Goal: Task Accomplishment & Management: Complete application form

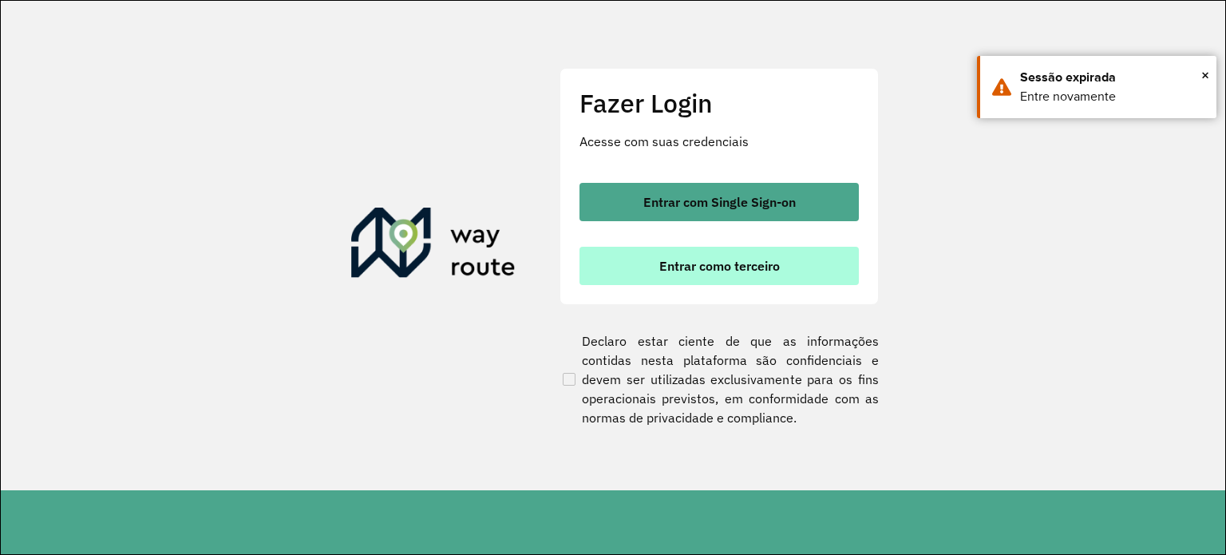
click at [736, 251] on button "Entrar como terceiro" at bounding box center [719, 266] width 279 height 38
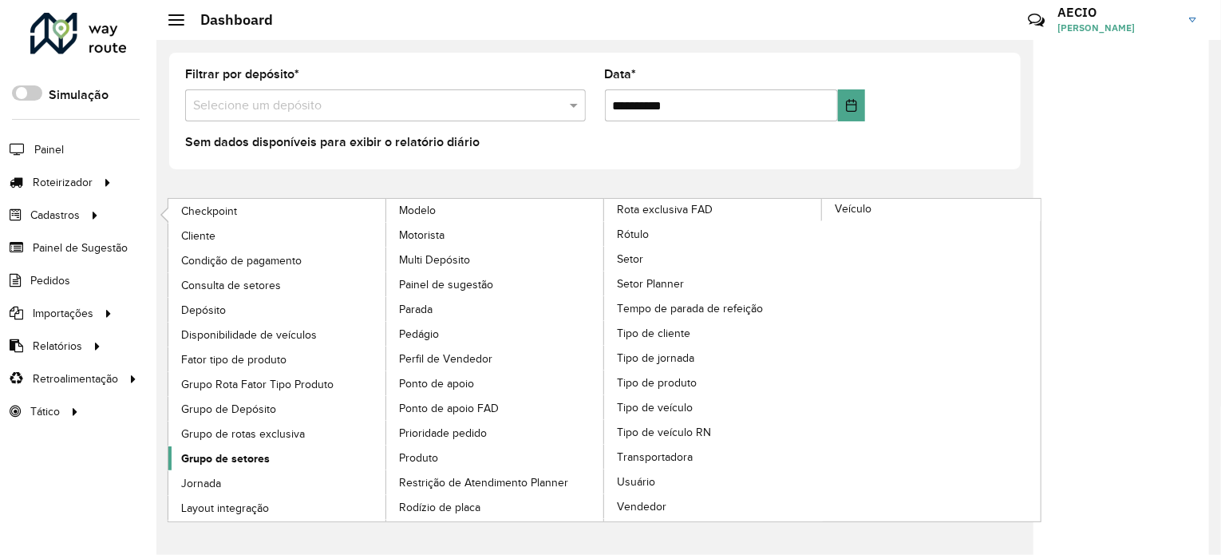
click at [255, 457] on span "Grupo de setores" at bounding box center [225, 458] width 89 height 17
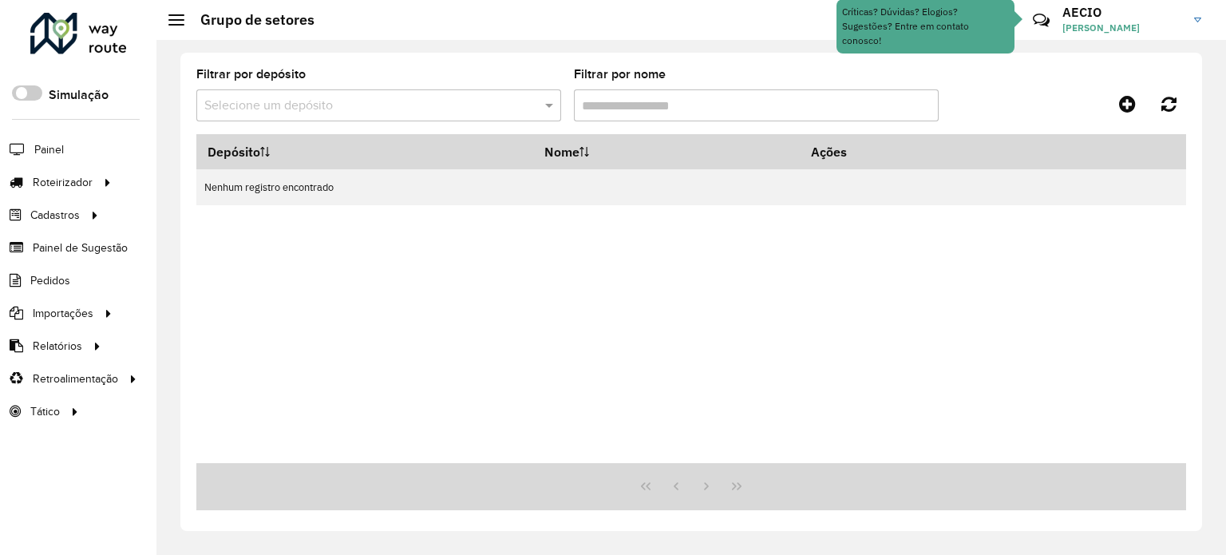
click at [398, 111] on input "text" at bounding box center [362, 106] width 317 height 19
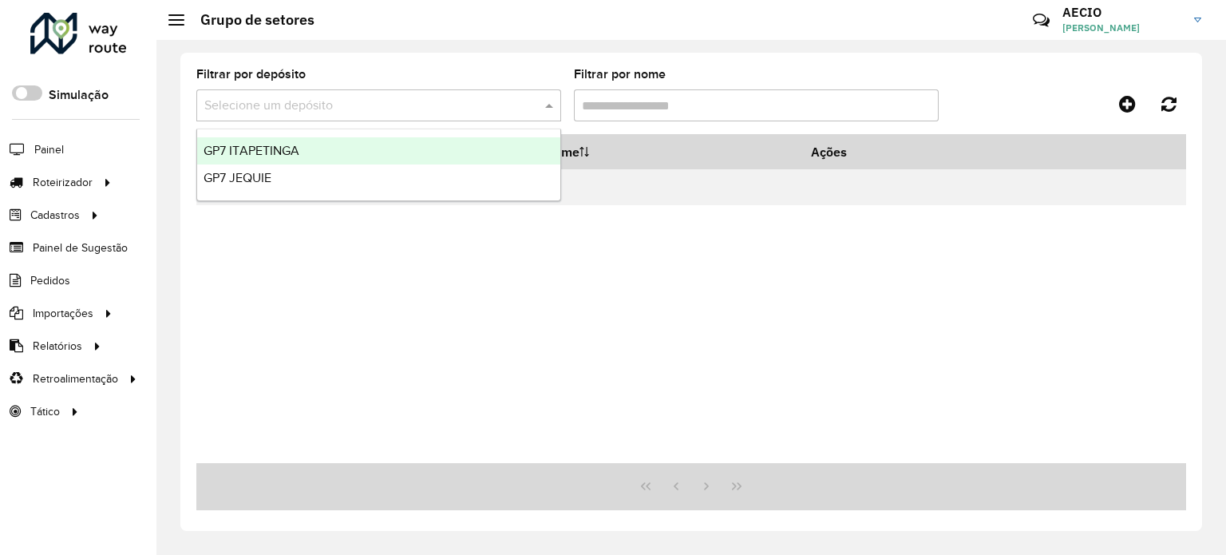
click at [270, 152] on span "GP7 ITAPETINGA" at bounding box center [252, 151] width 96 height 14
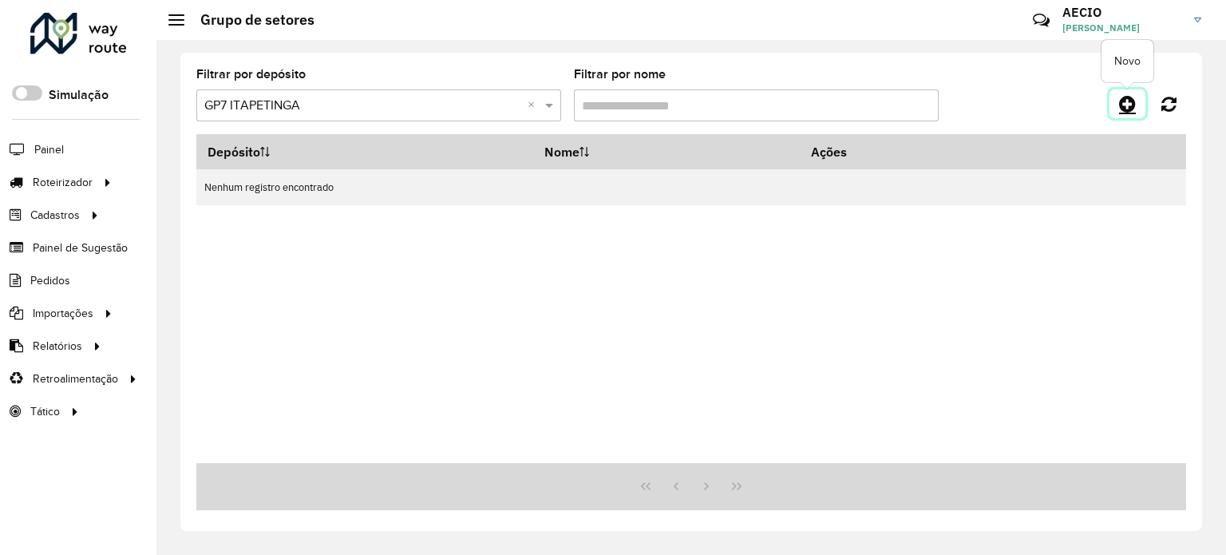
click at [1117, 105] on link at bounding box center [1128, 103] width 36 height 29
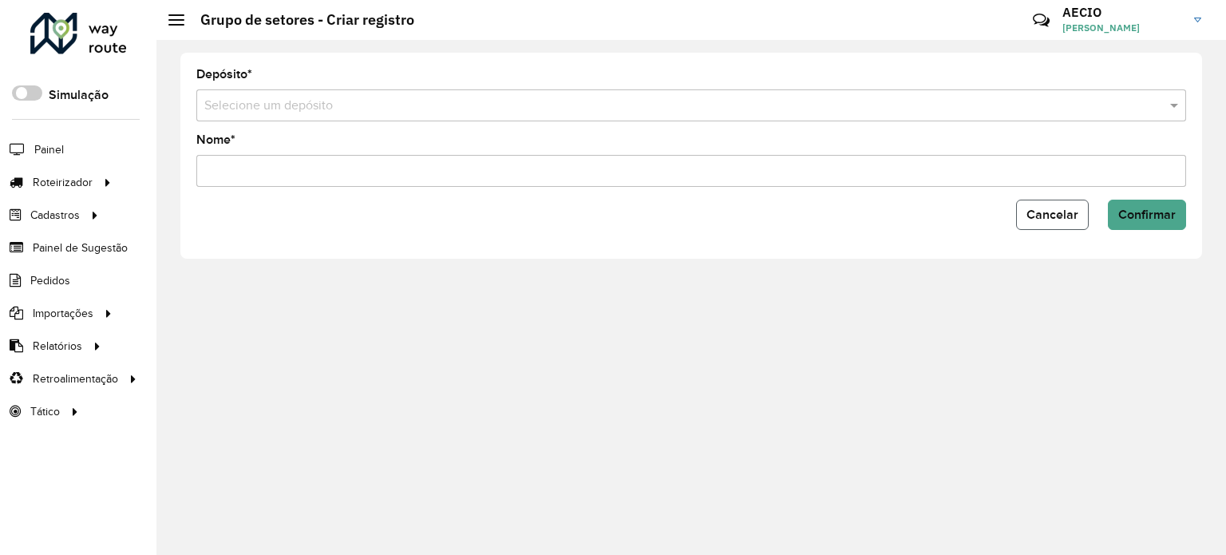
click at [1069, 227] on button "Cancelar" at bounding box center [1052, 215] width 73 height 30
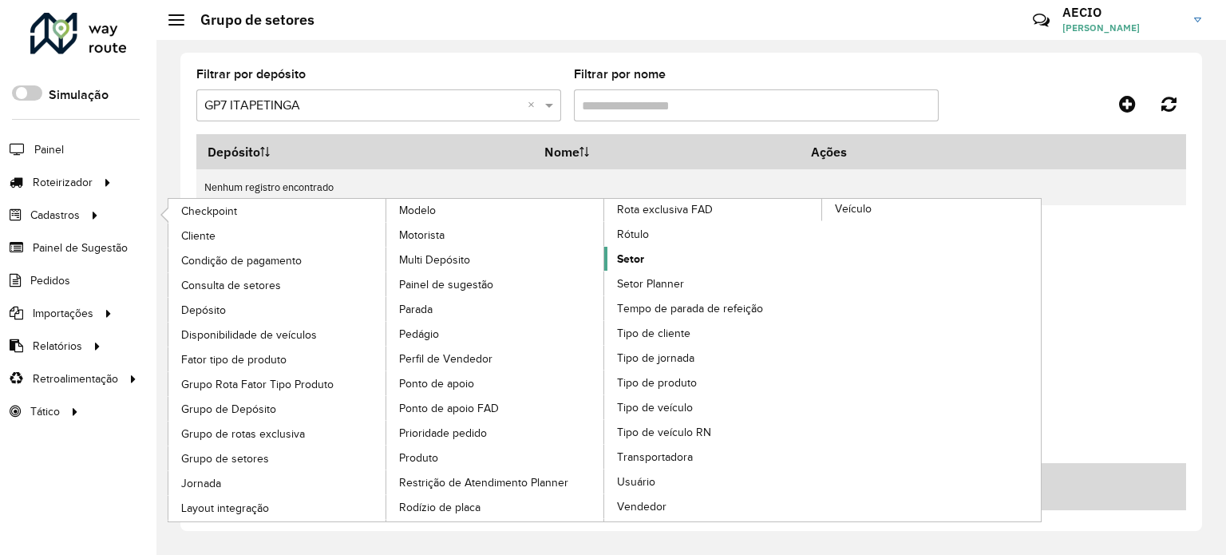
click at [644, 258] on link "Setor" at bounding box center [713, 259] width 219 height 24
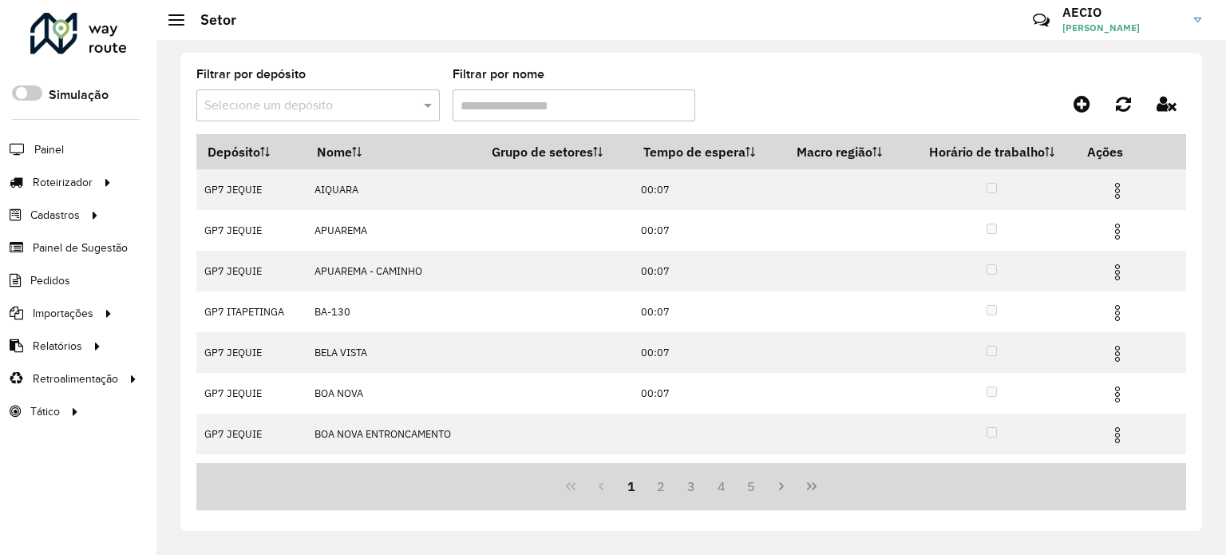
click at [330, 110] on input "text" at bounding box center [302, 106] width 196 height 19
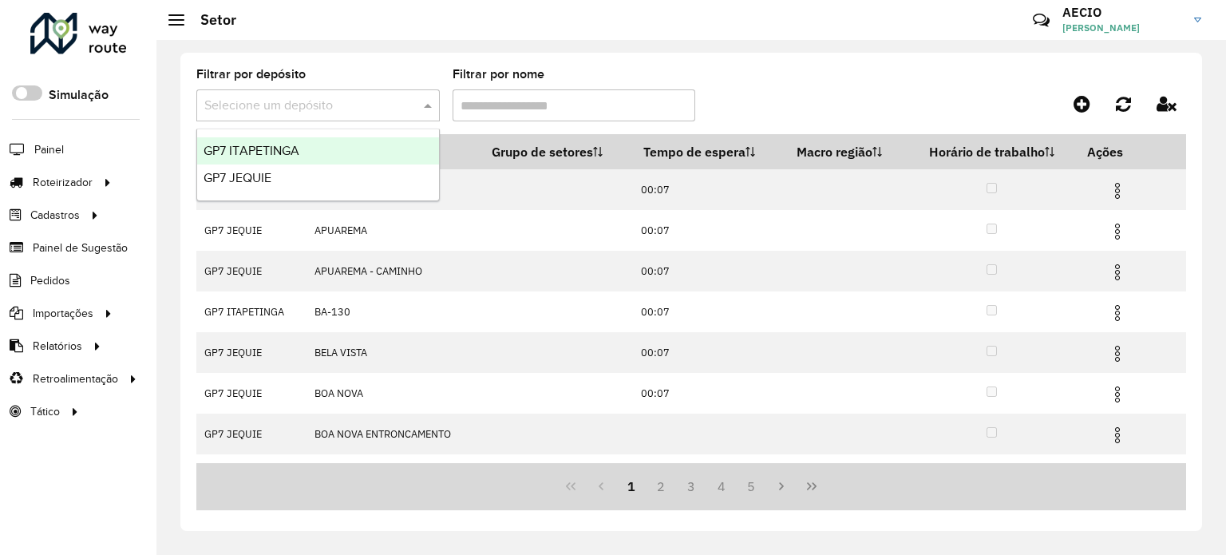
click at [283, 152] on span "GP7 ITAPETINGA" at bounding box center [252, 151] width 96 height 14
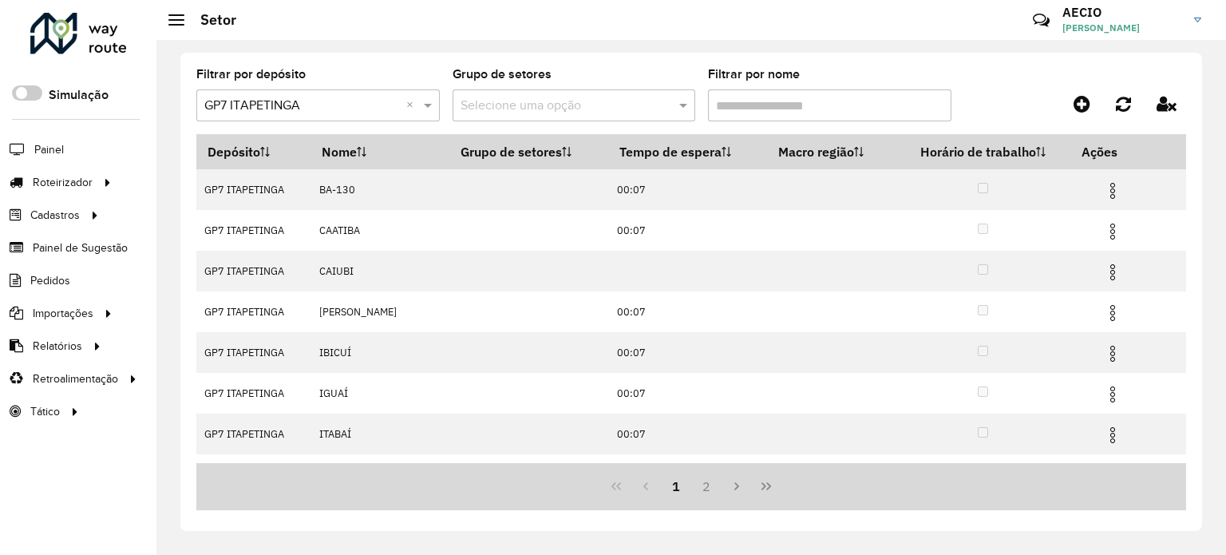
click at [683, 112] on span at bounding box center [685, 105] width 20 height 19
click at [1088, 101] on icon at bounding box center [1082, 103] width 17 height 19
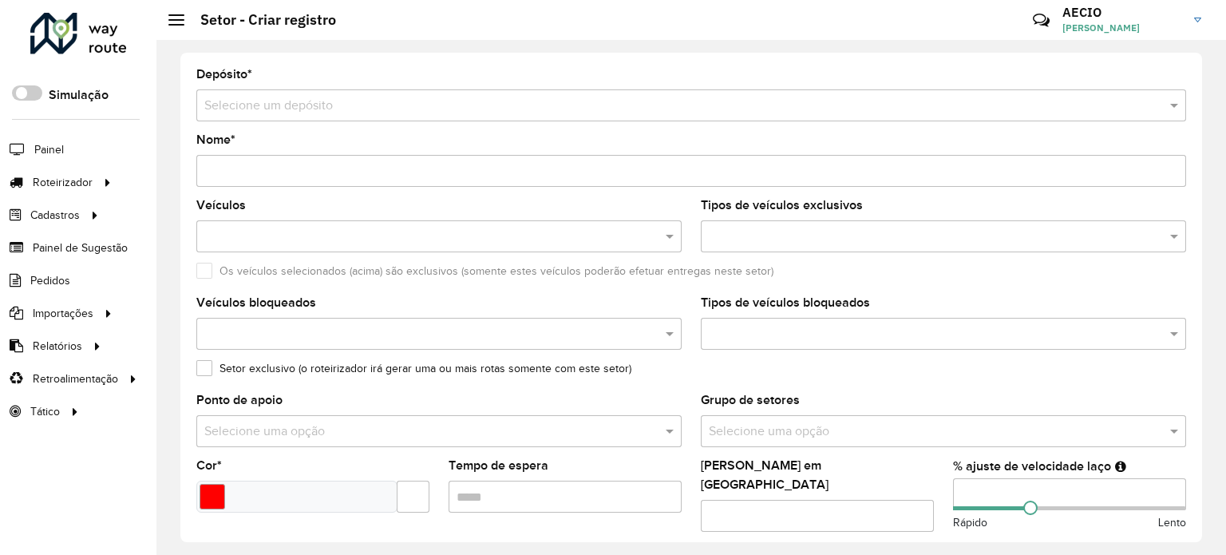
click at [322, 114] on div "Selecione um depósito" at bounding box center [691, 105] width 990 height 32
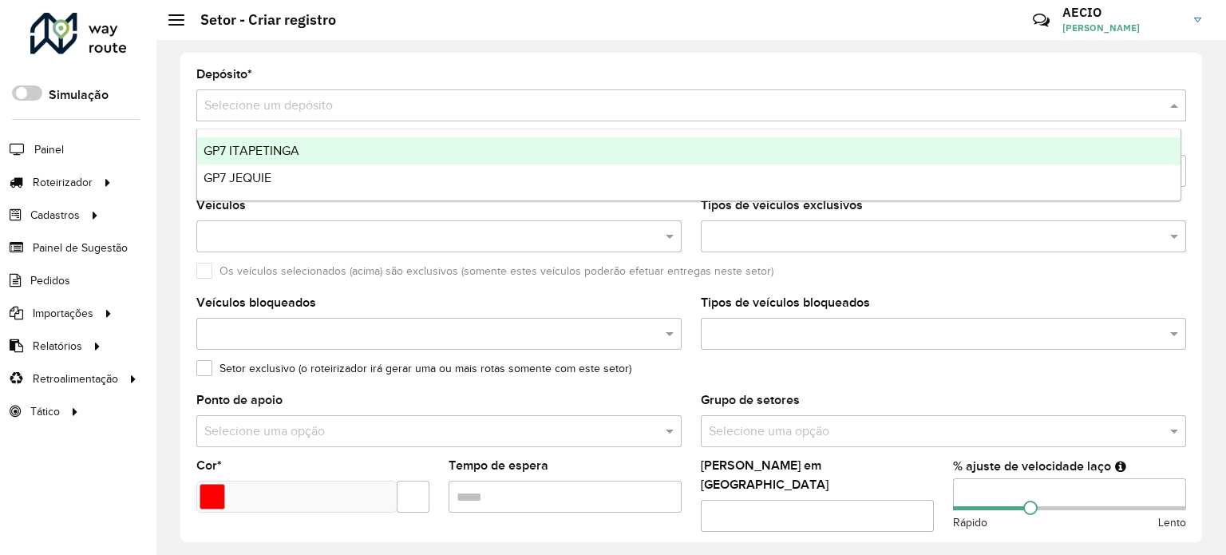
click at [307, 152] on div "GP7 ITAPETINGA" at bounding box center [688, 150] width 983 height 27
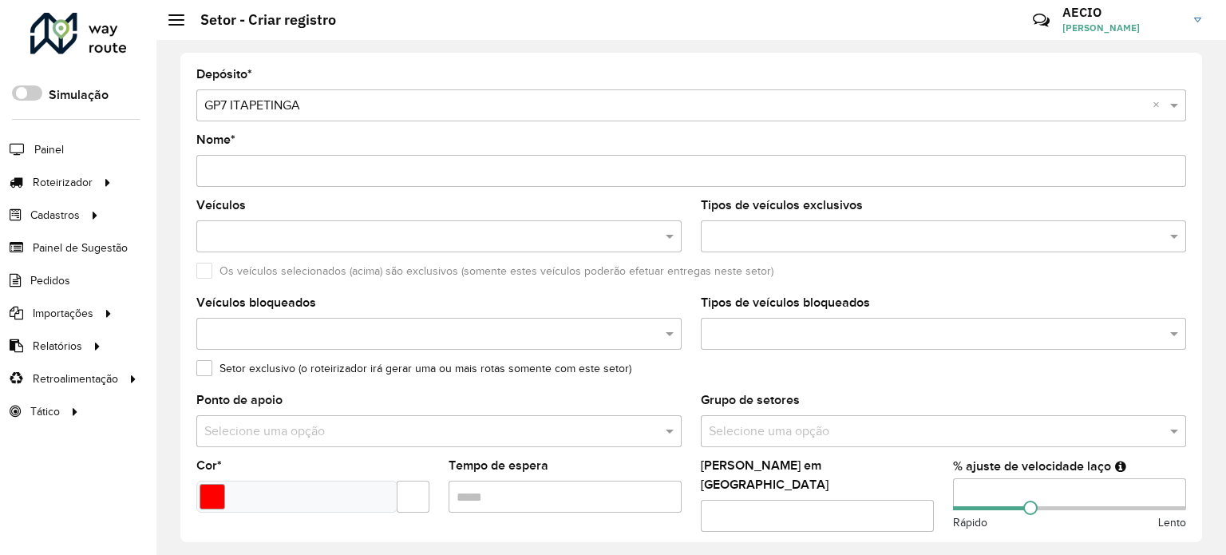
click at [326, 176] on input "Nome *" at bounding box center [691, 171] width 990 height 32
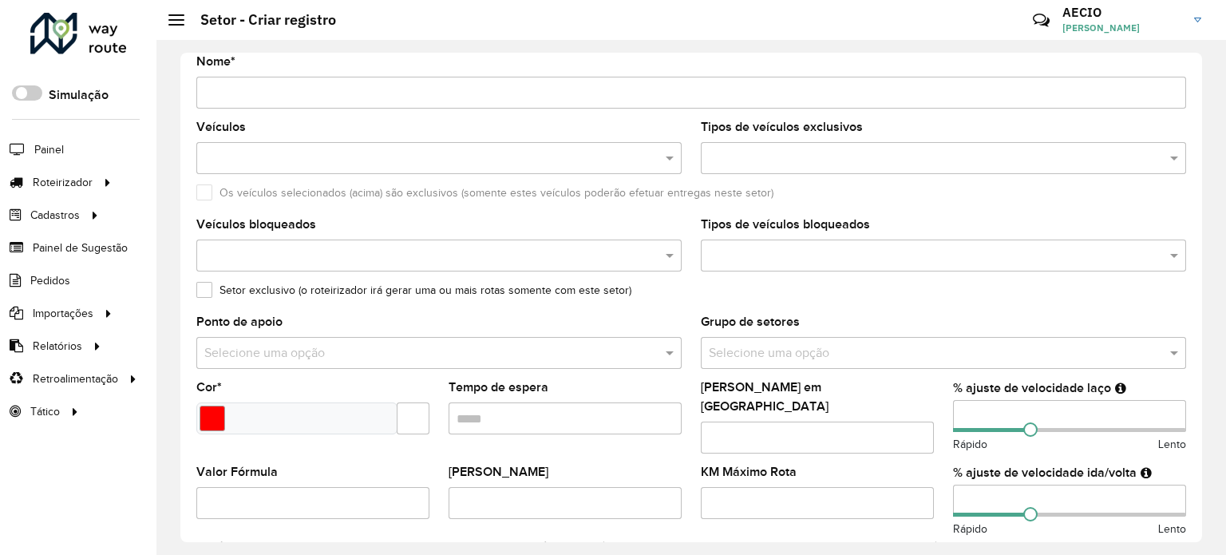
scroll to position [80, 0]
click at [436, 161] on div at bounding box center [438, 156] width 485 height 32
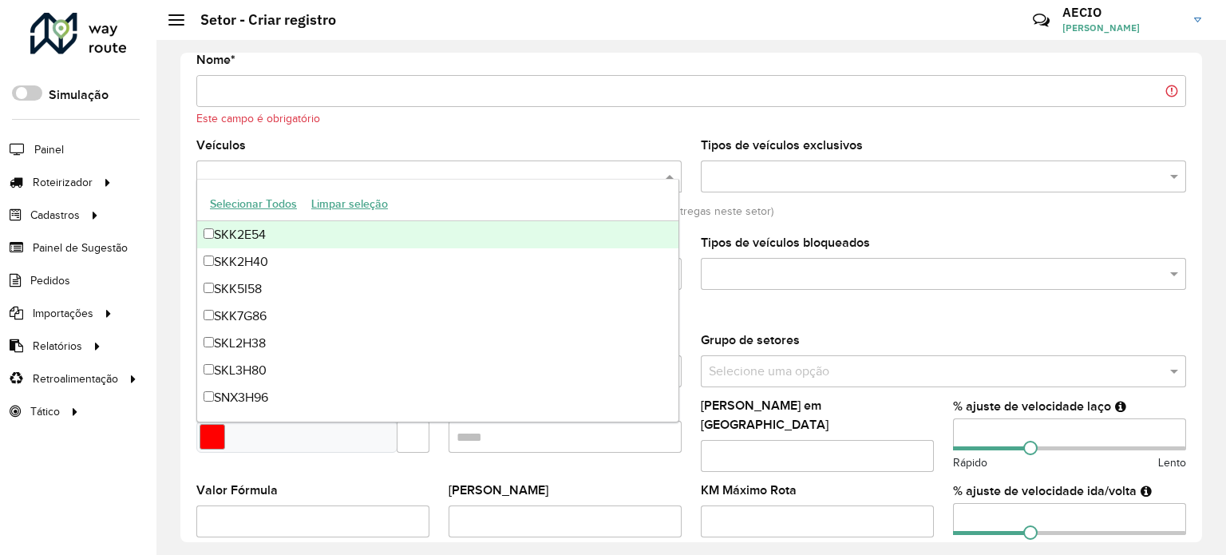
click at [402, 140] on div "Veículos" at bounding box center [438, 166] width 485 height 53
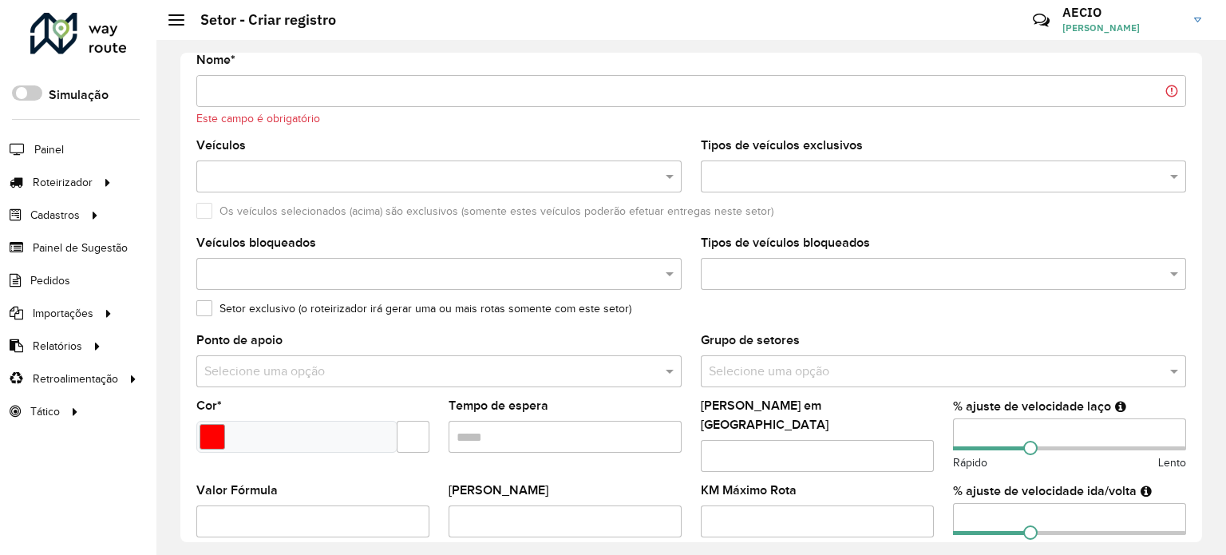
click at [786, 181] on input "text" at bounding box center [935, 177] width 461 height 19
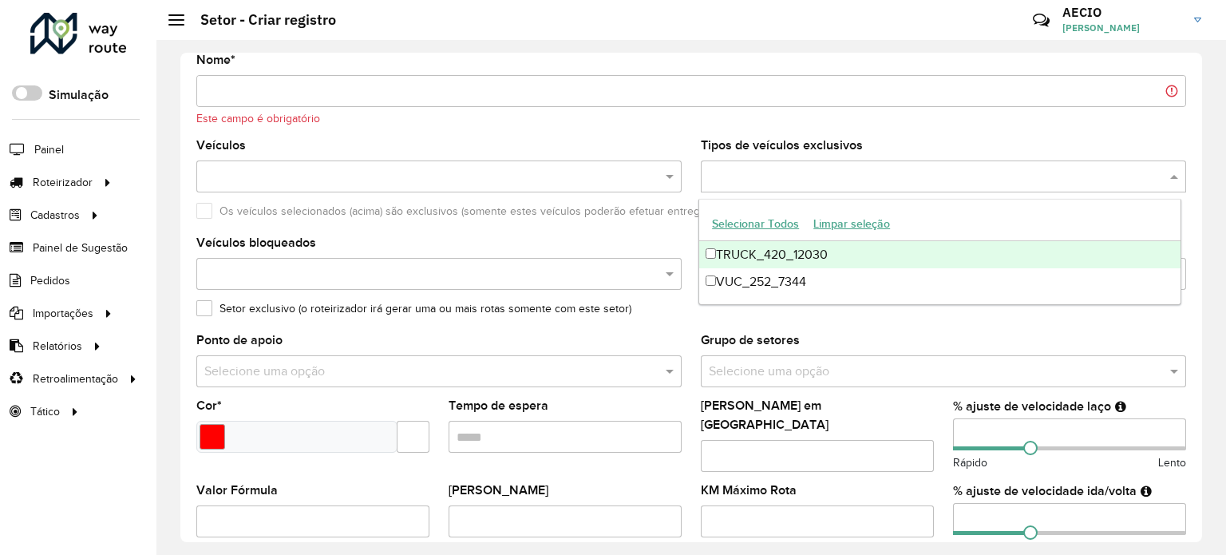
click at [682, 131] on form "Depósito * Selecione um depósito × GP7 ITAPETINGA × Nome * Este campo é obrigat…" at bounding box center [691, 497] width 990 height 1016
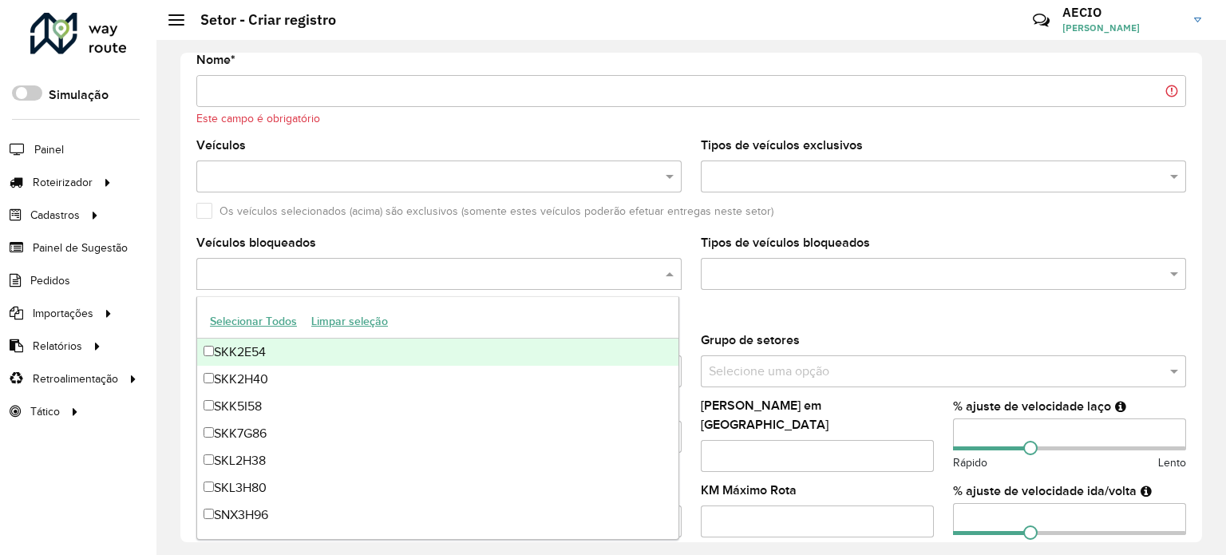
click at [638, 275] on input "text" at bounding box center [430, 274] width 461 height 19
click at [598, 250] on div "Veículos bloqueados" at bounding box center [438, 263] width 485 height 53
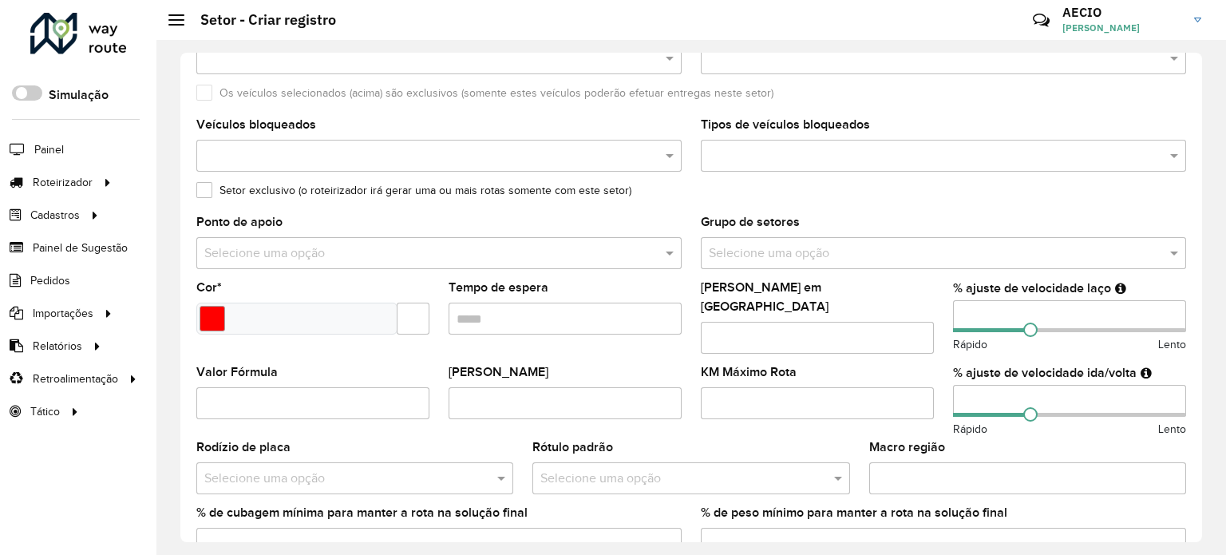
scroll to position [239, 0]
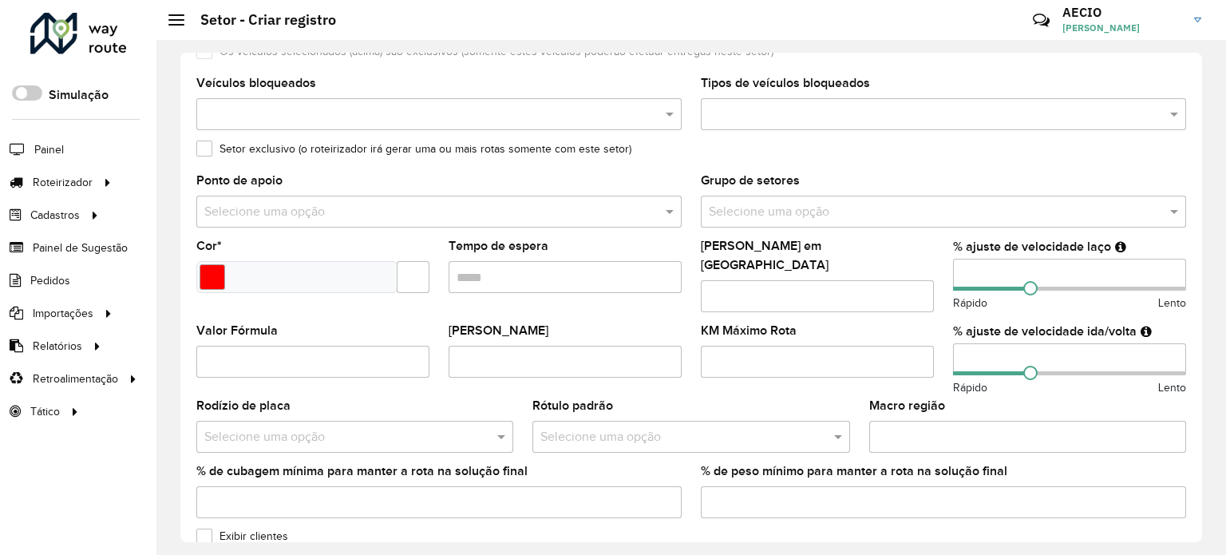
click at [307, 210] on input "text" at bounding box center [422, 212] width 437 height 19
click at [667, 204] on span at bounding box center [672, 211] width 20 height 19
click at [779, 203] on input "text" at bounding box center [927, 212] width 437 height 19
click at [764, 171] on label "Grupo de setores" at bounding box center [750, 180] width 99 height 19
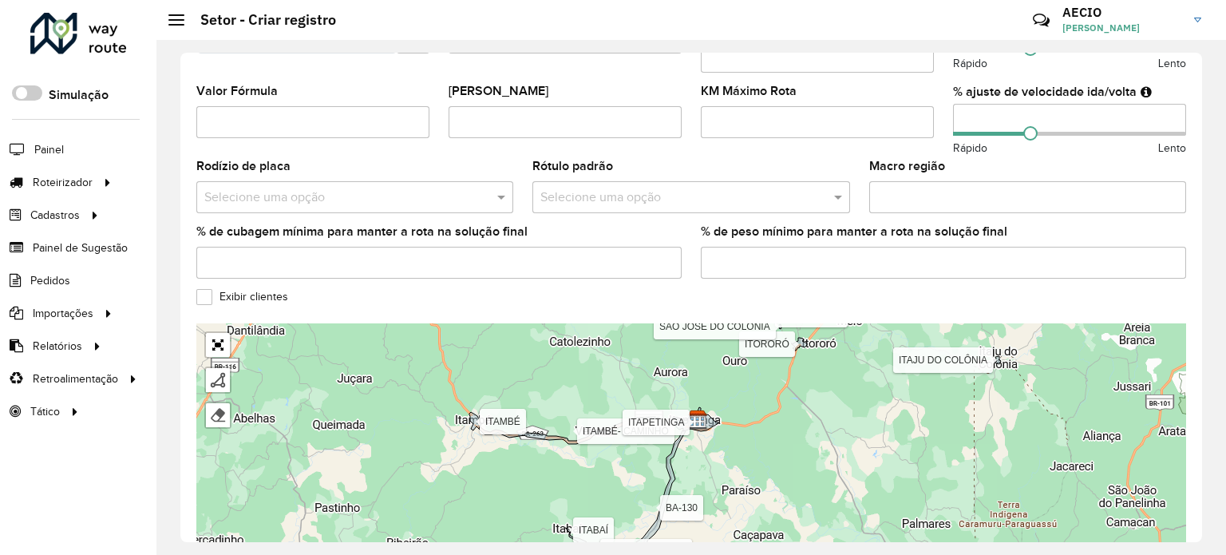
scroll to position [485, 0]
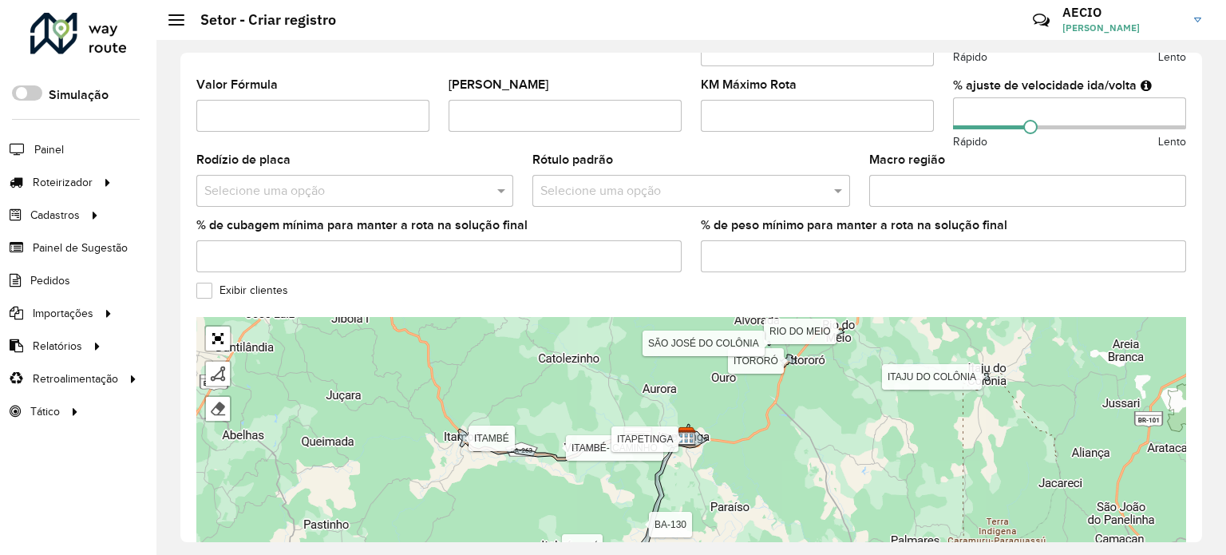
drag, startPoint x: 734, startPoint y: 362, endPoint x: 560, endPoint y: 498, distance: 220.7
click at [566, 498] on div "BA-130 CAATIBA [PERSON_NAME] IGUAÍ ITABAÍ [GEOGRAPHIC_DATA]- CAMINHO [GEOGRAPHI…" at bounding box center [691, 436] width 990 height 239
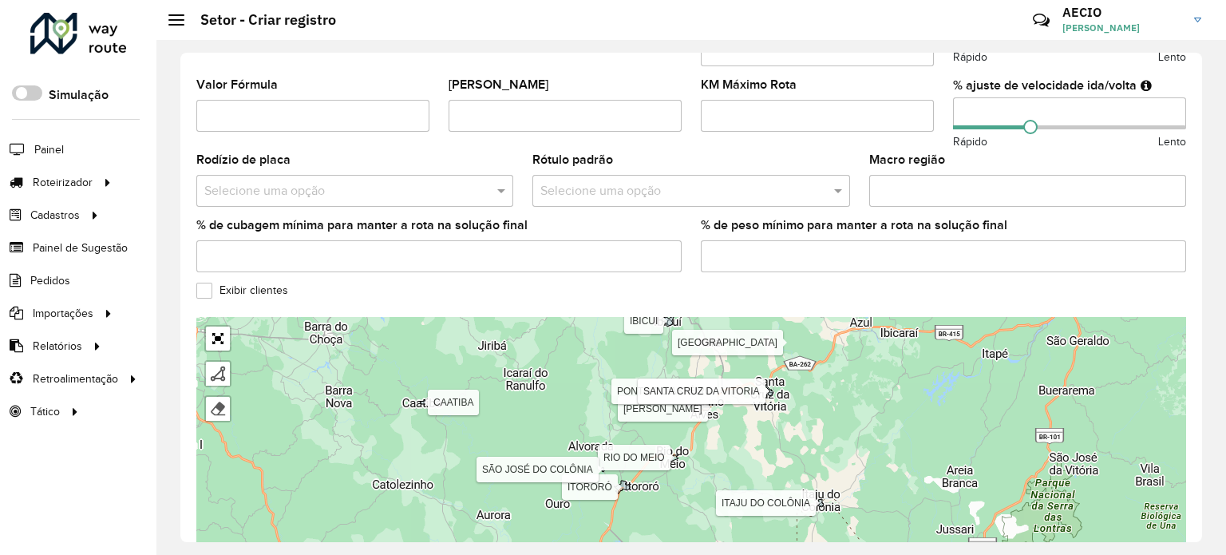
drag, startPoint x: 580, startPoint y: 369, endPoint x: 512, endPoint y: 512, distance: 158.9
click at [514, 512] on div "BA-130 CAATIBA [PERSON_NAME] IGUAÍ ITABAÍ [GEOGRAPHIC_DATA]- CAMINHO [GEOGRAPHI…" at bounding box center [691, 436] width 990 height 239
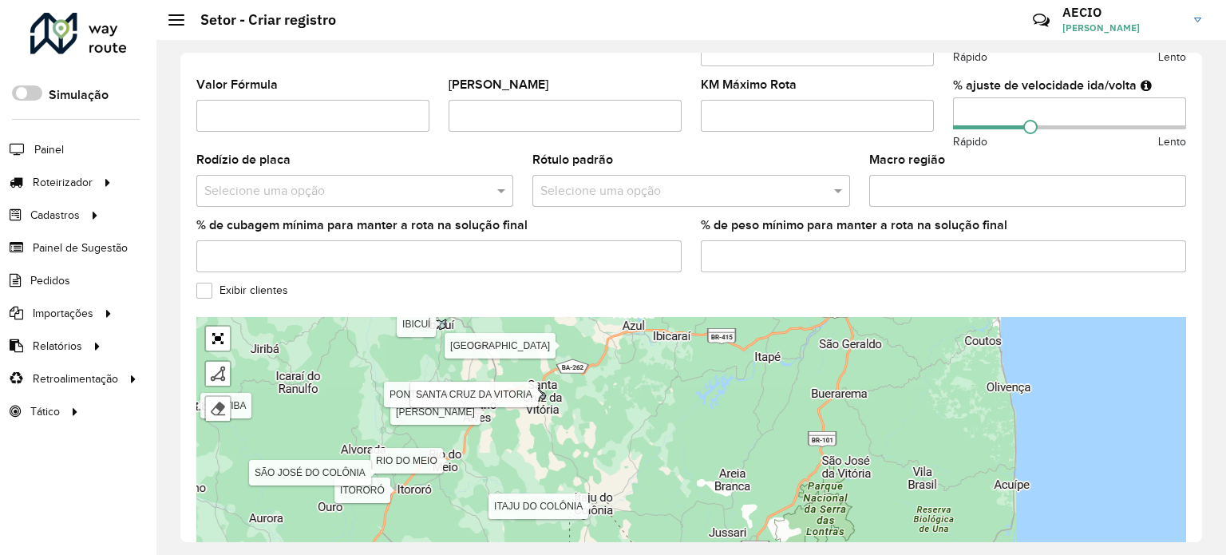
drag, startPoint x: 729, startPoint y: 461, endPoint x: 494, endPoint y: 281, distance: 296.0
click at [497, 281] on formly-group "Depósito * Selecione um depósito × GP7 ITAPETINGA × Nome * Este campo é obrigat…" at bounding box center [691, 69] width 990 height 973
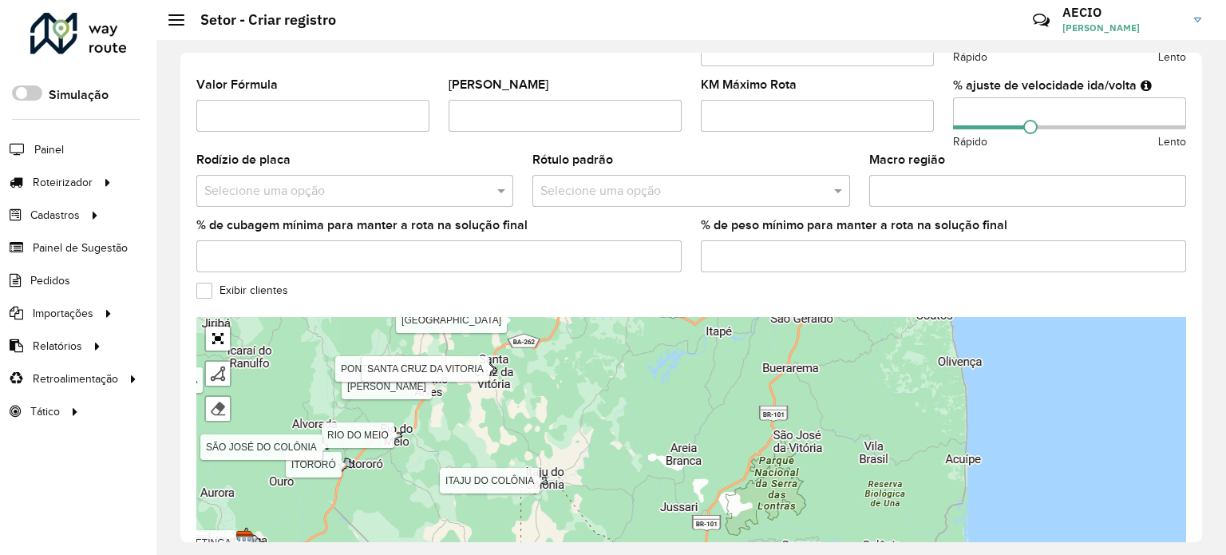
drag, startPoint x: 481, startPoint y: 386, endPoint x: 525, endPoint y: 400, distance: 46.2
click at [523, 403] on div "BA-130 CAATIBA [PERSON_NAME] IGUAÍ ITABAÍ [GEOGRAPHIC_DATA]- CAMINHO [GEOGRAPHI…" at bounding box center [691, 436] width 990 height 239
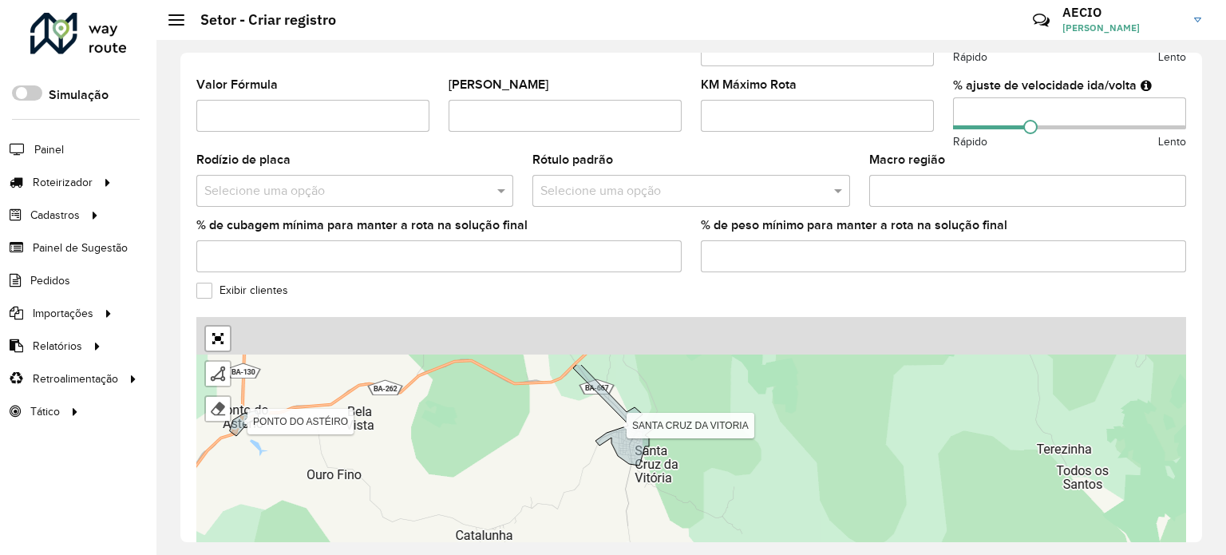
drag, startPoint x: 553, startPoint y: 370, endPoint x: 556, endPoint y: 453, distance: 83.1
click at [556, 453] on div "BA-130 CAATIBA [PERSON_NAME] IGUAÍ ITABAÍ [GEOGRAPHIC_DATA]- CAMINHO [GEOGRAPHI…" at bounding box center [691, 436] width 990 height 239
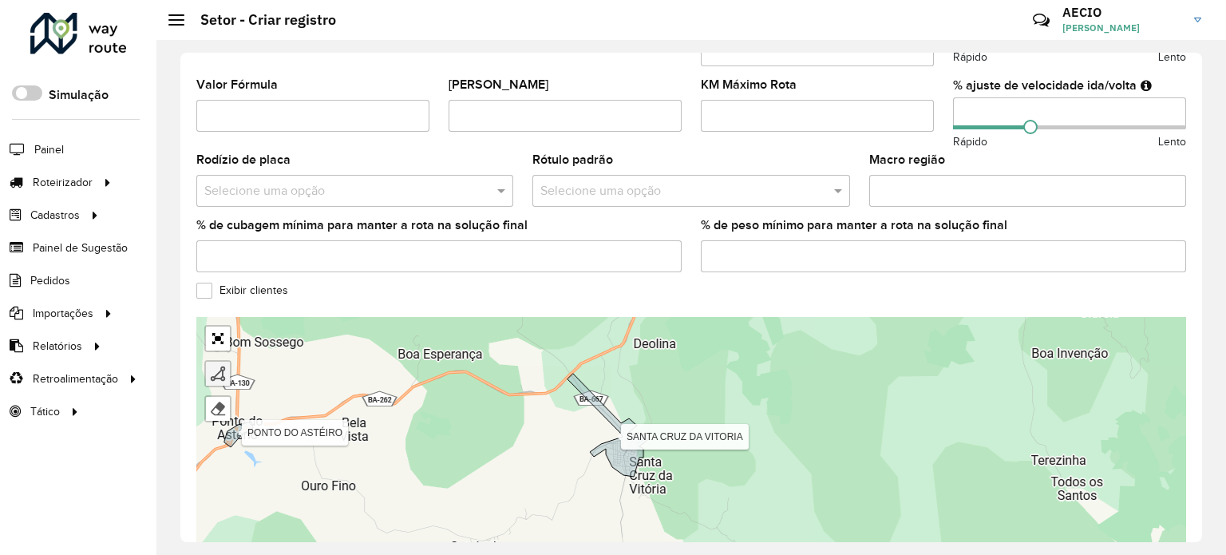
click at [217, 366] on div at bounding box center [218, 374] width 16 height 16
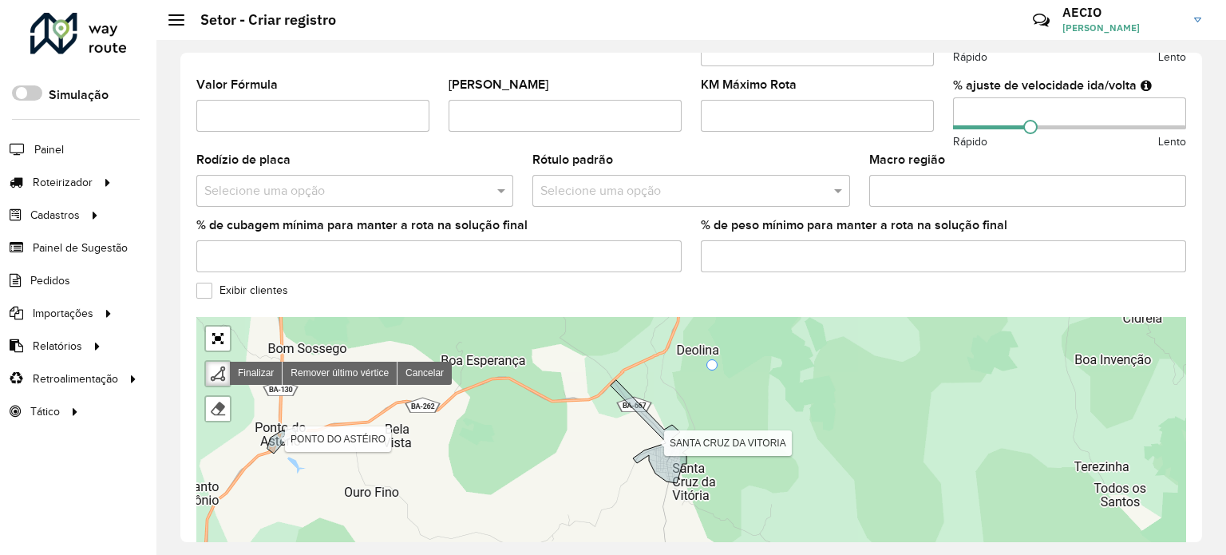
drag, startPoint x: 668, startPoint y: 345, endPoint x: 712, endPoint y: 351, distance: 44.4
click at [712, 351] on div "BA-130 CAATIBA [PERSON_NAME] IGUAÍ ITABAÍ [GEOGRAPHIC_DATA]- CAMINHO [GEOGRAPHI…" at bounding box center [691, 436] width 990 height 239
click at [608, 338] on div "BA-130 CAATIBA [PERSON_NAME] IGUAÍ ITABAÍ [GEOGRAPHIC_DATA]- CAMINHO [GEOGRAPHI…" at bounding box center [691, 436] width 990 height 239
click at [718, 446] on div "BA-130 CAATIBA [PERSON_NAME] IGUAÍ ITABAÍ [GEOGRAPHIC_DATA]- CAMINHO [GEOGRAPHI…" at bounding box center [691, 436] width 990 height 239
click at [664, 497] on div "BA-130 CAATIBA [PERSON_NAME] IGUAÍ ITABAÍ [GEOGRAPHIC_DATA]- CAMINHO [GEOGRAPHI…" at bounding box center [691, 436] width 990 height 239
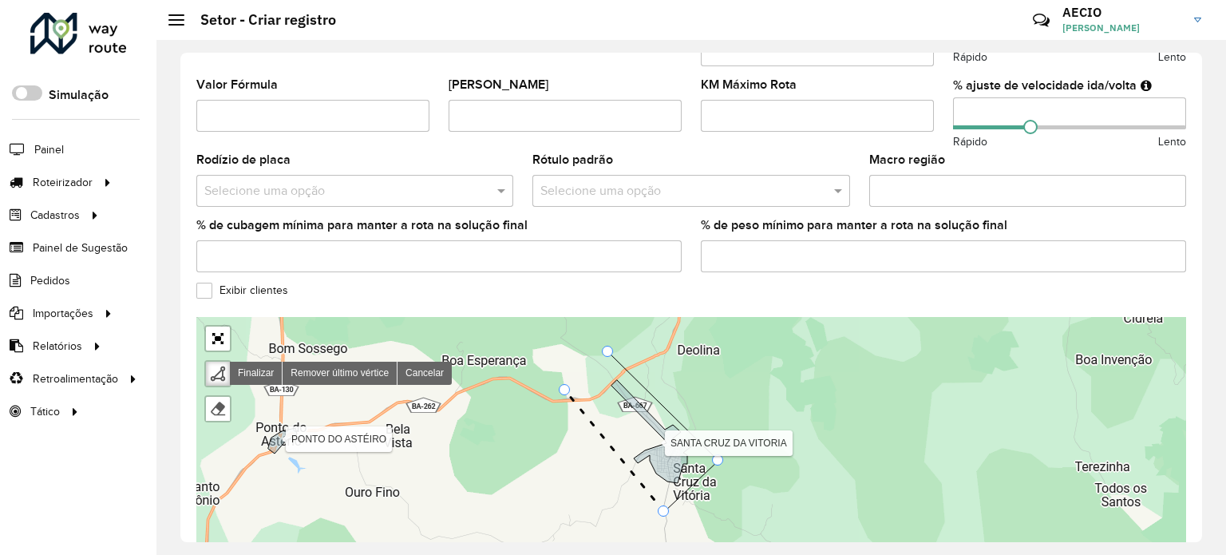
click at [565, 376] on div "BA-130 CAATIBA [PERSON_NAME] IGUAÍ ITABAÍ [GEOGRAPHIC_DATA]- CAMINHO [GEOGRAPHI…" at bounding box center [691, 436] width 990 height 239
click at [606, 346] on div at bounding box center [607, 351] width 11 height 11
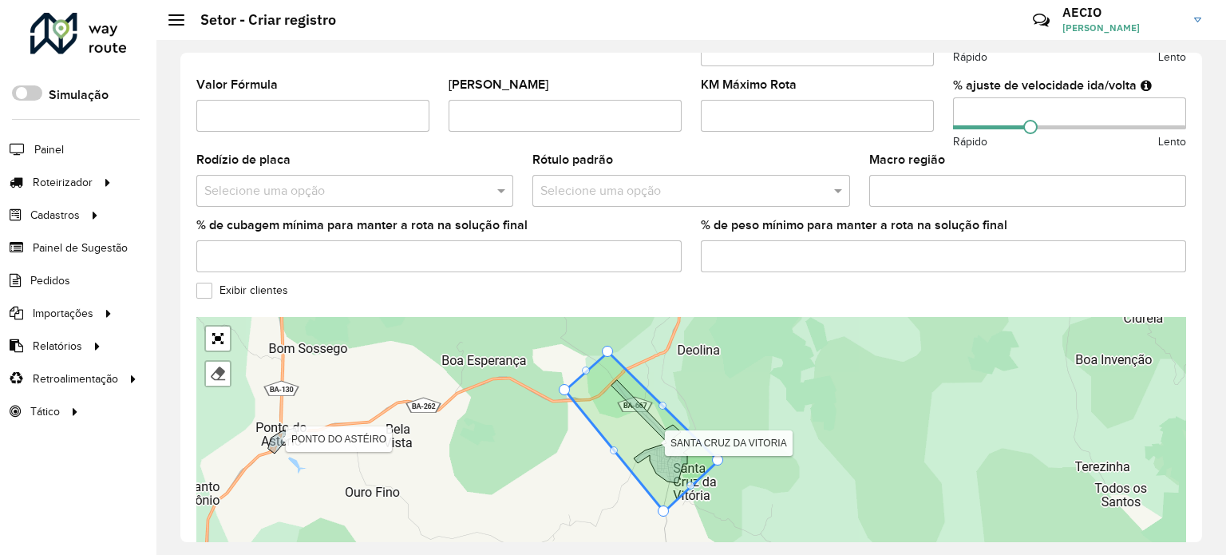
click at [204, 282] on label "Exibir clientes" at bounding box center [242, 290] width 92 height 17
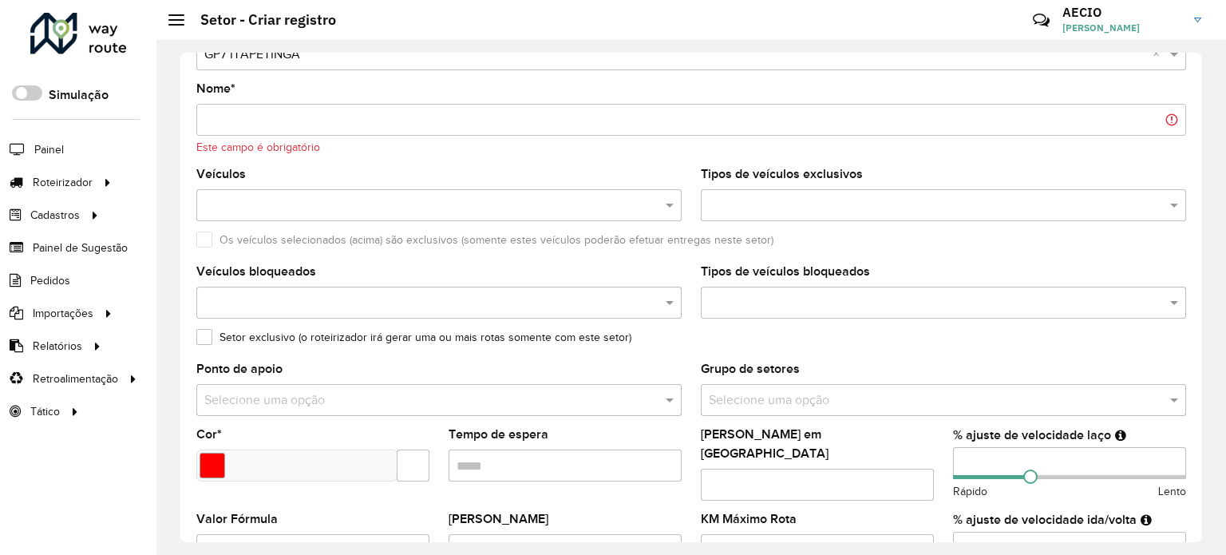
scroll to position [0, 0]
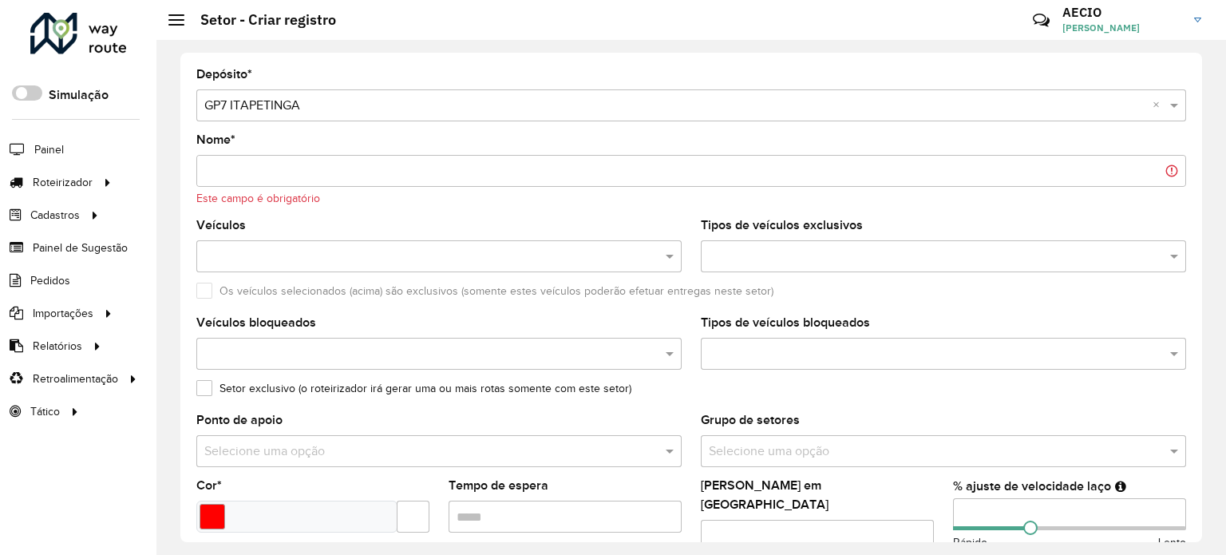
click at [286, 162] on input "Nome *" at bounding box center [691, 171] width 990 height 32
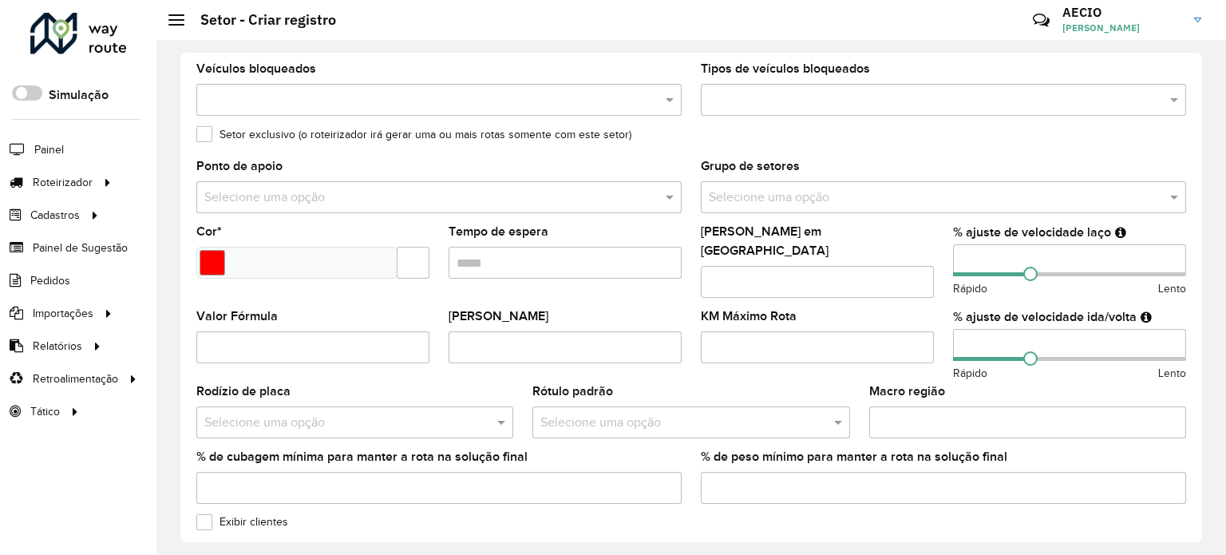
scroll to position [239, 0]
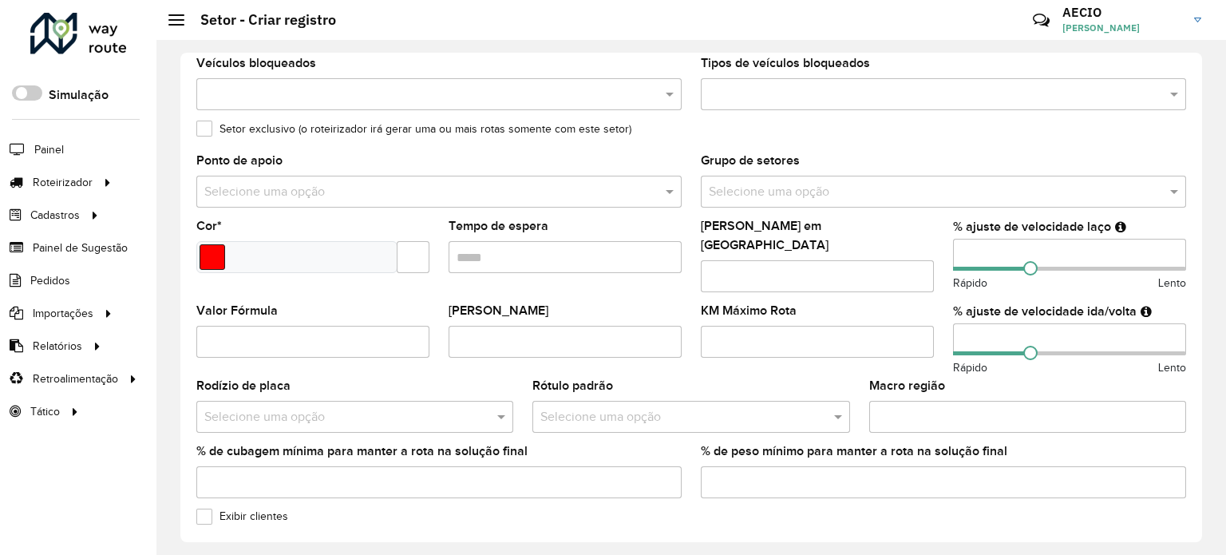
type input "**********"
click at [217, 255] on input "Select a color" at bounding box center [213, 257] width 26 height 26
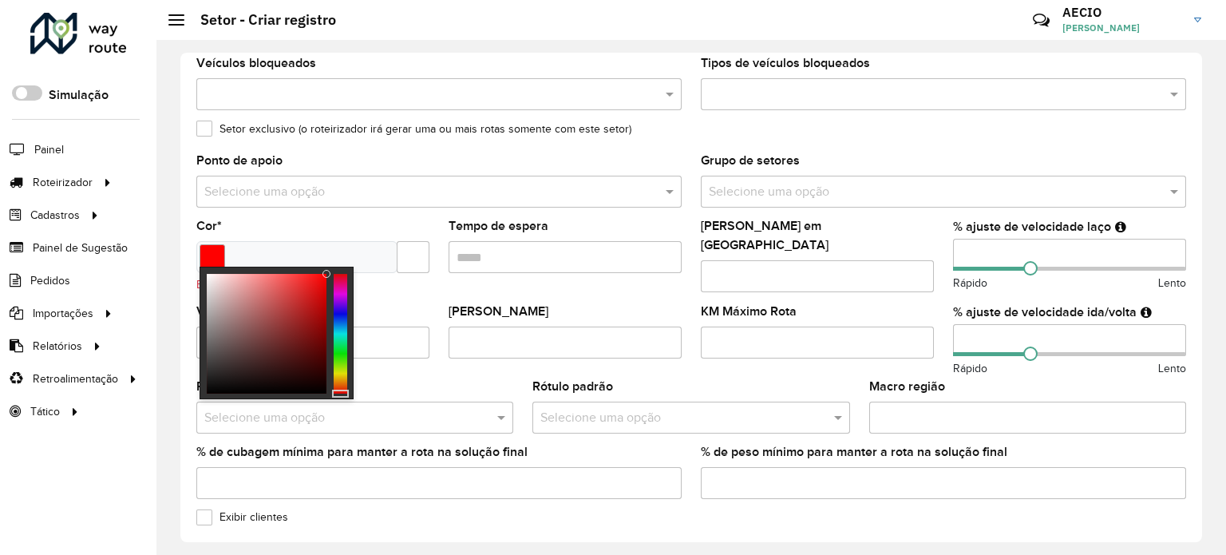
click at [312, 220] on div "Cor * Este campo é obrigatório" at bounding box center [312, 256] width 233 height 73
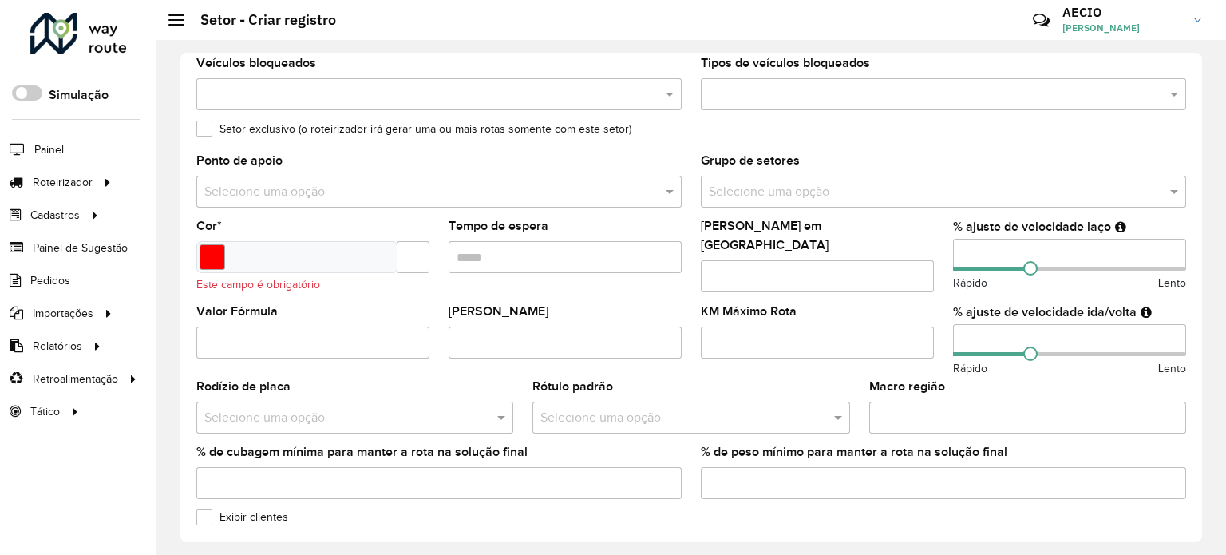
click at [311, 251] on div at bounding box center [296, 257] width 201 height 32
click at [208, 261] on input "Select a color" at bounding box center [213, 257] width 26 height 26
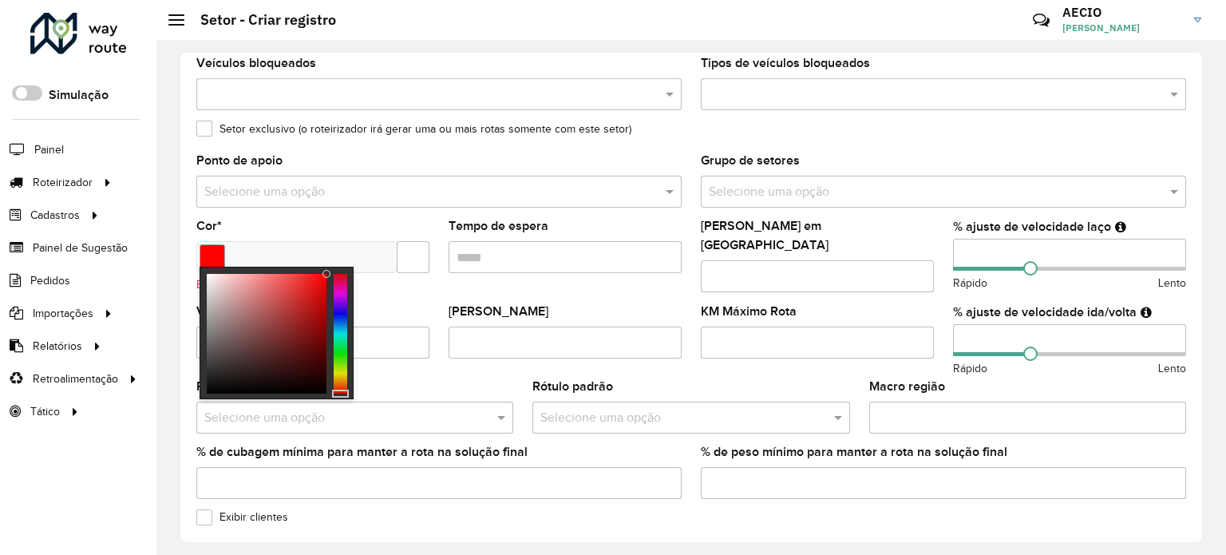
type input "*******"
click at [303, 279] on div at bounding box center [267, 334] width 120 height 120
click at [354, 225] on div "Cor * *******" at bounding box center [312, 246] width 233 height 53
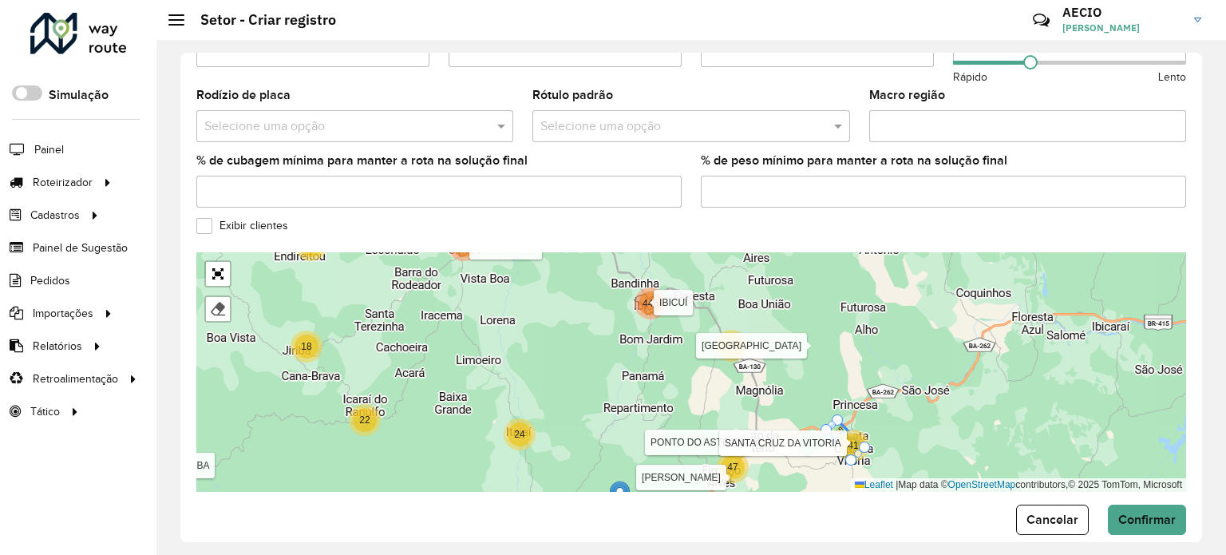
scroll to position [536, 0]
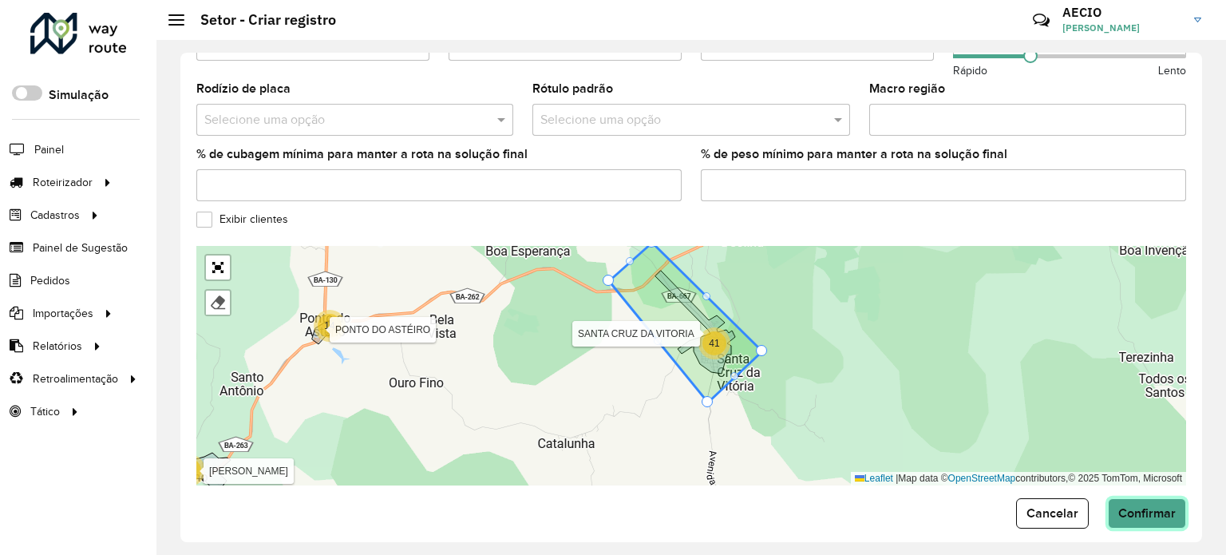
click at [1154, 507] on button "Confirmar" at bounding box center [1147, 513] width 78 height 30
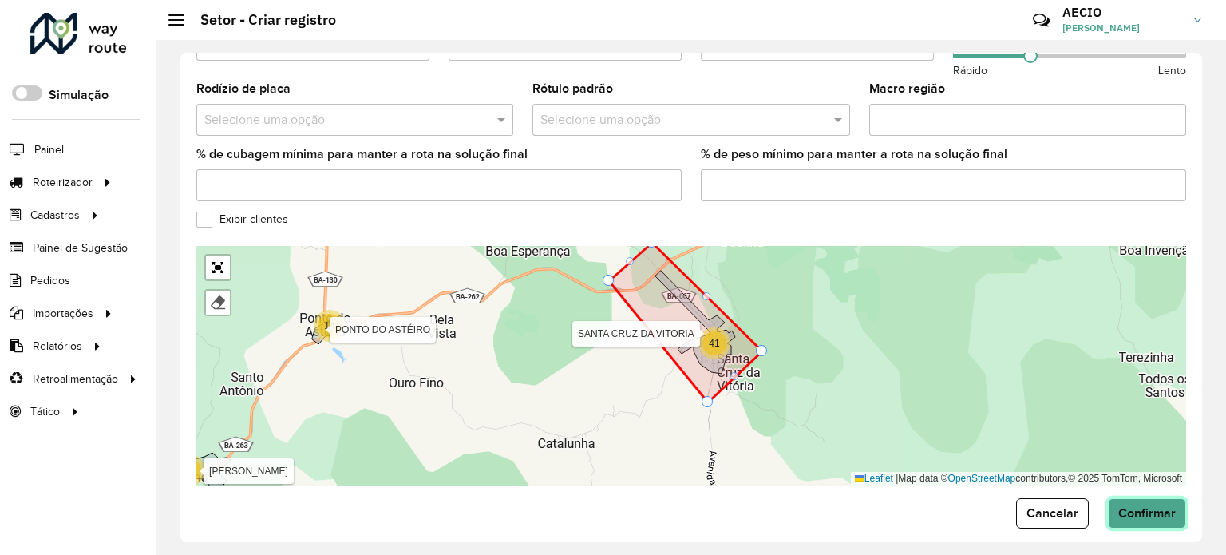
click at [1142, 506] on span "Confirmar" at bounding box center [1146, 513] width 57 height 14
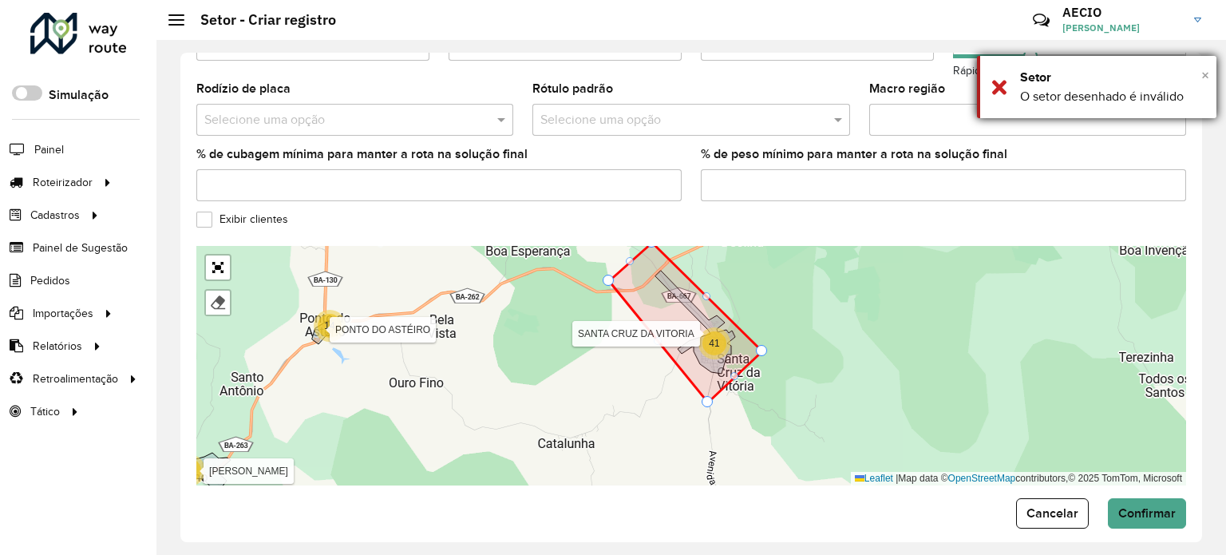
click at [1204, 78] on span "×" at bounding box center [1205, 75] width 8 height 18
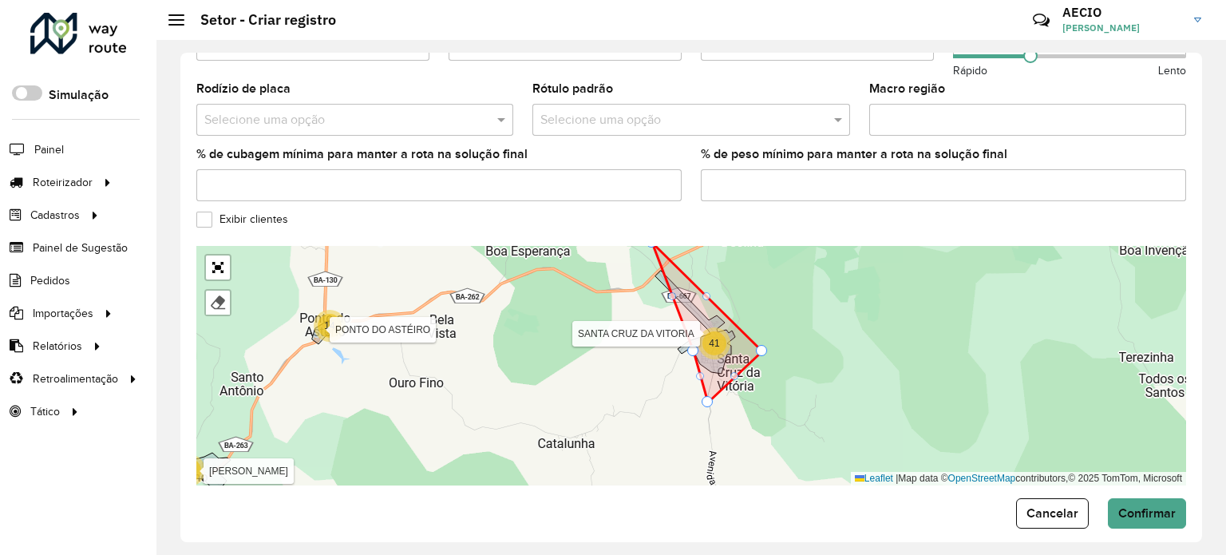
drag, startPoint x: 607, startPoint y: 267, endPoint x: 690, endPoint y: 344, distance: 113.5
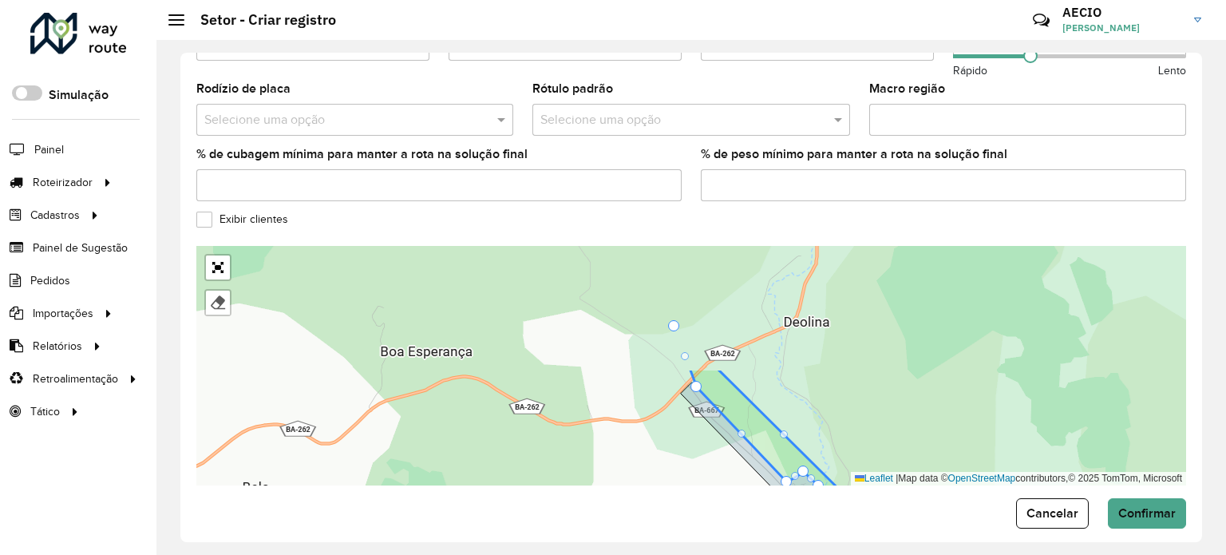
drag, startPoint x: 808, startPoint y: 276, endPoint x: 853, endPoint y: 425, distance: 155.3
click at [853, 425] on div "41 14 33 BA-130 CAATIBA [PERSON_NAME] IGUAÍ [GEOGRAPHIC_DATA] [GEOGRAPHIC_DATA]…" at bounding box center [691, 365] width 990 height 239
drag, startPoint x: 677, startPoint y: 313, endPoint x: 758, endPoint y: 394, distance: 115.2
drag, startPoint x: 698, startPoint y: 370, endPoint x: 720, endPoint y: 433, distance: 66.9
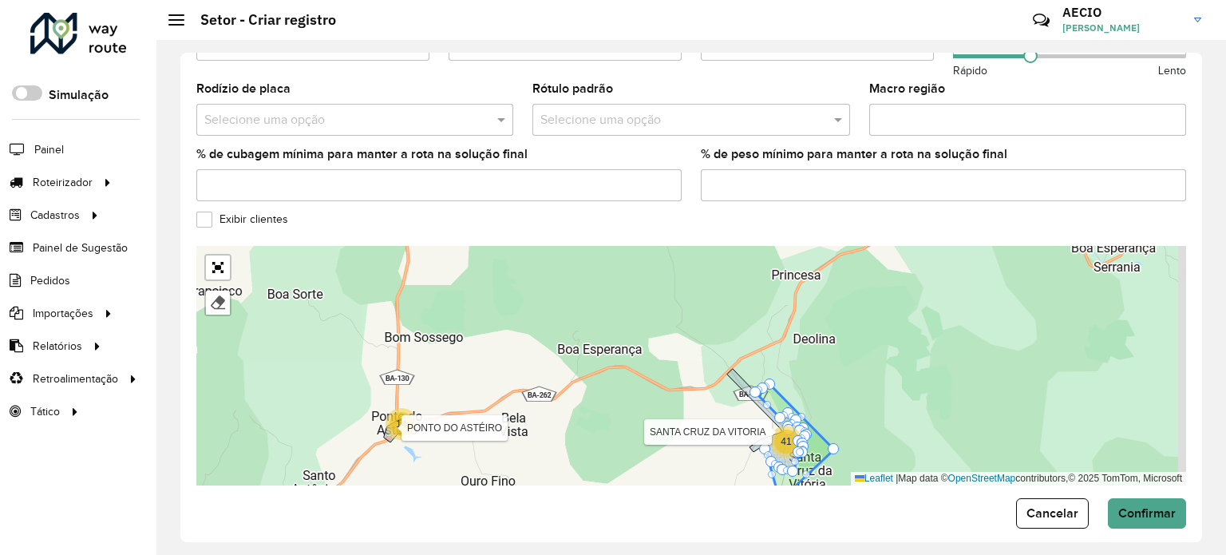
drag, startPoint x: 763, startPoint y: 374, endPoint x: 779, endPoint y: 398, distance: 29.5
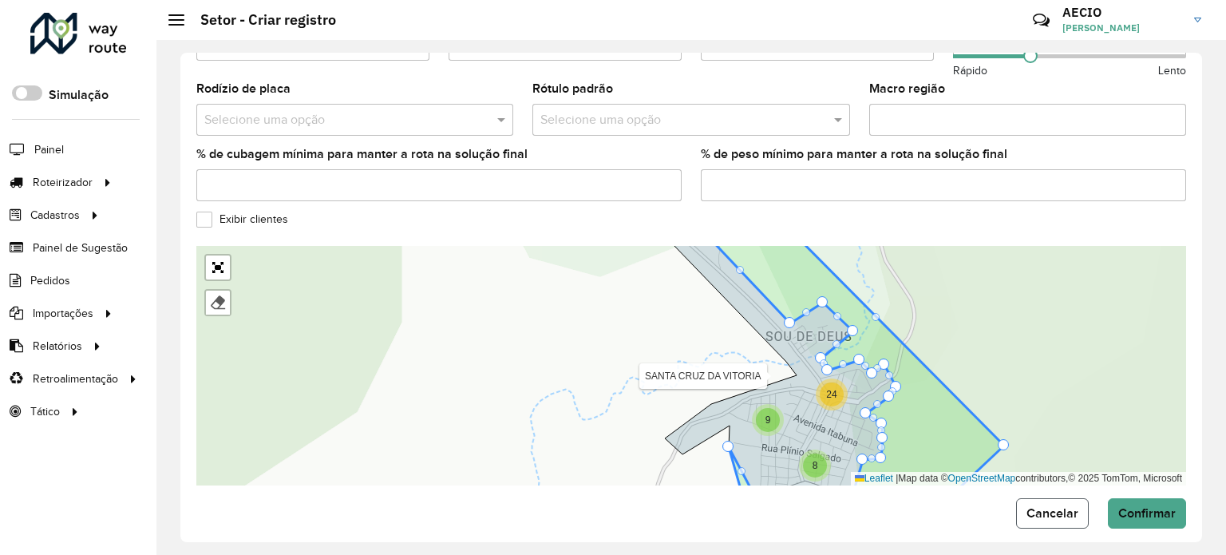
click at [1074, 512] on button "Cancelar" at bounding box center [1052, 513] width 73 height 30
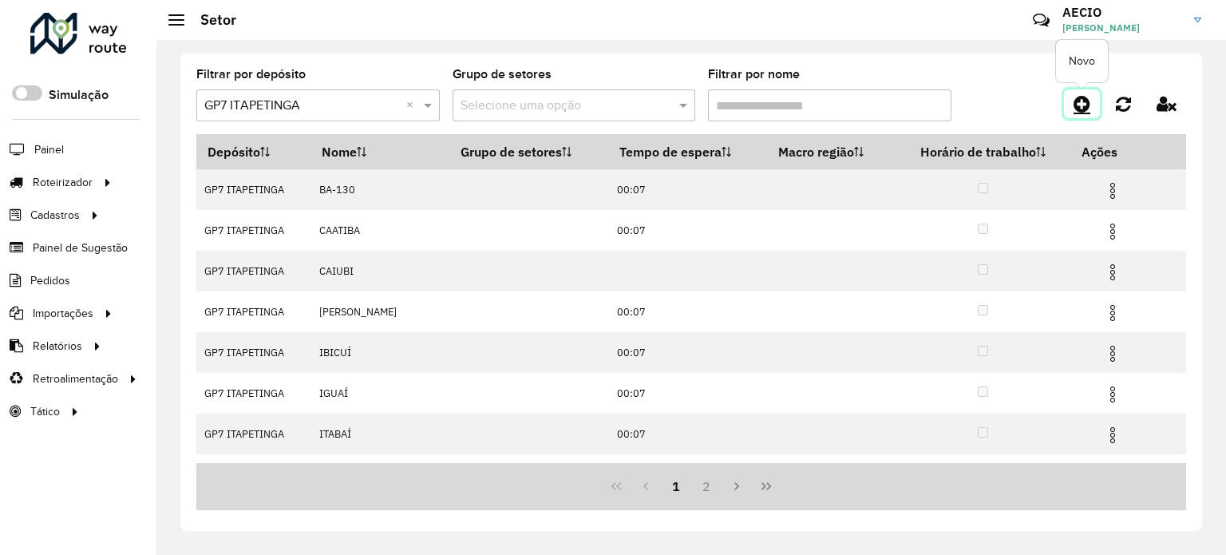
click at [1079, 105] on icon at bounding box center [1082, 103] width 17 height 19
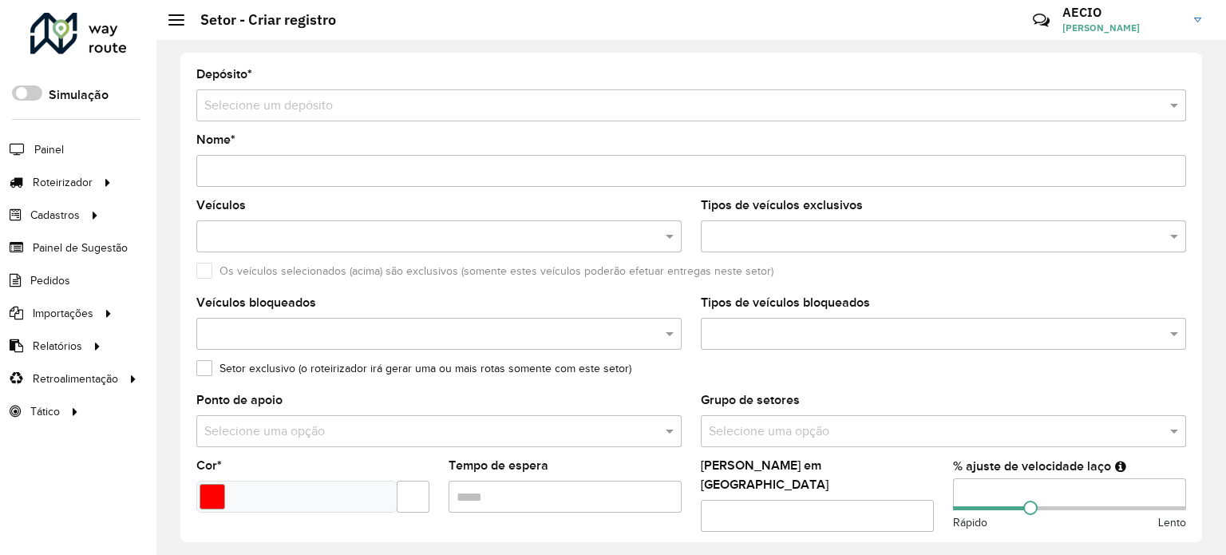
click at [318, 101] on input "text" at bounding box center [675, 106] width 942 height 19
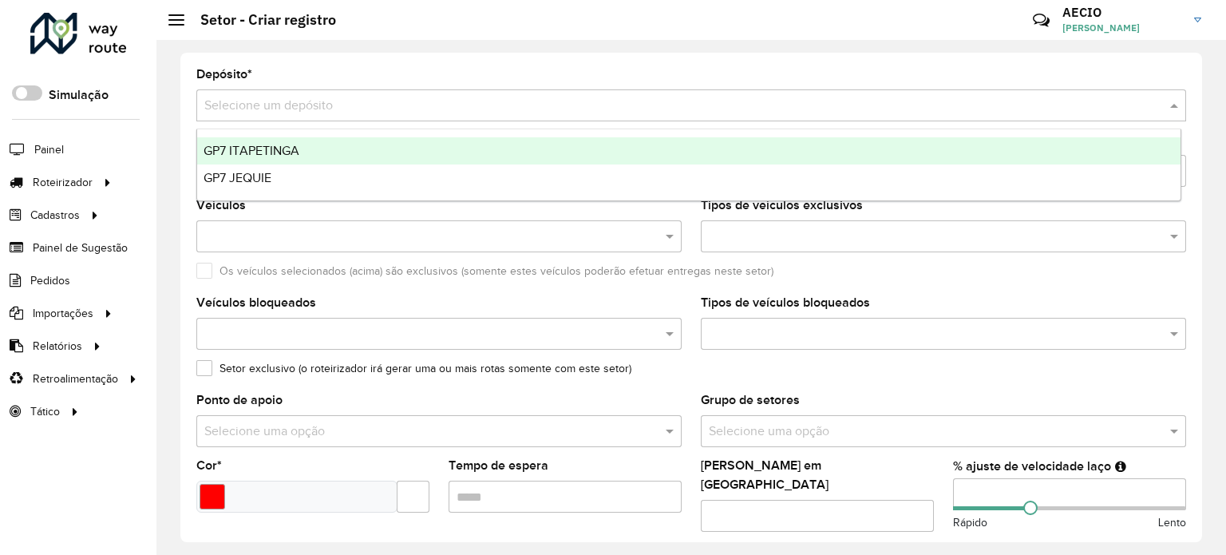
click at [294, 148] on span "GP7 ITAPETINGA" at bounding box center [252, 151] width 96 height 14
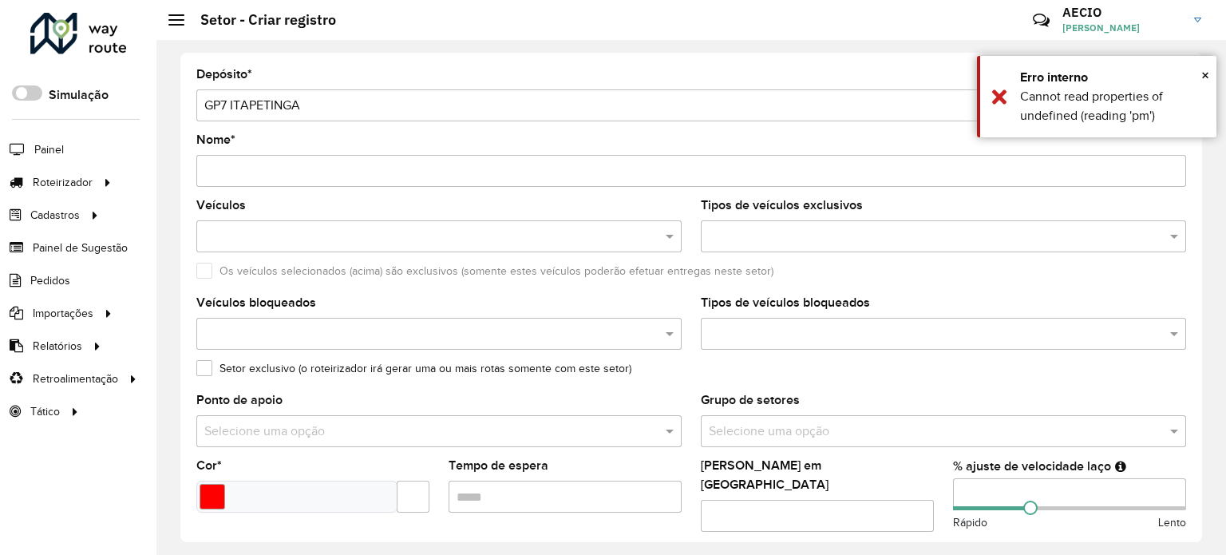
click at [251, 172] on input "Nome *" at bounding box center [691, 171] width 990 height 32
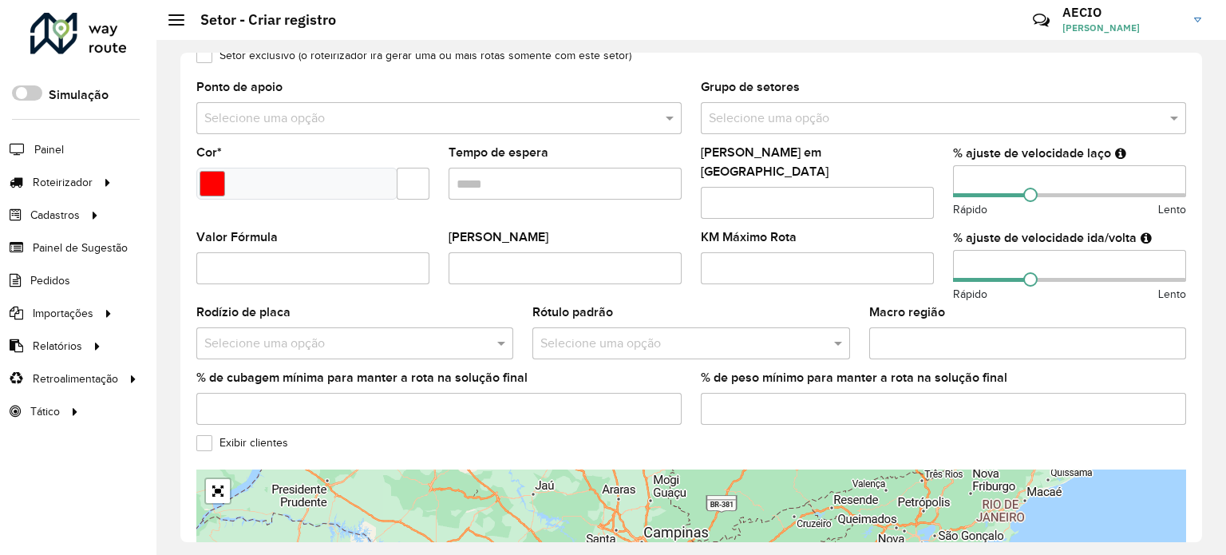
scroll to position [399, 0]
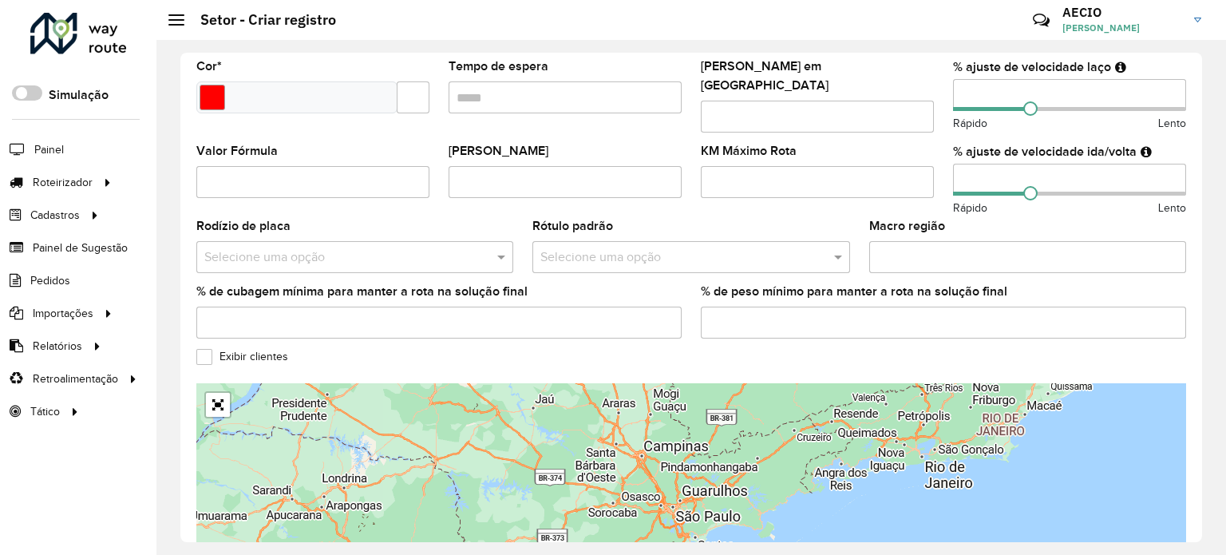
type input "**********"
click at [208, 349] on label "Exibir clientes" at bounding box center [242, 356] width 92 height 17
click at [246, 98] on div at bounding box center [296, 97] width 201 height 32
click at [216, 93] on input "Select a color" at bounding box center [213, 98] width 26 height 26
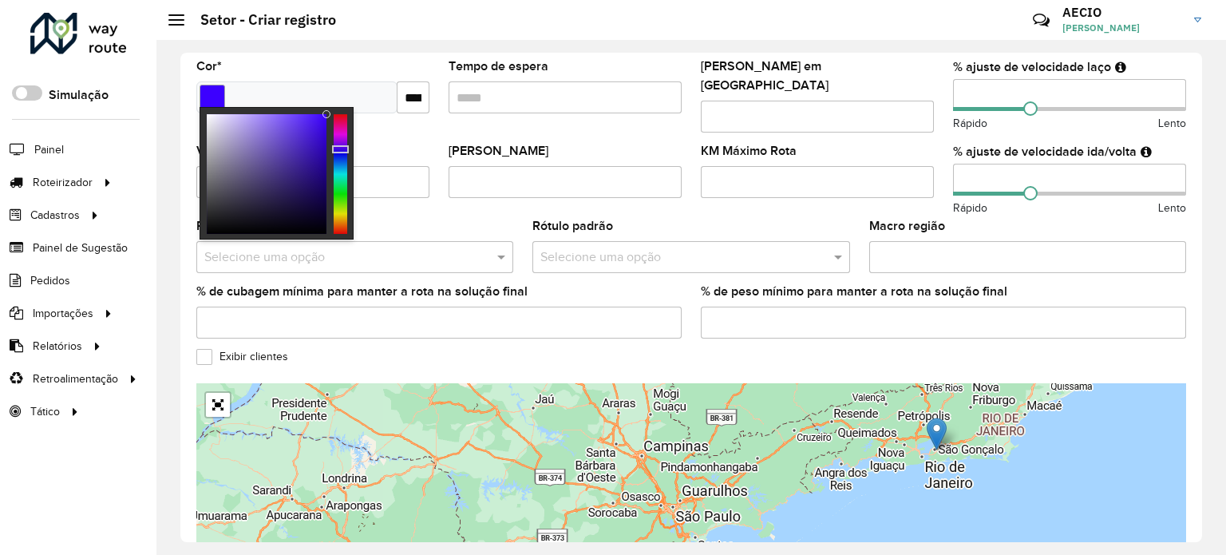
click at [338, 149] on div at bounding box center [341, 174] width 14 height 120
type input "*******"
click at [311, 146] on div at bounding box center [267, 174] width 120 height 120
click at [449, 122] on formly-field "Tempo de espera" at bounding box center [565, 103] width 252 height 85
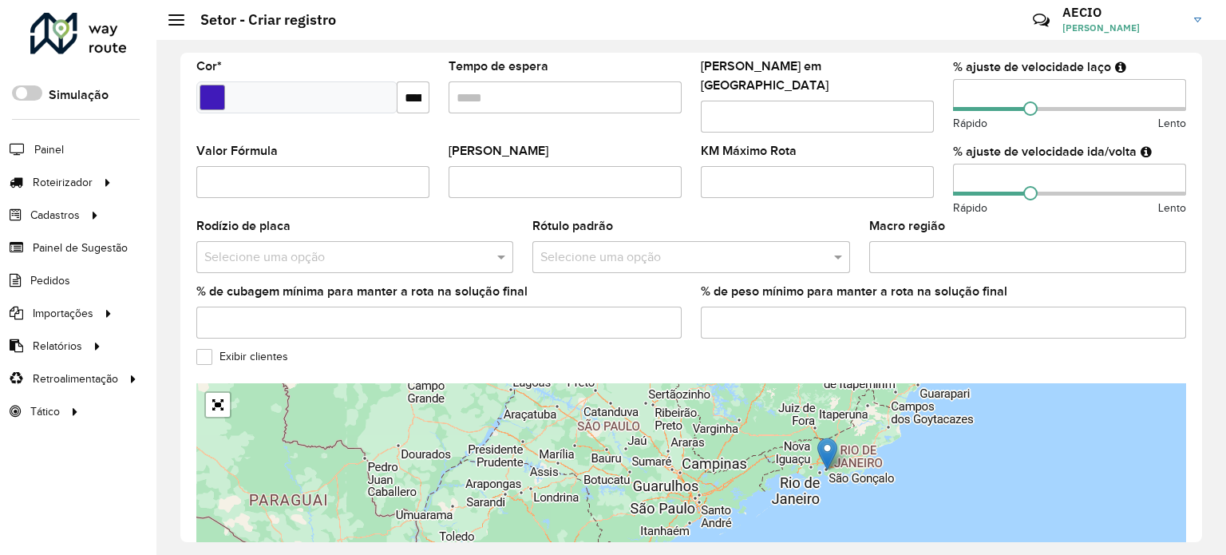
scroll to position [466, 0]
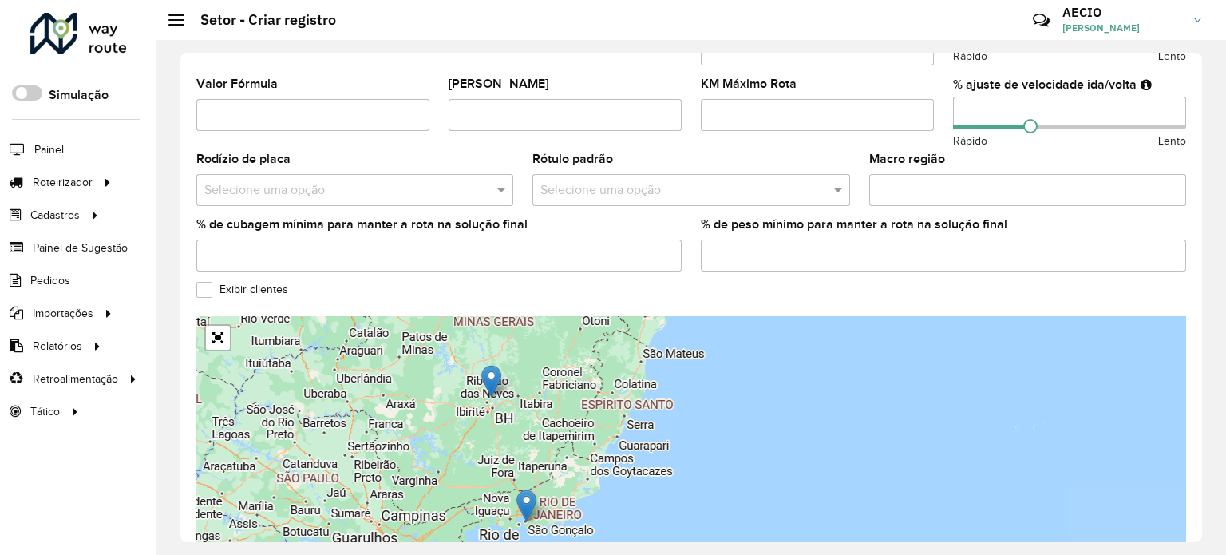
drag, startPoint x: 817, startPoint y: 436, endPoint x: 513, endPoint y: 560, distance: 328.4
click at [513, 554] on html "Aguarde... Pop-up bloqueado! Seu navegador bloqueou automáticamente a abertura …" at bounding box center [613, 277] width 1226 height 555
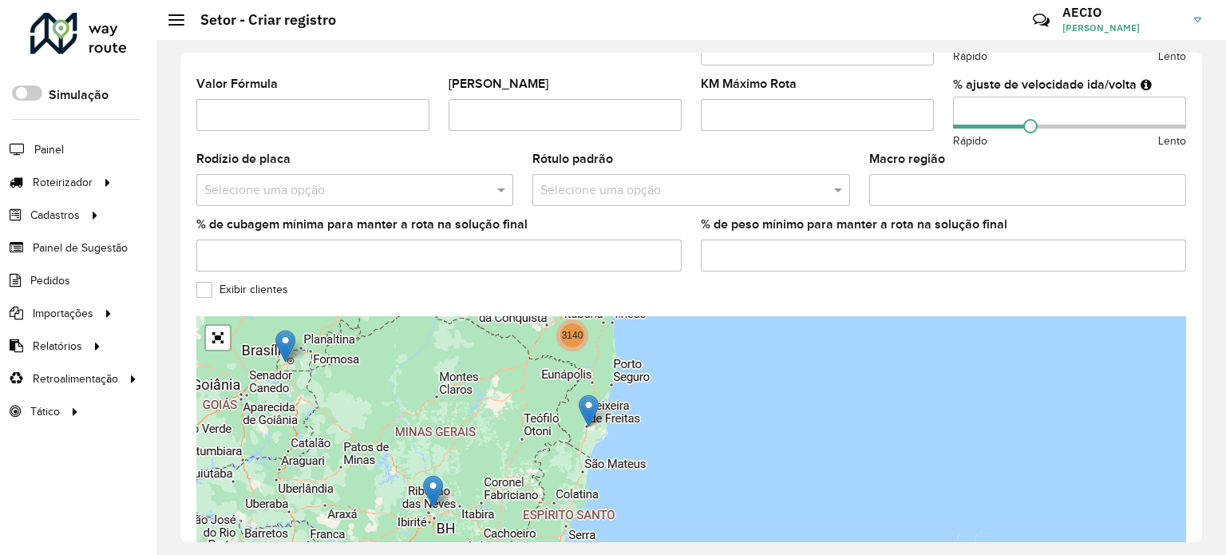
drag, startPoint x: 581, startPoint y: 364, endPoint x: 522, endPoint y: 485, distance: 134.2
click at [522, 485] on div "3140 3 Leaflet | Map data © OpenStreetMap contributors,© 2025 TomTom, Microsoft" at bounding box center [691, 435] width 990 height 239
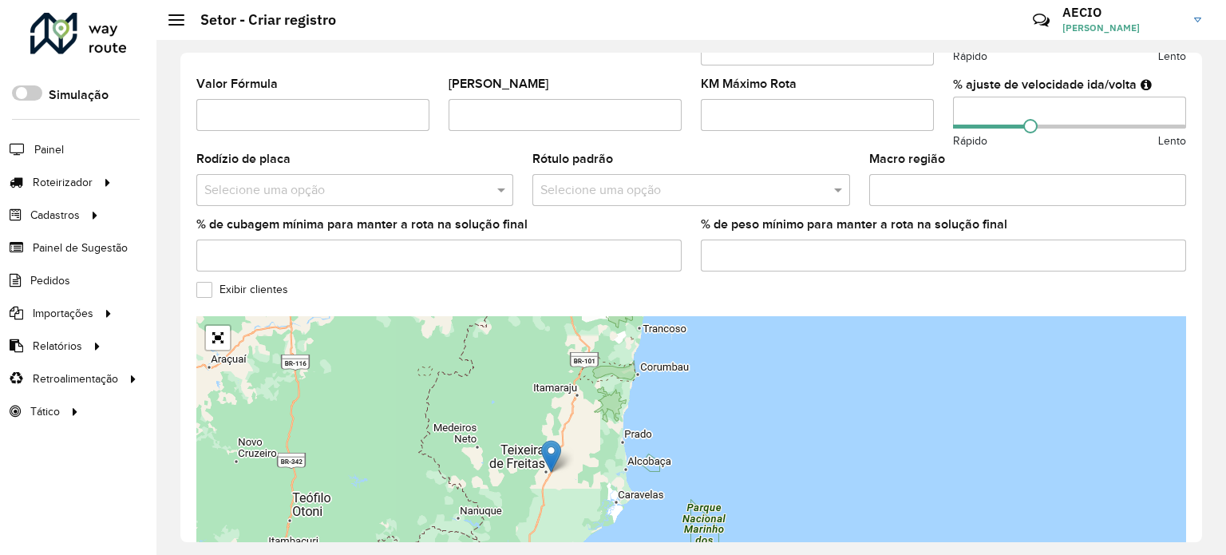
drag, startPoint x: 576, startPoint y: 399, endPoint x: 548, endPoint y: 551, distance: 154.4
click at [548, 550] on div "**********" at bounding box center [691, 297] width 1070 height 515
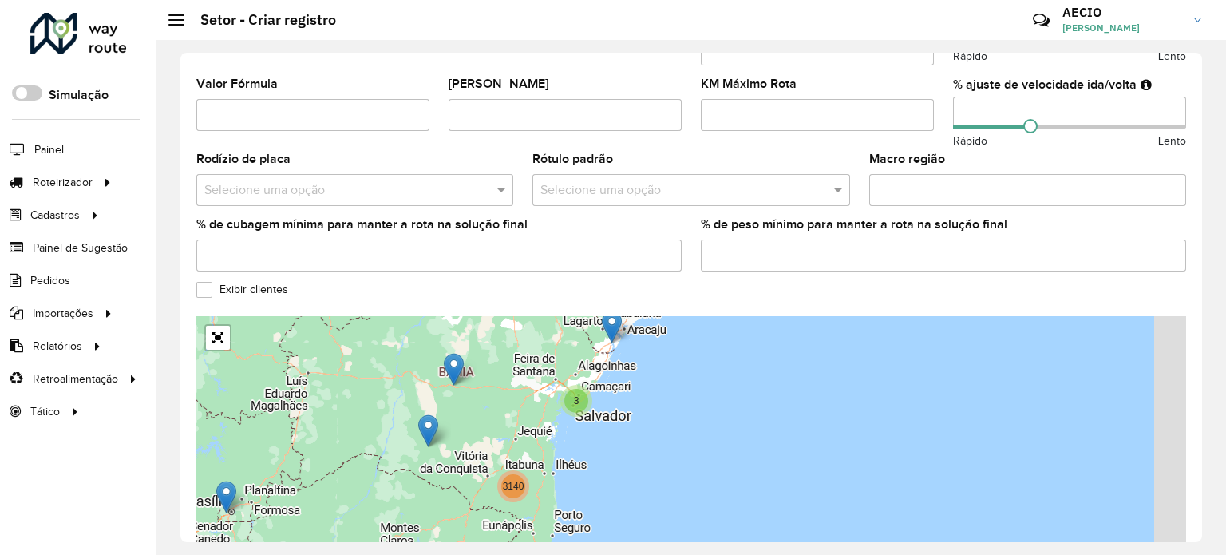
drag, startPoint x: 562, startPoint y: 379, endPoint x: 535, endPoint y: 469, distance: 93.4
click at [535, 469] on div "2 2 3 3140 Leaflet | Map data © OpenStreetMap contributors,© 2025 TomTom, Micro…" at bounding box center [691, 435] width 990 height 239
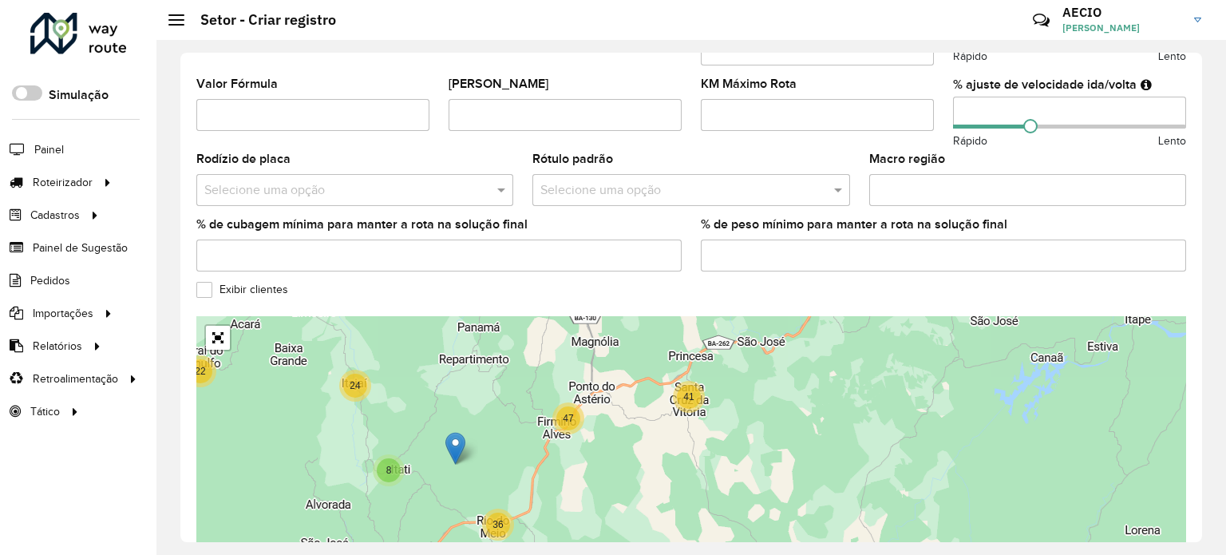
click at [688, 391] on span "41" at bounding box center [688, 396] width 10 height 11
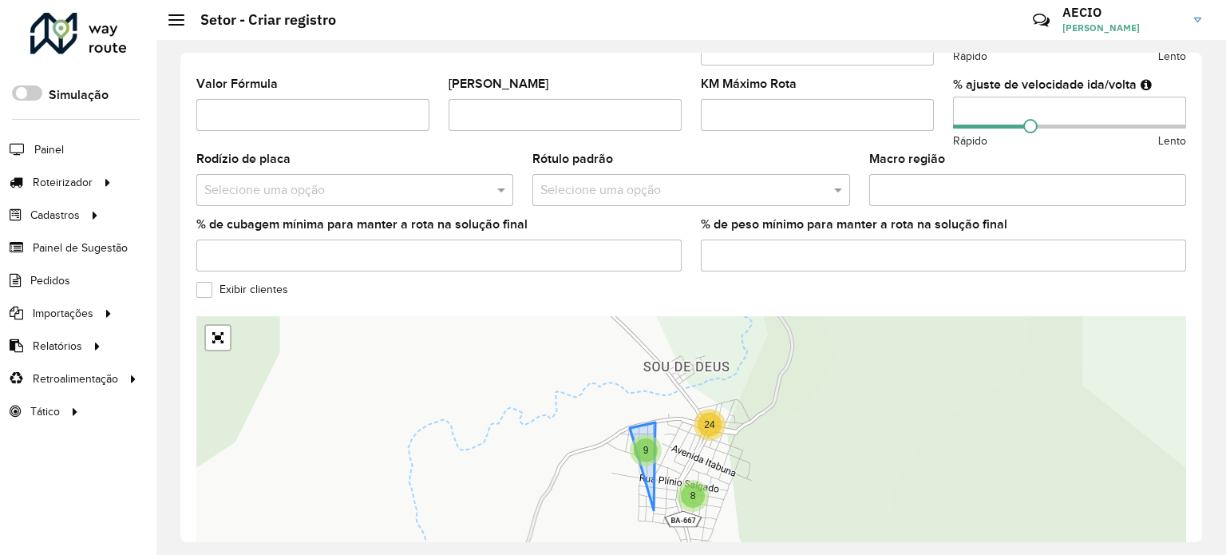
click at [647, 438] on div "9" at bounding box center [646, 450] width 24 height 24
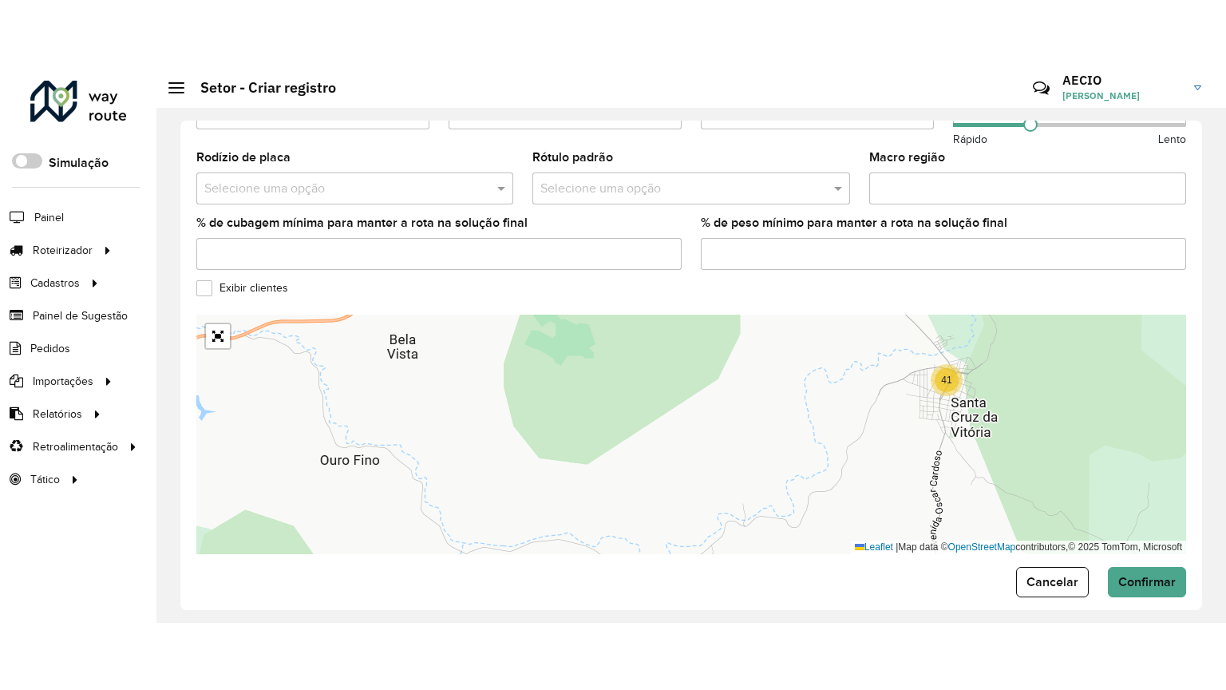
scroll to position [536, 0]
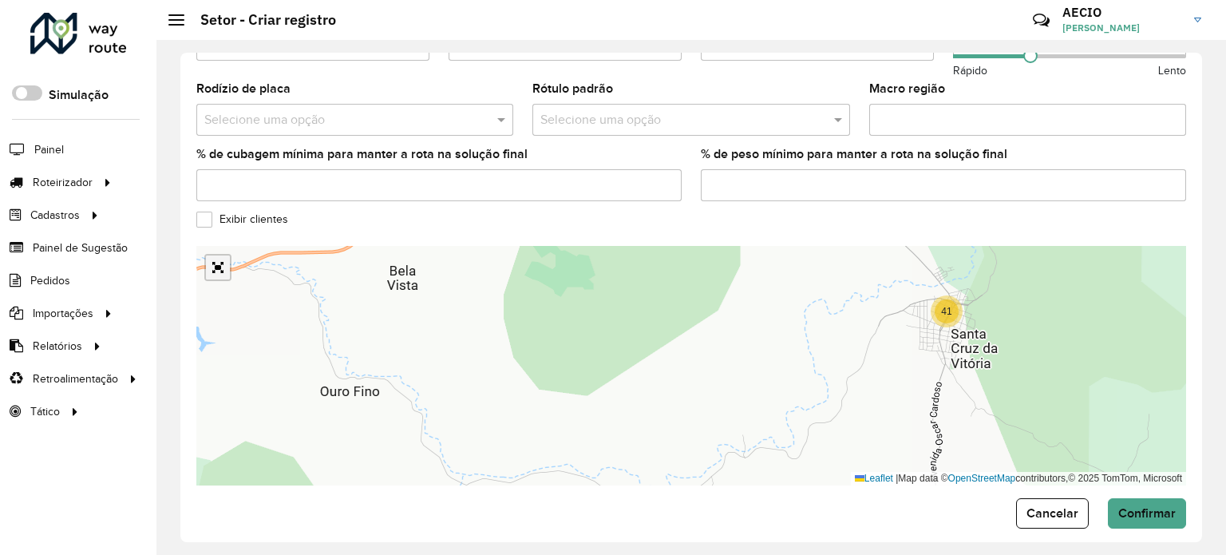
click at [224, 255] on link "Abrir mapa em tela cheia" at bounding box center [218, 267] width 24 height 24
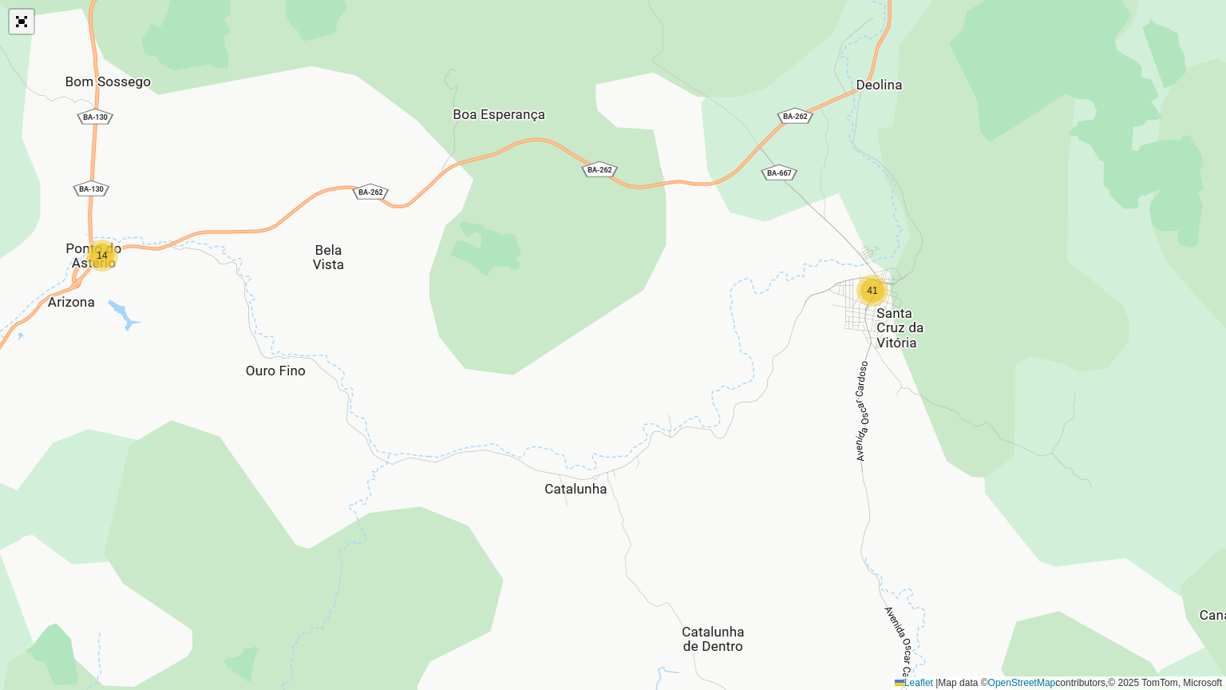
click at [17, 14] on link "Abrir mapa em tela cheia" at bounding box center [22, 22] width 24 height 24
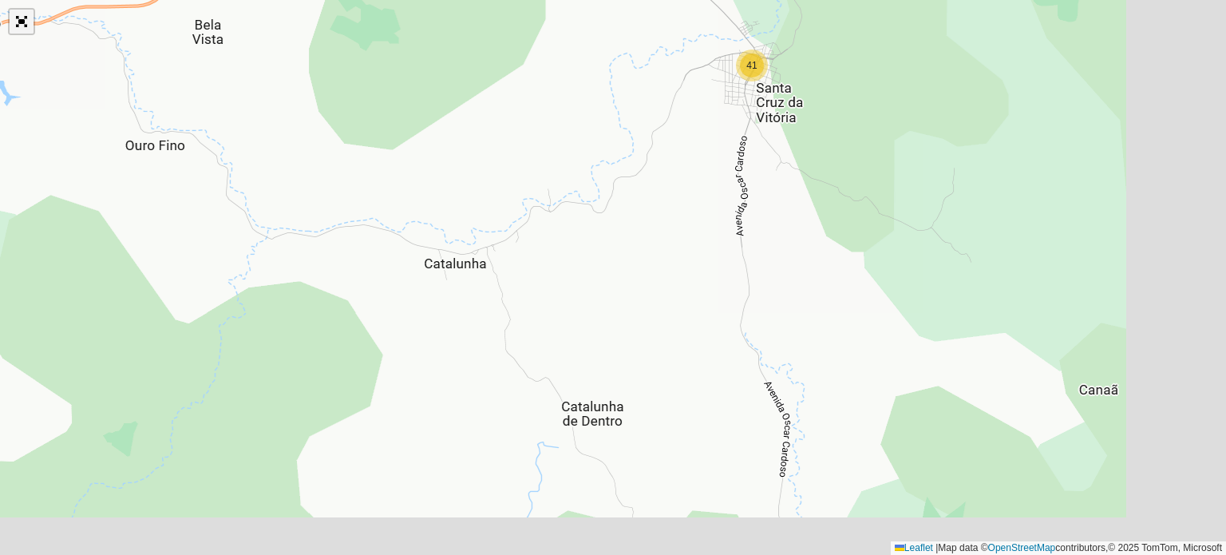
scroll to position [0, 0]
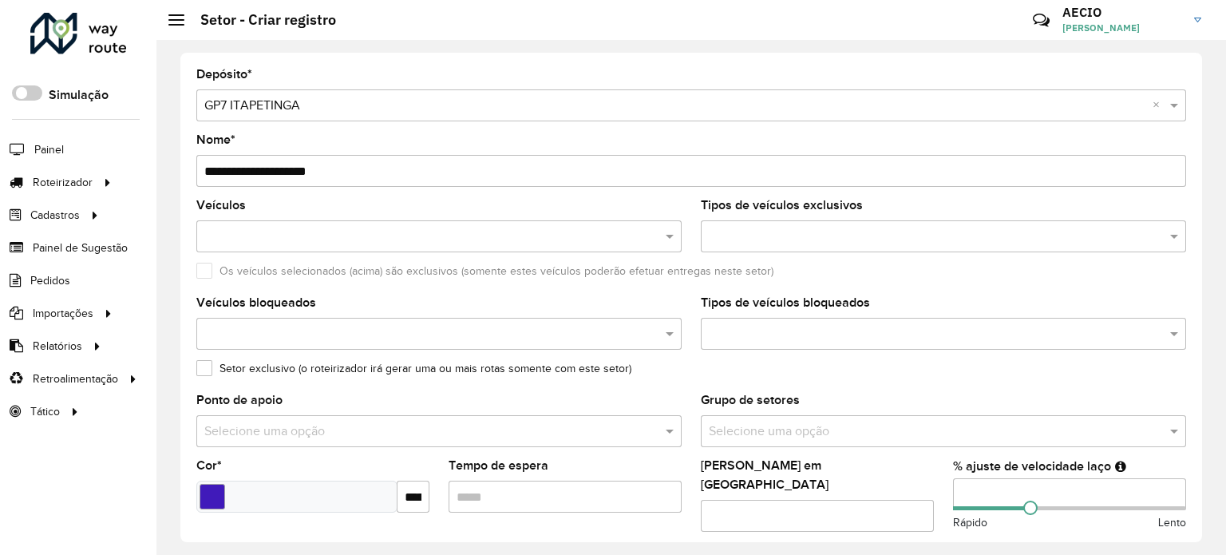
click at [300, 234] on input "text" at bounding box center [430, 237] width 461 height 19
click at [255, 283] on button "Selecionar Todos" at bounding box center [253, 283] width 101 height 25
click at [322, 202] on div "Veículos" at bounding box center [438, 226] width 485 height 53
click at [770, 247] on div at bounding box center [943, 236] width 485 height 32
click at [595, 200] on div "Veículos" at bounding box center [438, 226] width 485 height 53
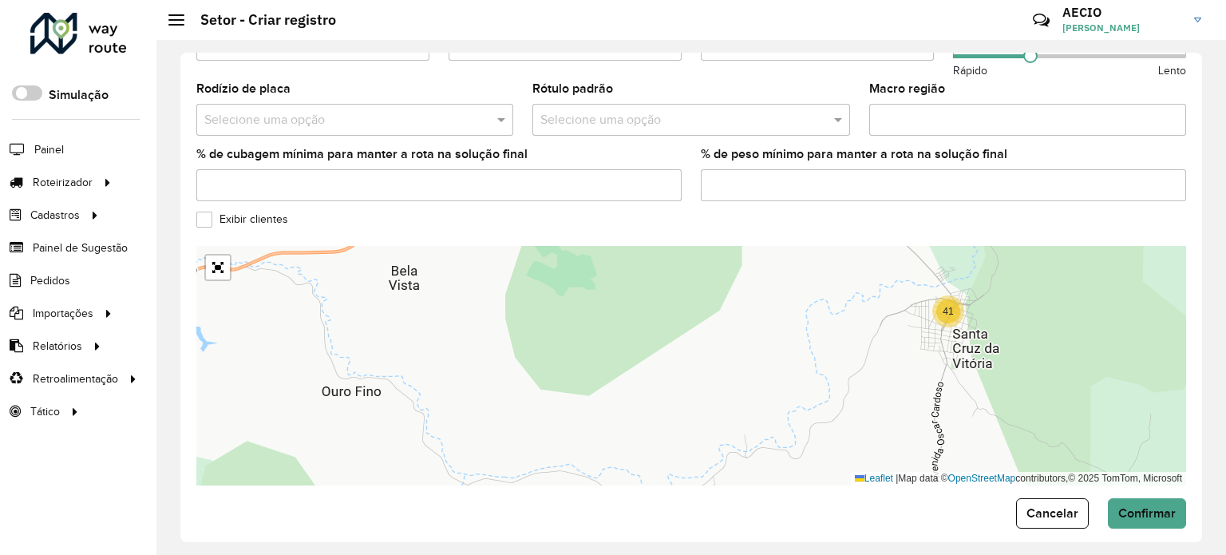
scroll to position [536, 0]
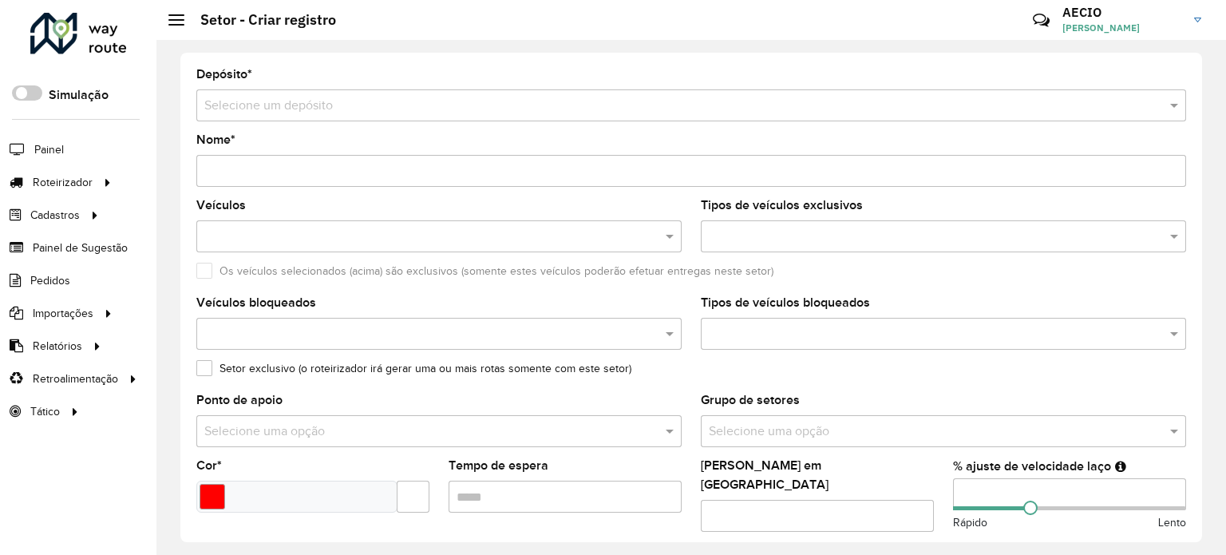
click at [402, 111] on input "text" at bounding box center [675, 106] width 942 height 19
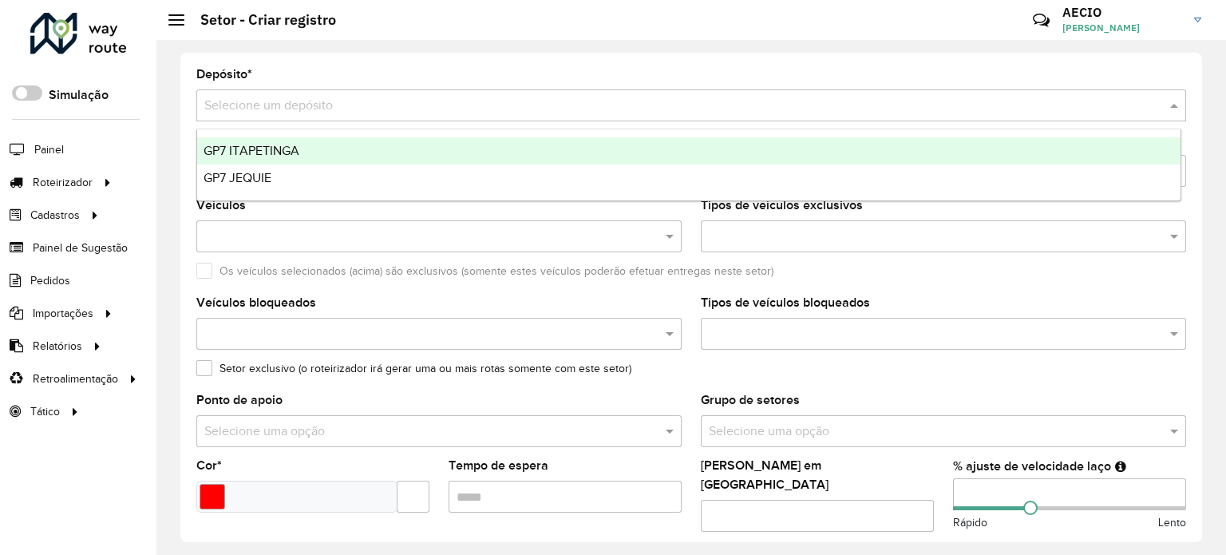
click at [275, 156] on span "GP7 ITAPETINGA" at bounding box center [252, 151] width 96 height 14
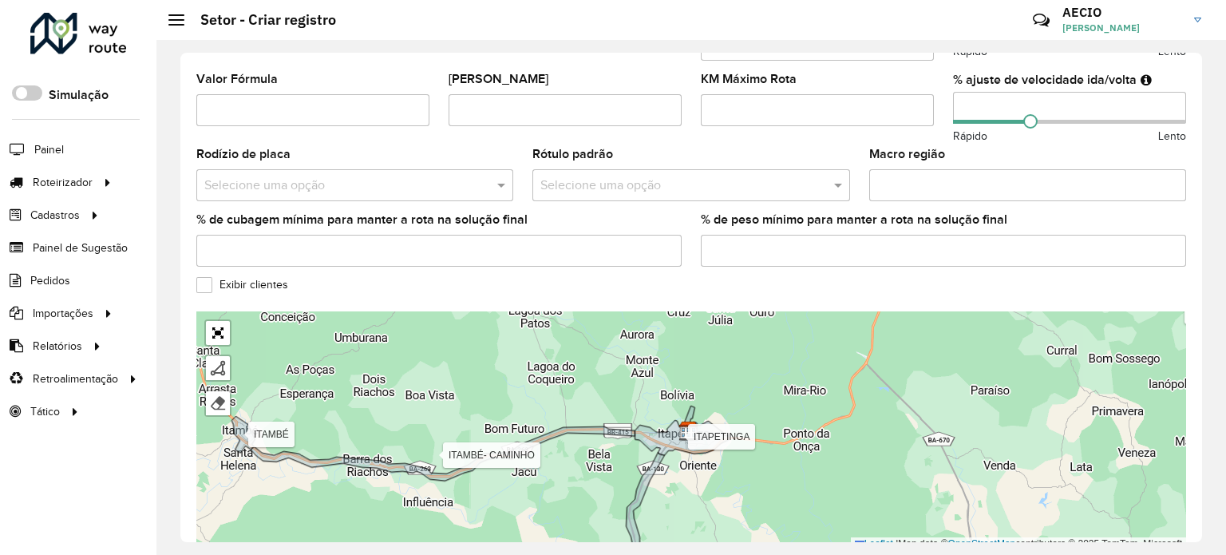
scroll to position [479, 0]
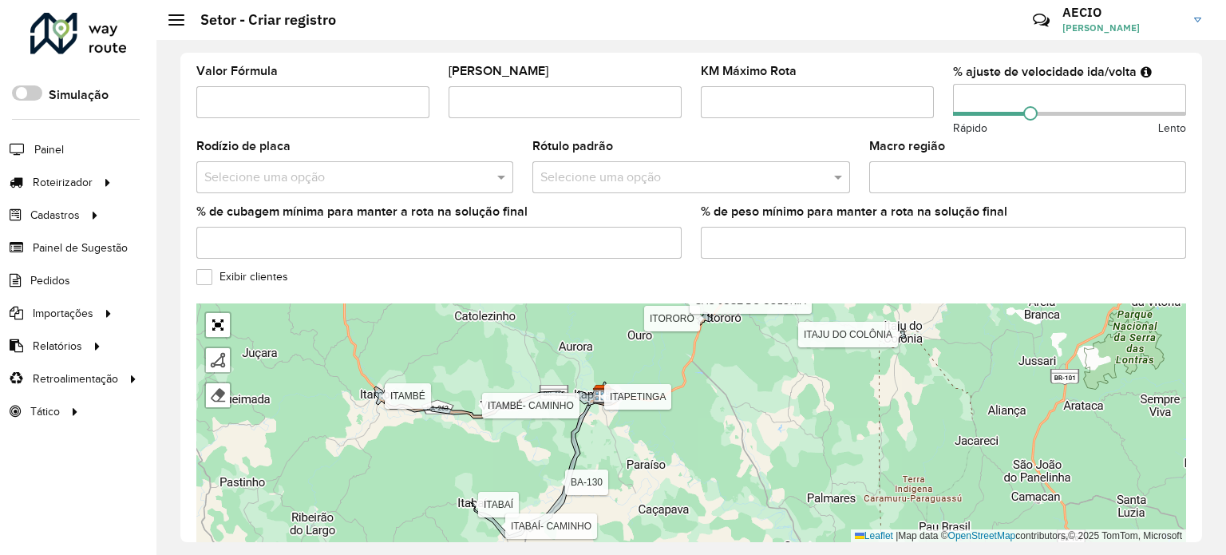
click at [201, 270] on label "Exibir clientes" at bounding box center [242, 276] width 92 height 17
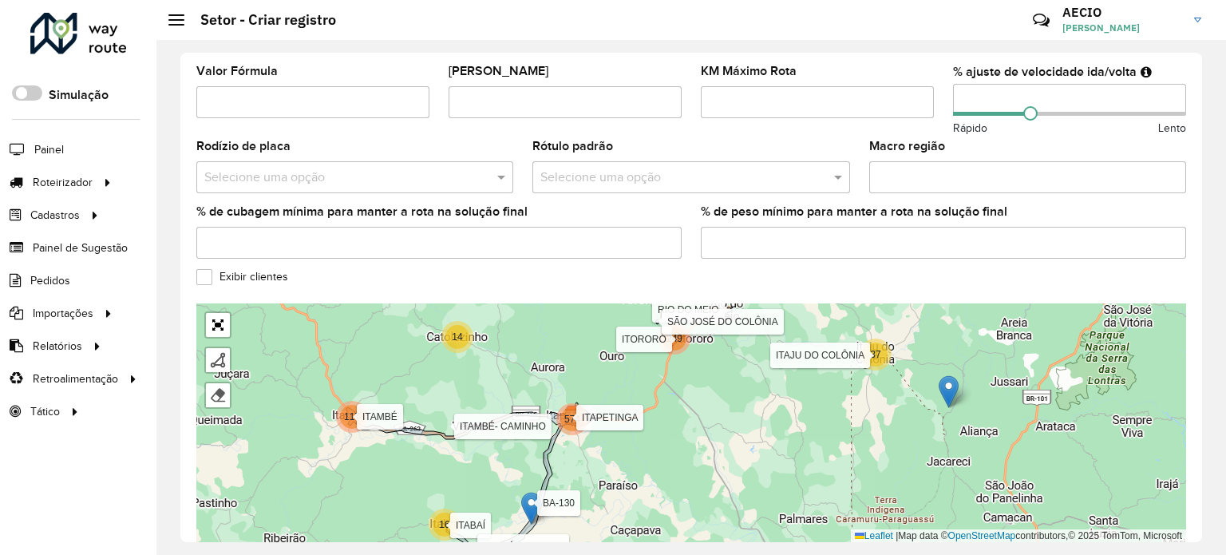
drag, startPoint x: 793, startPoint y: 378, endPoint x: 557, endPoint y: 470, distance: 252.8
click at [558, 469] on div "14 26 21 31 99 100 269 16 169 574 117 11 37 32 22 42 36 586 41 455 84 249 BA-13…" at bounding box center [691, 422] width 990 height 239
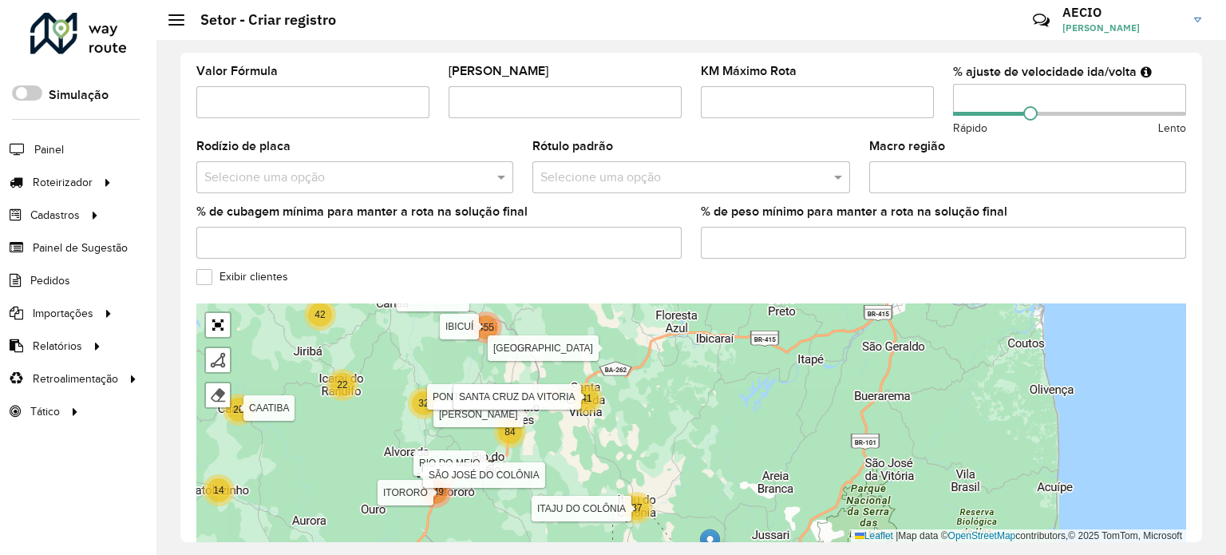
drag, startPoint x: 642, startPoint y: 380, endPoint x: 627, endPoint y: 453, distance: 74.2
click at [627, 453] on div "14 26 21 99 100 269 16 169 574 117 11 37 32 22 42 36 586 41 455 84 249 15 17 47…" at bounding box center [691, 422] width 990 height 239
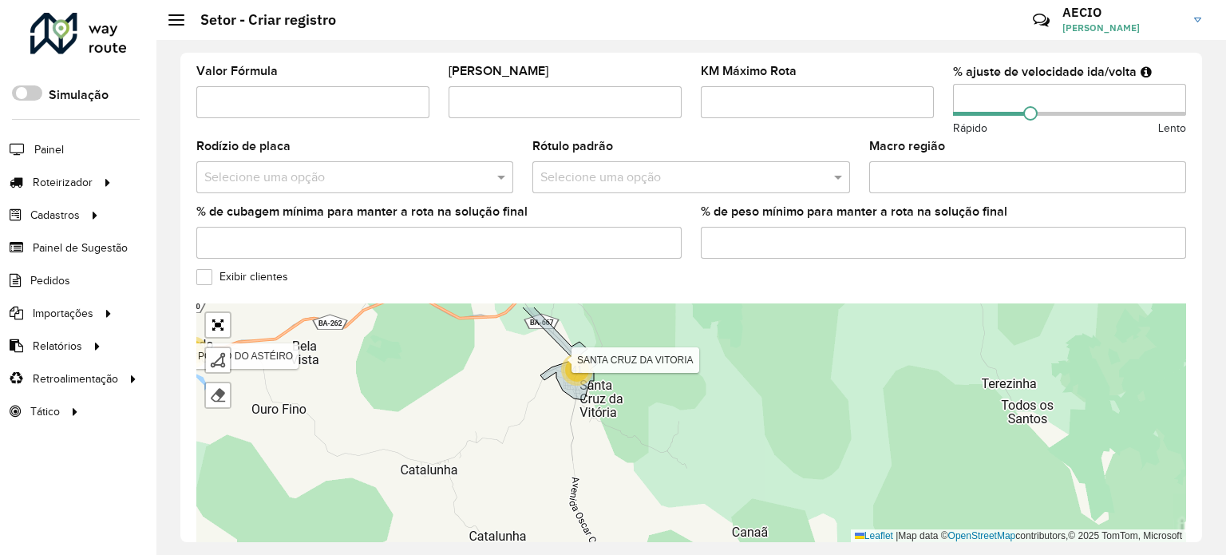
drag, startPoint x: 663, startPoint y: 387, endPoint x: 655, endPoint y: 480, distance: 92.9
click at [655, 480] on div "8 24 41 14 33 BA-130 CAATIBA CAIUBI FIRMINO ALVES IBICUÍ IGUAÍ ITABAÍ ITABAÍ- C…" at bounding box center [691, 422] width 990 height 239
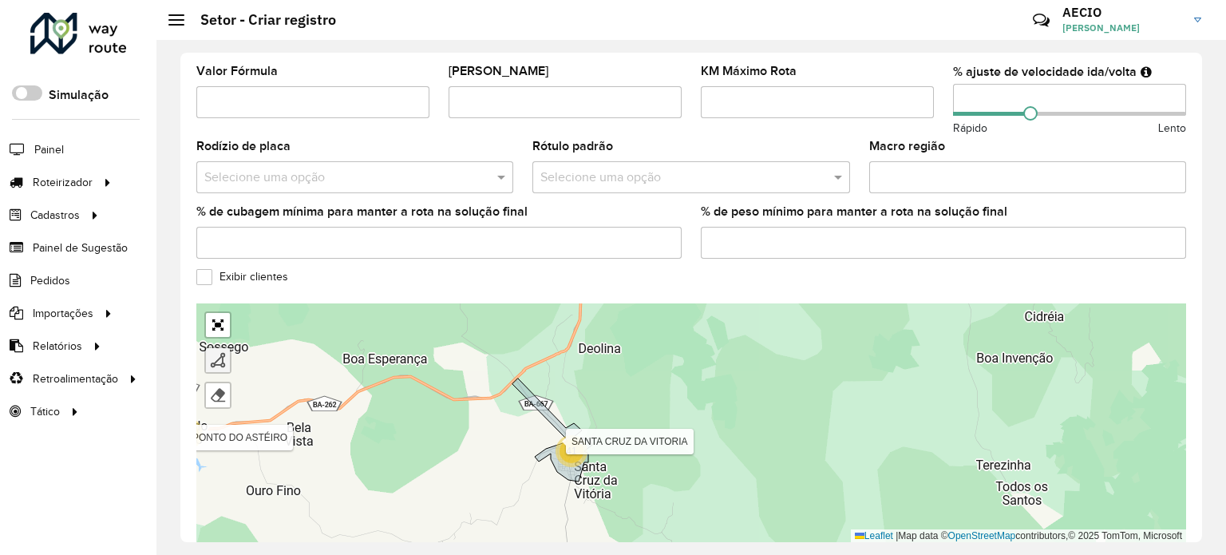
click at [212, 352] on div at bounding box center [218, 360] width 16 height 16
click at [523, 366] on div "8 24 41 14 33 BA-130 CAATIBA CAIUBI FIRMINO ALVES IBICUÍ IGUAÍ ITABAÍ ITABAÍ- C…" at bounding box center [691, 422] width 990 height 239
click at [512, 385] on div "8 24 41 14 33 BA-130 CAATIBA CAIUBI FIRMINO ALVES IBICUÍ IGUAÍ ITABAÍ ITABAÍ- C…" at bounding box center [691, 422] width 990 height 239
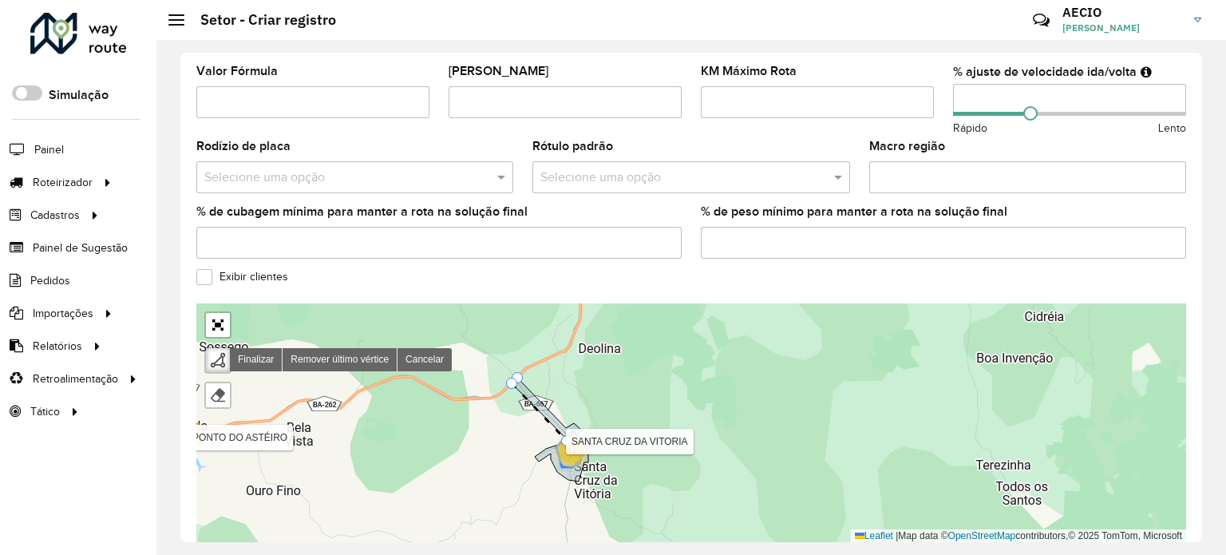
click at [565, 439] on div "41" at bounding box center [572, 451] width 24 height 24
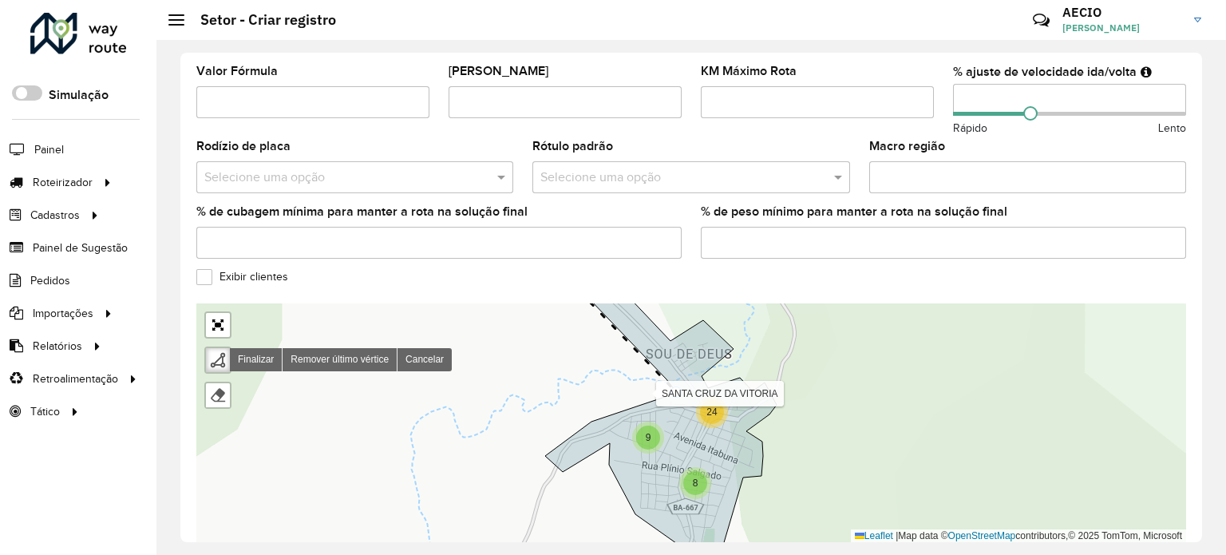
click at [680, 380] on icon at bounding box center [661, 416] width 232 height 275
click at [675, 382] on icon at bounding box center [663, 416] width 232 height 274
click at [550, 437] on div "8 9 24 BA-130 CAATIBA CAIUBI FIRMINO ALVES IBICUÍ IGUAÍ ITABAÍ ITABAÍ- CAMINHO …" at bounding box center [691, 422] width 990 height 239
click at [565, 461] on div "8 9 24 BA-130 CAATIBA CAIUBI FIRMINO ALVES IBICUÍ IGUAÍ ITABAÍ ITABAÍ- CAMINHO …" at bounding box center [691, 422] width 990 height 239
click at [614, 432] on icon at bounding box center [663, 416] width 232 height 274
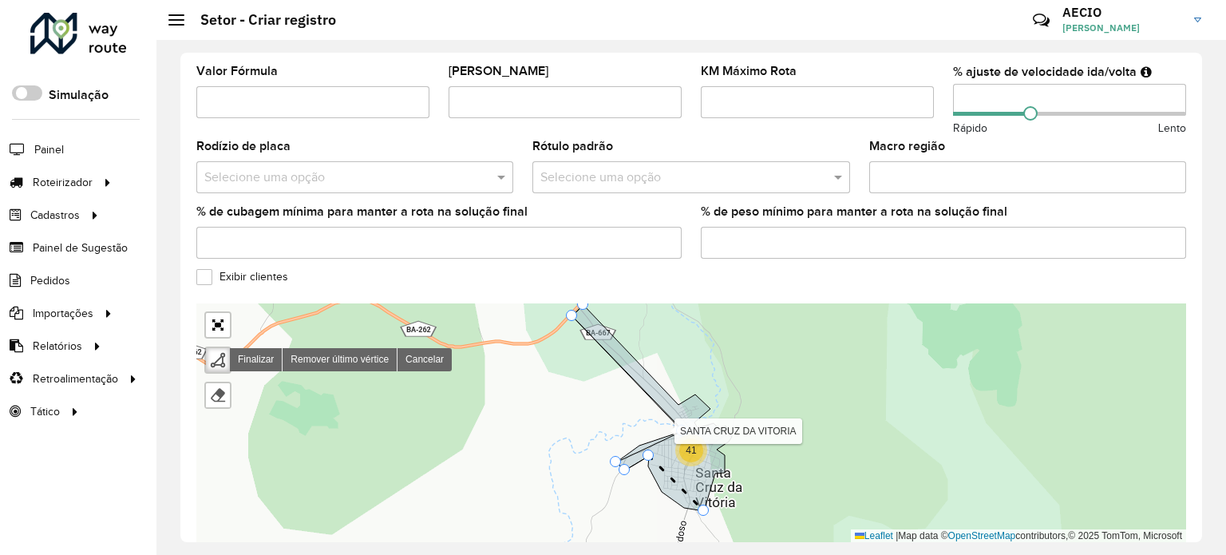
click at [703, 497] on icon at bounding box center [652, 408] width 160 height 206
click at [725, 463] on div "41 14 33 BA-130 CAATIBA CAIUBI FIRMINO ALVES IBICUÍ IGUAÍ ITABAÍ ITABAÍ- CAMINH…" at bounding box center [691, 422] width 990 height 239
click at [706, 396] on icon at bounding box center [652, 408] width 160 height 206
click at [695, 384] on icon at bounding box center [652, 408] width 160 height 206
click at [682, 393] on icon at bounding box center [652, 408] width 160 height 206
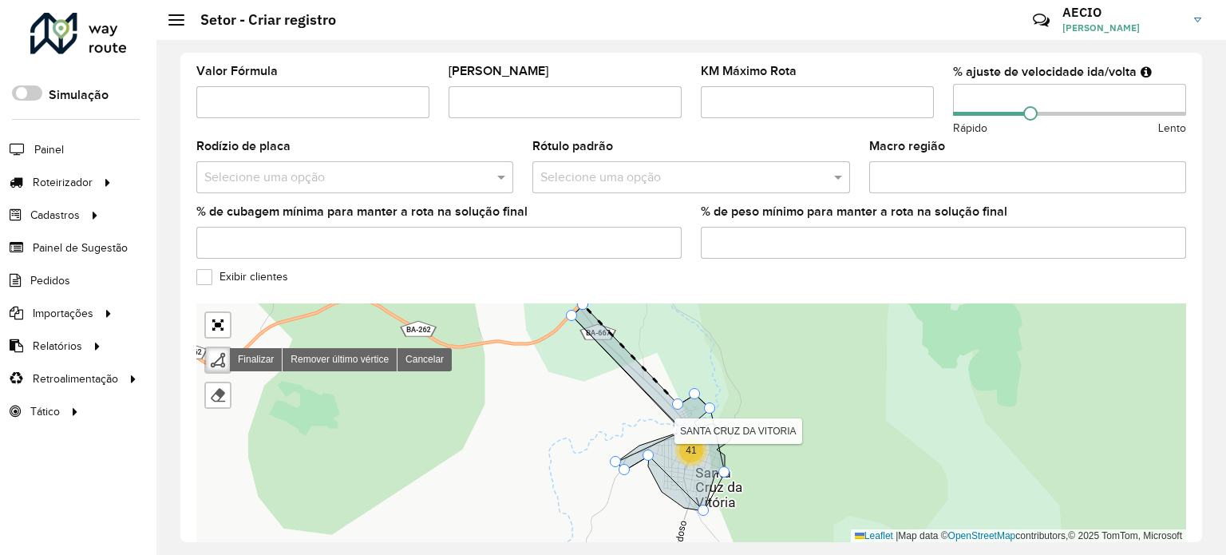
click at [581, 305] on icon at bounding box center [652, 408] width 160 height 206
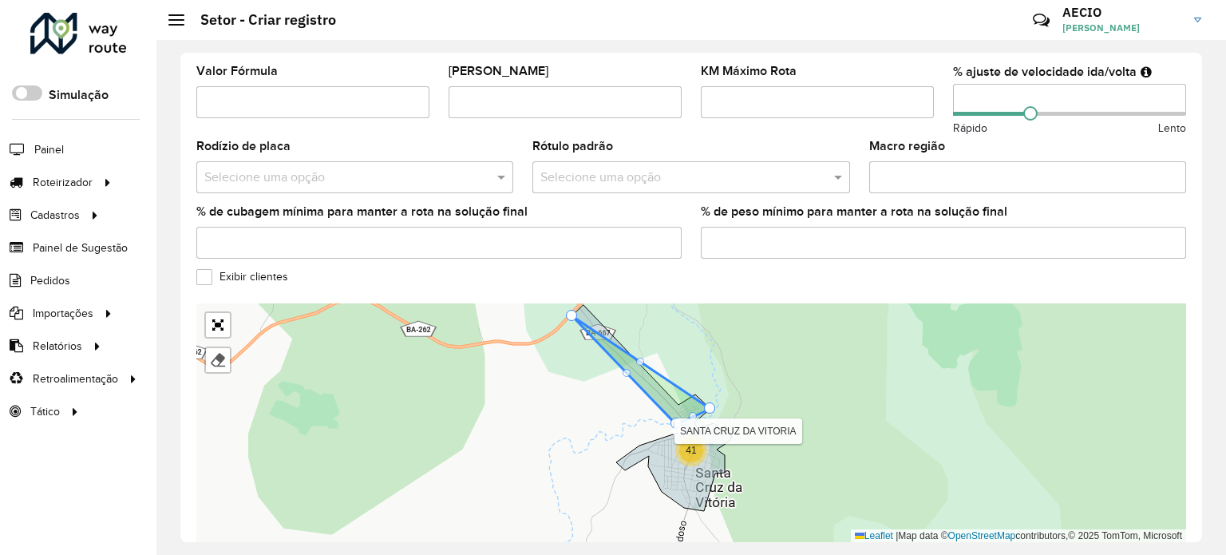
drag, startPoint x: 613, startPoint y: 349, endPoint x: 718, endPoint y: 402, distance: 117.1
drag, startPoint x: 675, startPoint y: 411, endPoint x: 639, endPoint y: 469, distance: 68.2
drag, startPoint x: 615, startPoint y: 348, endPoint x: 648, endPoint y: 326, distance: 39.9
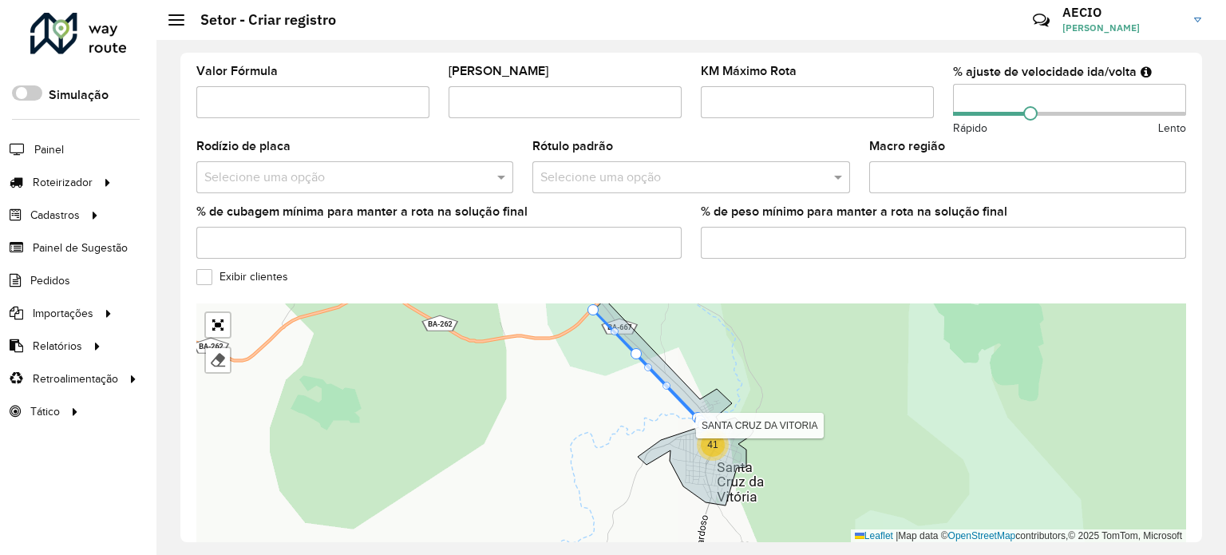
drag, startPoint x: 670, startPoint y: 320, endPoint x: 683, endPoint y: 316, distance: 14.1
click at [680, 318] on div "41 14 33 BA-130 CAATIBA [PERSON_NAME] IGUAÍ [GEOGRAPHIC_DATA] [GEOGRAPHIC_DATA]…" at bounding box center [691, 422] width 990 height 239
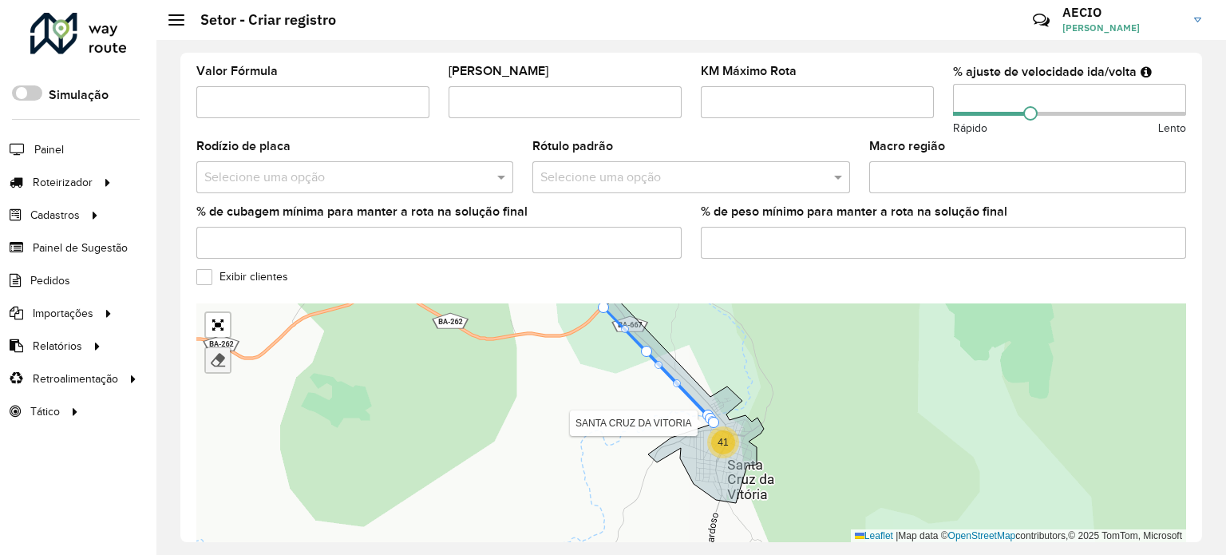
click at [228, 349] on link at bounding box center [218, 360] width 24 height 24
click at [214, 352] on div at bounding box center [218, 360] width 16 height 16
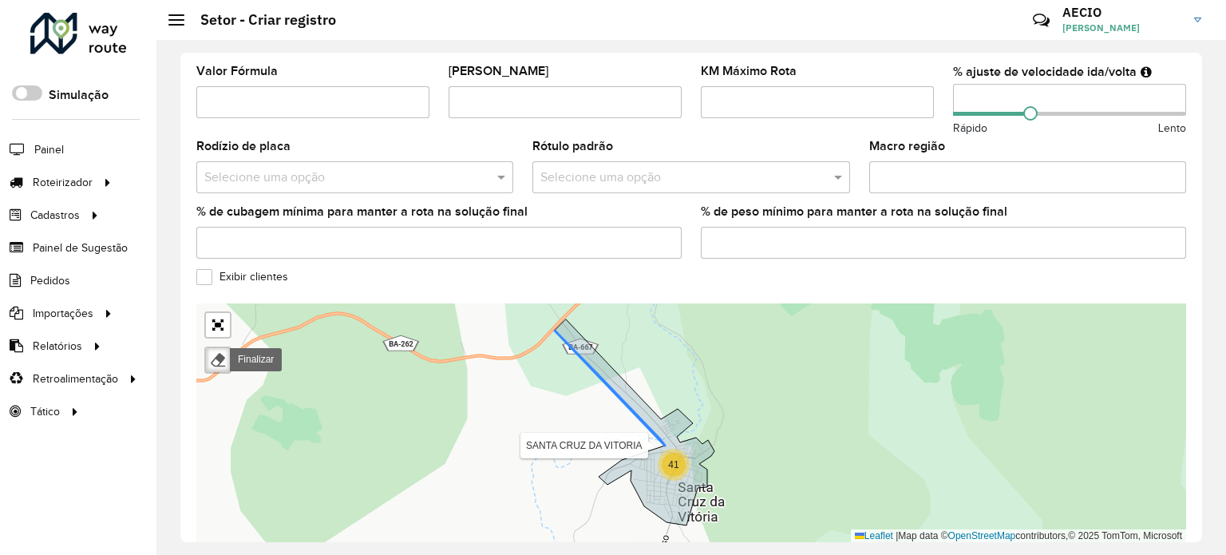
drag, startPoint x: 658, startPoint y: 350, endPoint x: 524, endPoint y: 345, distance: 134.2
click at [560, 366] on icon at bounding box center [610, 387] width 110 height 115
click at [544, 357] on div "41 14 33 BA-130 CAATIBA [PERSON_NAME] IGUAÍ [GEOGRAPHIC_DATA] [GEOGRAPHIC_DATA]…" at bounding box center [691, 422] width 990 height 239
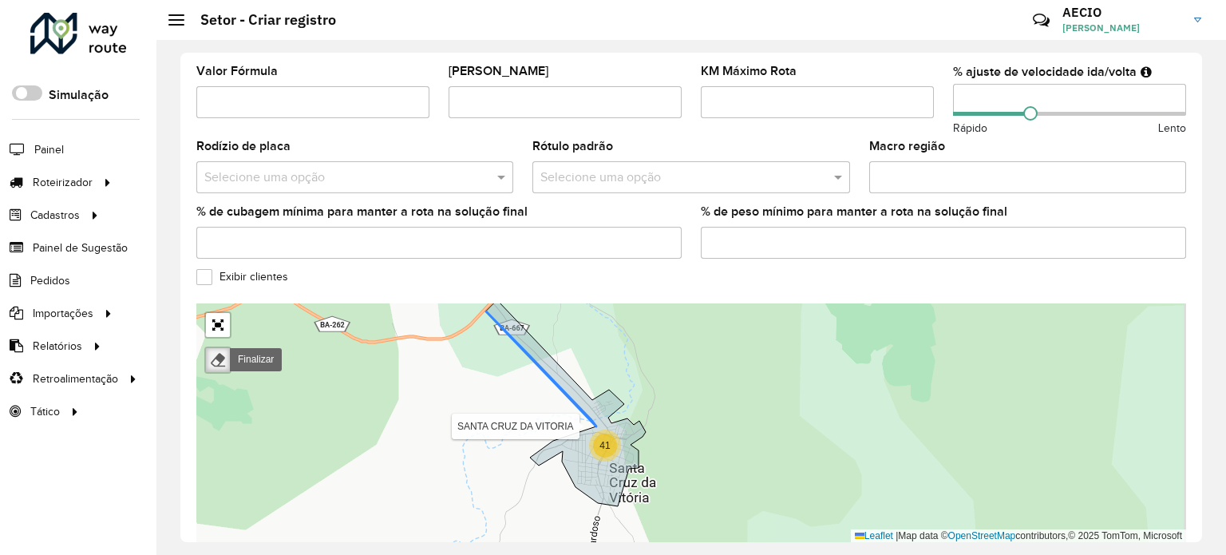
click at [217, 353] on div at bounding box center [218, 360] width 16 height 16
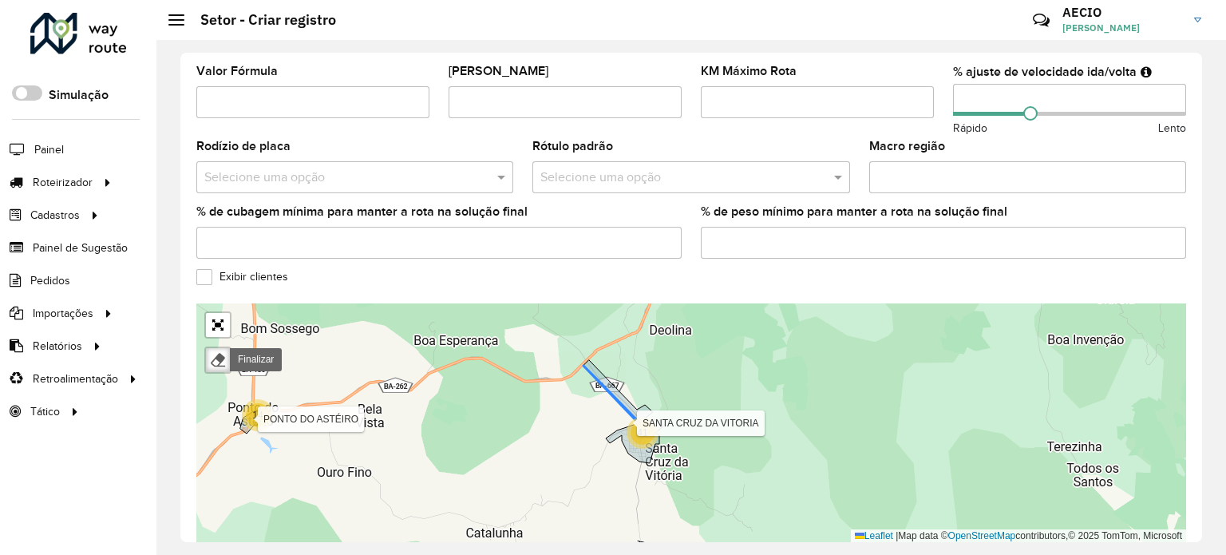
click at [568, 413] on div "8 24 41 14 33 BA-130 CAATIBA [PERSON_NAME] IGUAÍ [GEOGRAPHIC_DATA] [GEOGRAPHIC_…" at bounding box center [691, 422] width 990 height 239
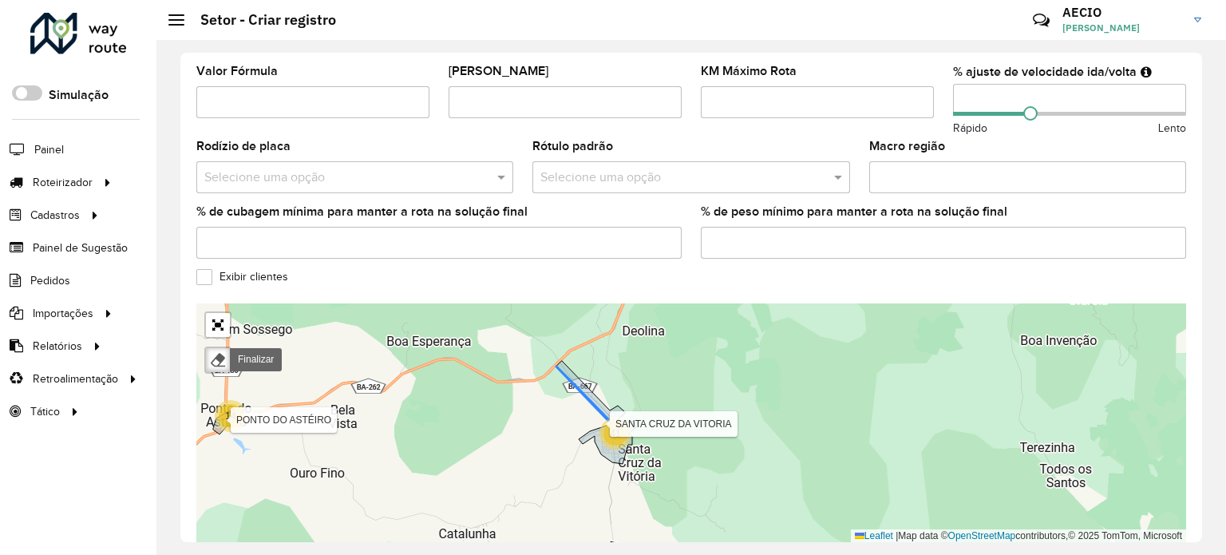
drag, startPoint x: 674, startPoint y: 413, endPoint x: 664, endPoint y: 370, distance: 44.2
click at [664, 370] on div "8 24 41 10 14 33 BA-130 CAATIBA CAIUBI FIRMINO ALVES IBICUÍ IGUAÍ ITABAÍ ITABAÍ…" at bounding box center [691, 422] width 990 height 239
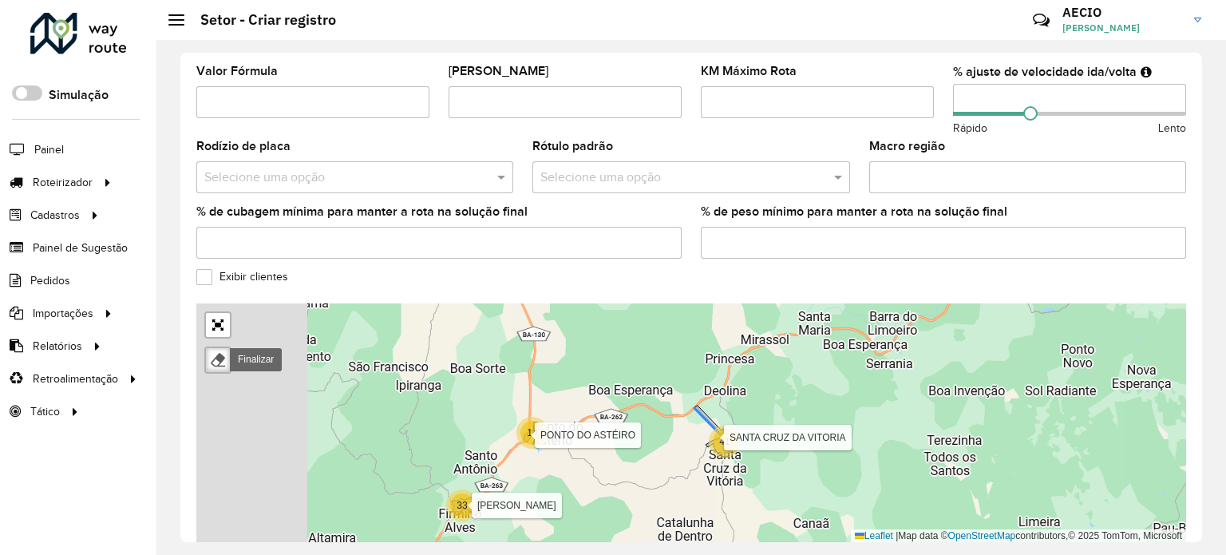
drag, startPoint x: 451, startPoint y: 449, endPoint x: 635, endPoint y: 461, distance: 184.8
click at [635, 461] on div "8 24 22 3 14 10 41 10 445 36 14 33 15 234 BA-130 CAATIBA CAIUBI FIRMINO ALVES I…" at bounding box center [691, 422] width 990 height 239
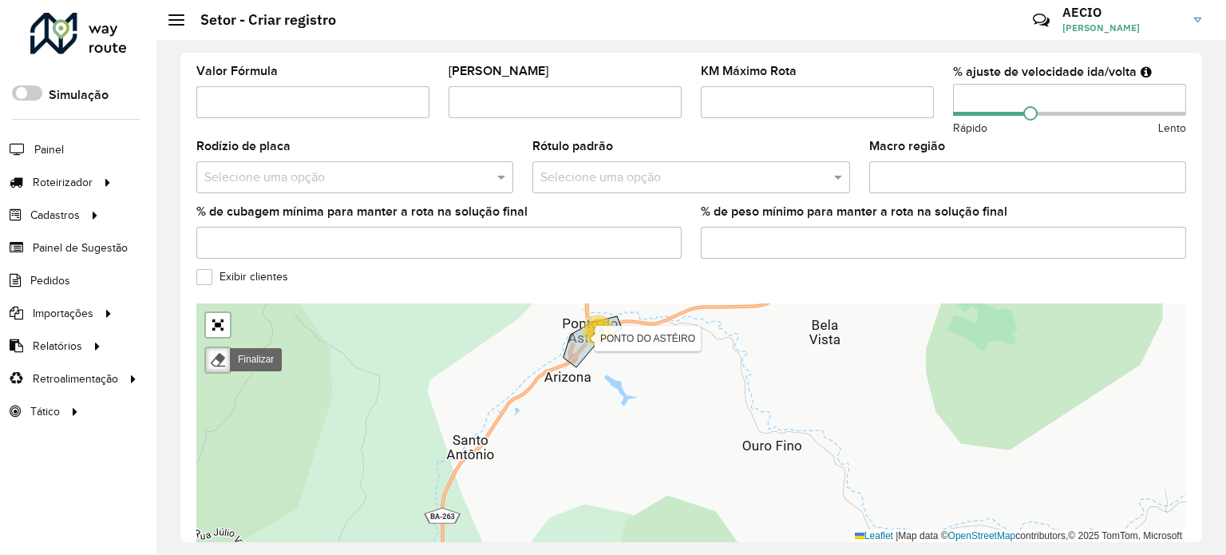
drag, startPoint x: 505, startPoint y: 477, endPoint x: 672, endPoint y: 344, distance: 213.1
click at [672, 344] on div "41 14 33 BA-130 CAATIBA [PERSON_NAME] IGUAÍ [GEOGRAPHIC_DATA] [GEOGRAPHIC_DATA]…" at bounding box center [691, 422] width 990 height 239
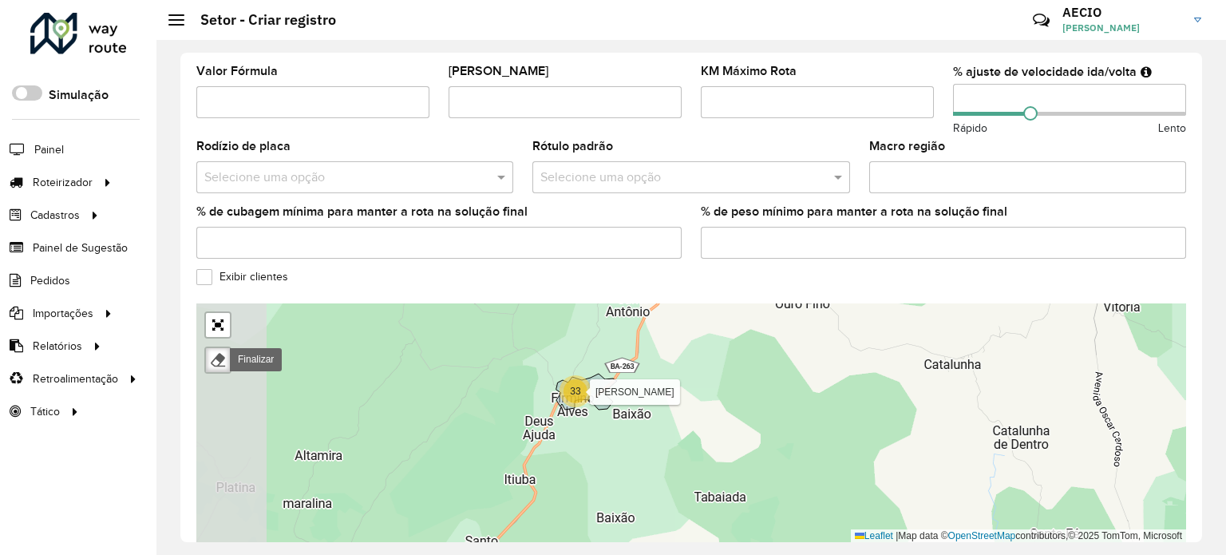
drag, startPoint x: 574, startPoint y: 464, endPoint x: 666, endPoint y: 346, distance: 149.0
click at [666, 346] on div "8 24 41 14 33 BA-130 CAATIBA [PERSON_NAME] IGUAÍ [GEOGRAPHIC_DATA] [GEOGRAPHIC_…" at bounding box center [691, 422] width 990 height 239
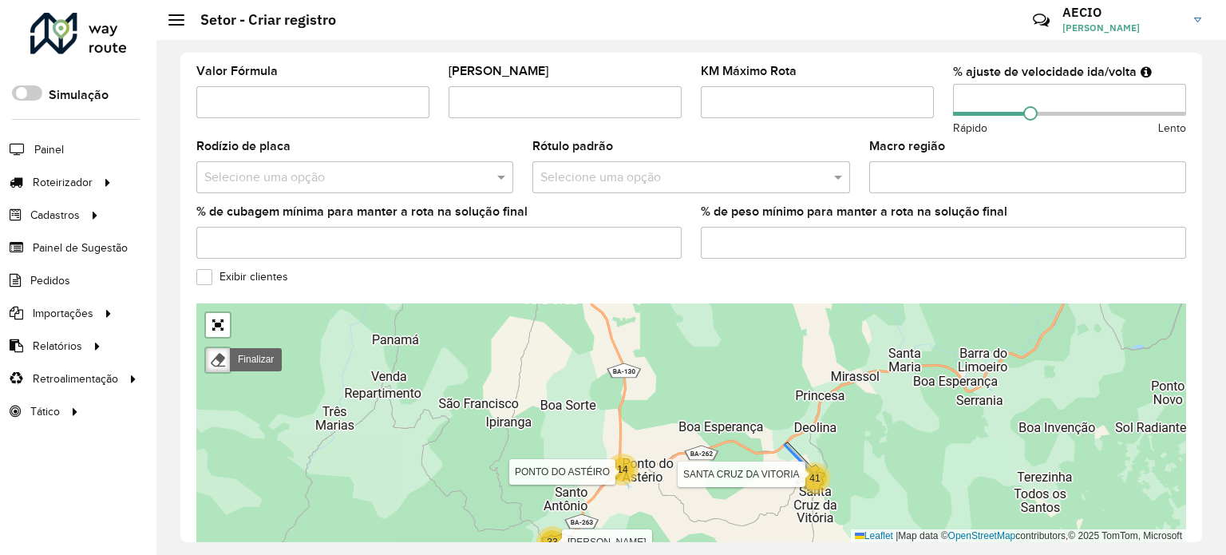
drag, startPoint x: 776, startPoint y: 386, endPoint x: 689, endPoint y: 515, distance: 155.2
click at [689, 515] on div "14 25 8 24 22 3 14 41 10 445 36 14 33 15 234 BA-130 CAATIBA CAIUBI FIRMINO ALVE…" at bounding box center [691, 422] width 990 height 239
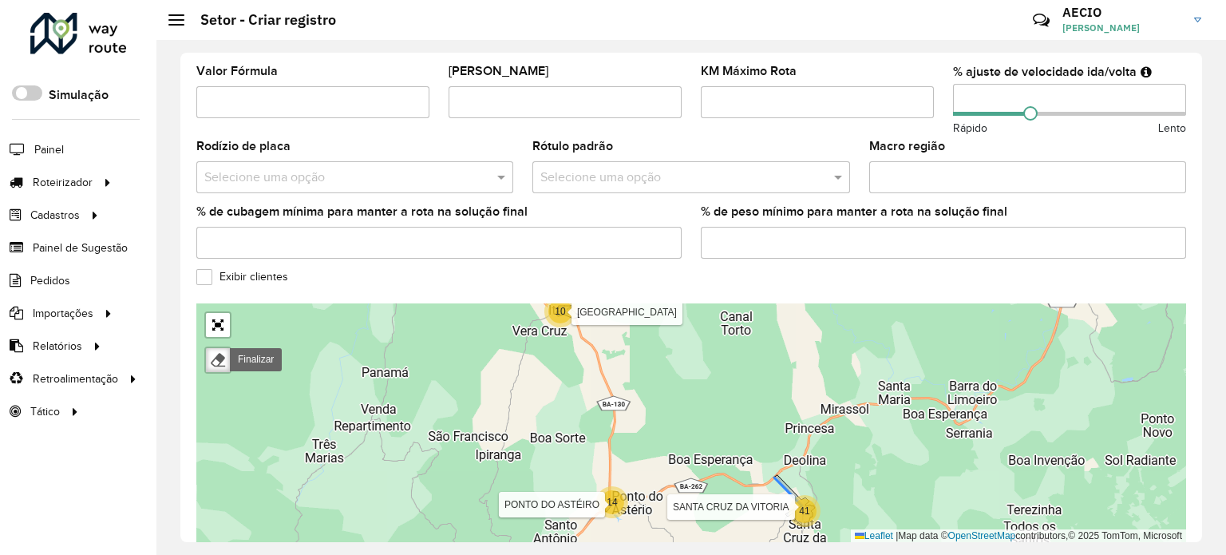
drag, startPoint x: 674, startPoint y: 363, endPoint x: 674, endPoint y: 412, distance: 48.7
click at [674, 412] on div "25 8 24 22 3 14 41 10 445 36 14 33 10 3 143 15 BA-130 CAATIBA CAIUBI FIRMINO AL…" at bounding box center [691, 422] width 990 height 239
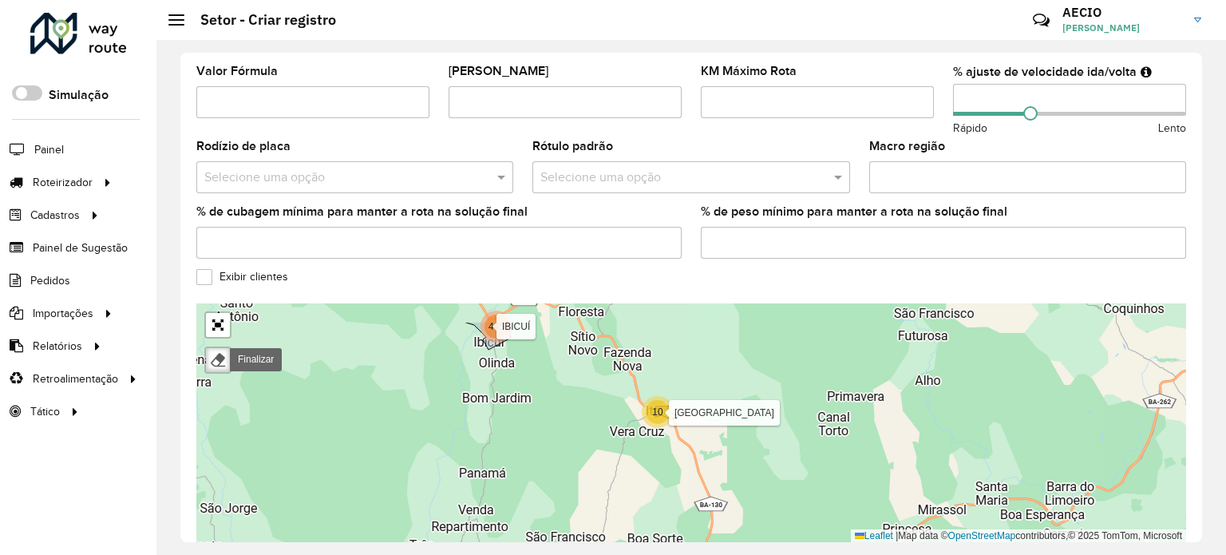
drag, startPoint x: 553, startPoint y: 401, endPoint x: 588, endPoint y: 510, distance: 114.9
click at [588, 509] on div "25 11 8 24 22 8 3 14 6 10 3 143 433 41 10 445 14 33 BA-130 CAATIBA CAIUBI FIRMI…" at bounding box center [691, 422] width 990 height 239
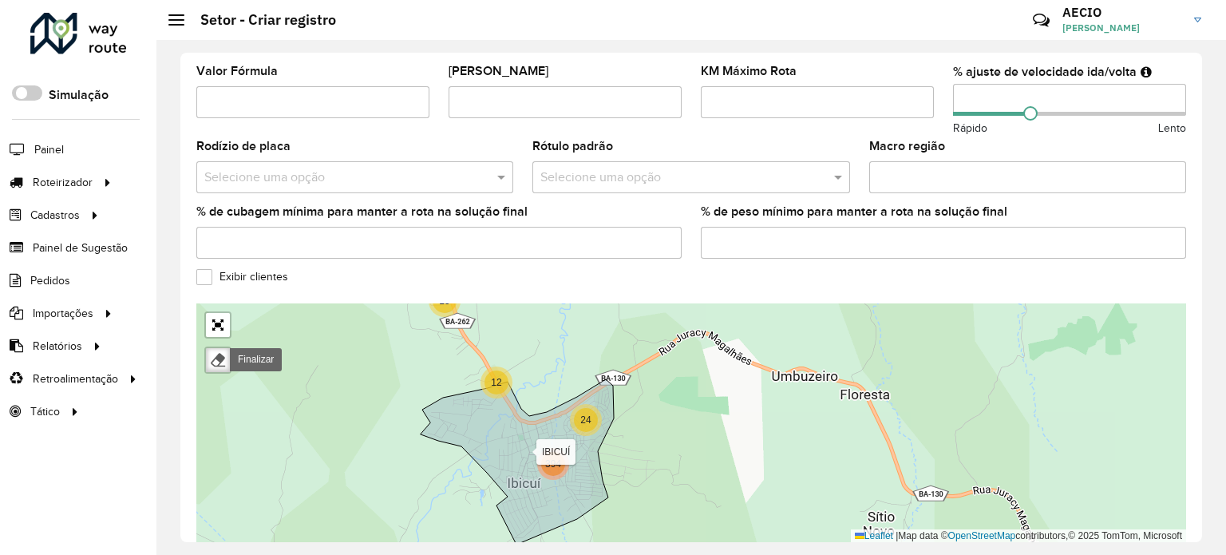
drag, startPoint x: 645, startPoint y: 426, endPoint x: 665, endPoint y: 491, distance: 67.7
click at [665, 491] on div "10 15 12 24 394 BA-130 CAATIBA CAIUBI FIRMINO ALVES IBICUÍ IGUAÍ ITABAÍ ITABAÍ-…" at bounding box center [691, 422] width 990 height 239
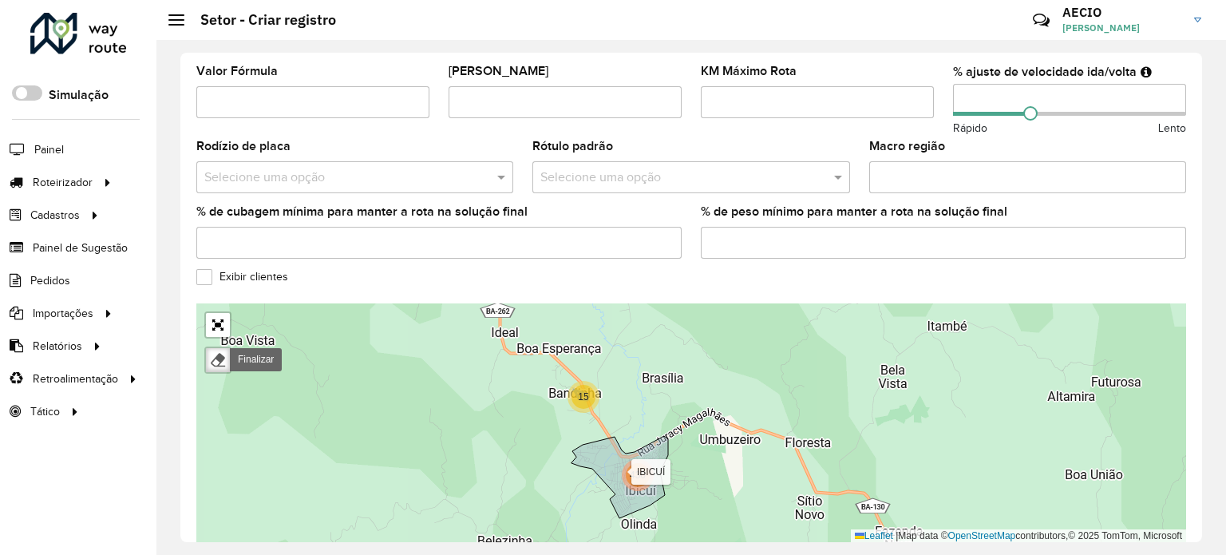
click at [580, 391] on span "15" at bounding box center [583, 396] width 10 height 11
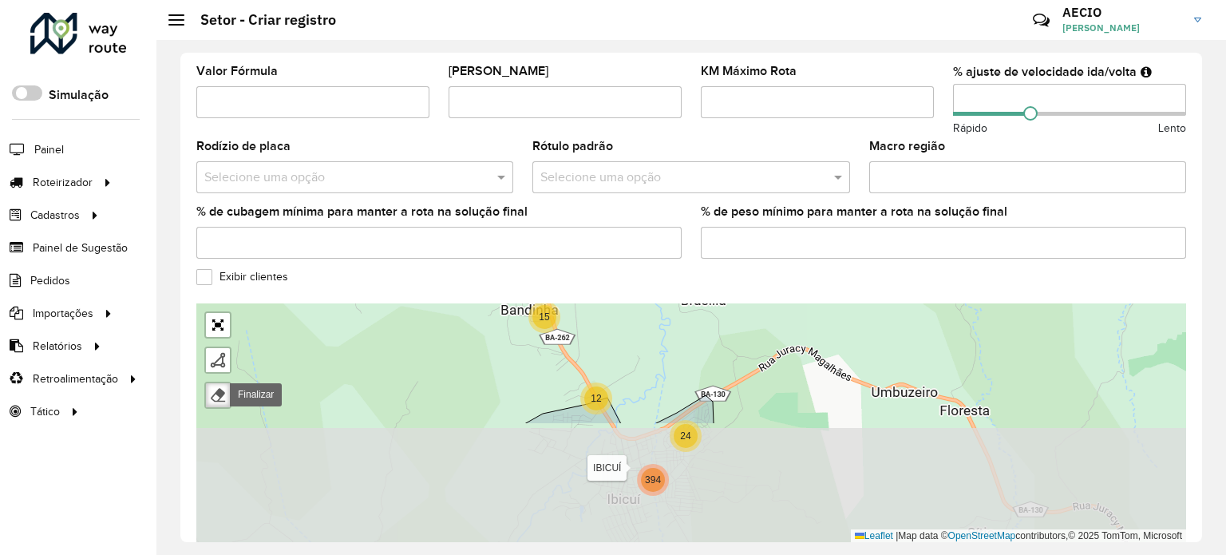
drag, startPoint x: 645, startPoint y: 487, endPoint x: 535, endPoint y: 343, distance: 181.1
click at [535, 343] on div "2 21 120 15 12 24 394 BA-130 CAATIBA CAIUBI FIRMINO ALVES IBICUÍ IGUAÍ ITABAÍ I…" at bounding box center [691, 422] width 990 height 239
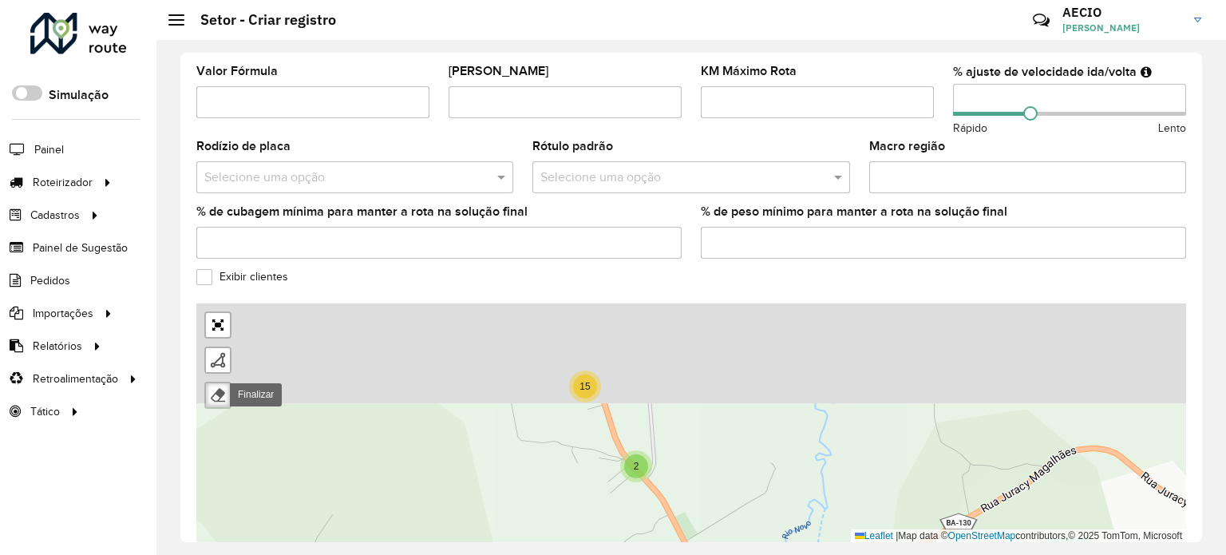
drag, startPoint x: 605, startPoint y: 461, endPoint x: 612, endPoint y: 486, distance: 26.5
click at [612, 486] on div "15 10 2 24 9 15 104 265 BA-130 CAATIBA CAIUBI FIRMINO ALVES IBICUÍ IGUAÍ ITABAÍ…" at bounding box center [691, 422] width 990 height 239
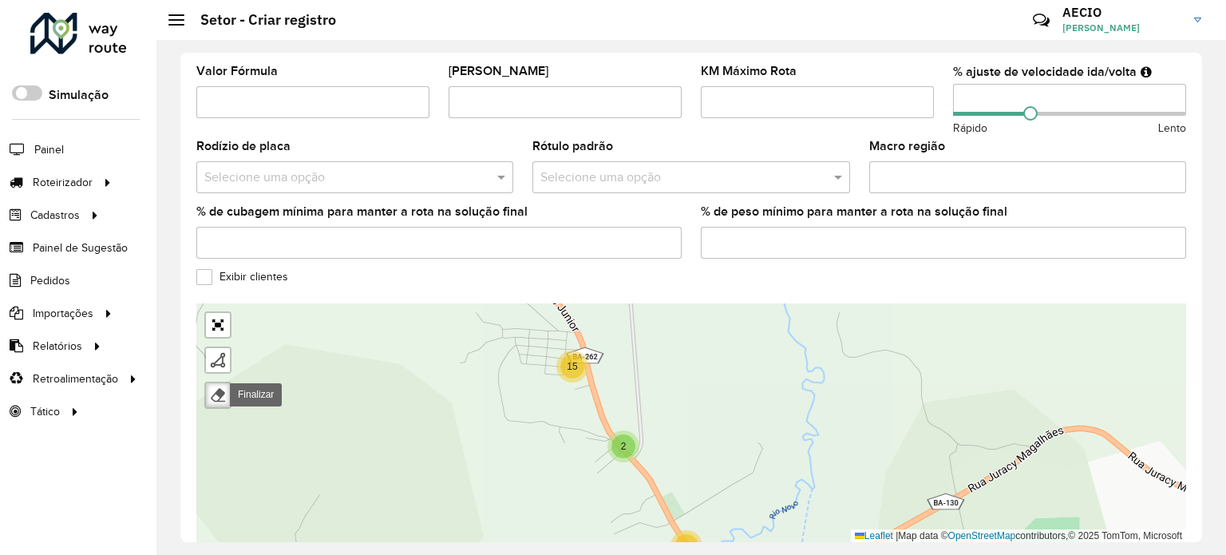
drag, startPoint x: 600, startPoint y: 453, endPoint x: 591, endPoint y: 440, distance: 15.5
click at [592, 440] on div "15 10 2 24 9 104 265 15 BA-130 CAATIBA CAIUBI FIRMINO ALVES IBICUÍ IGUAÍ ITABAÍ…" at bounding box center [691, 422] width 990 height 239
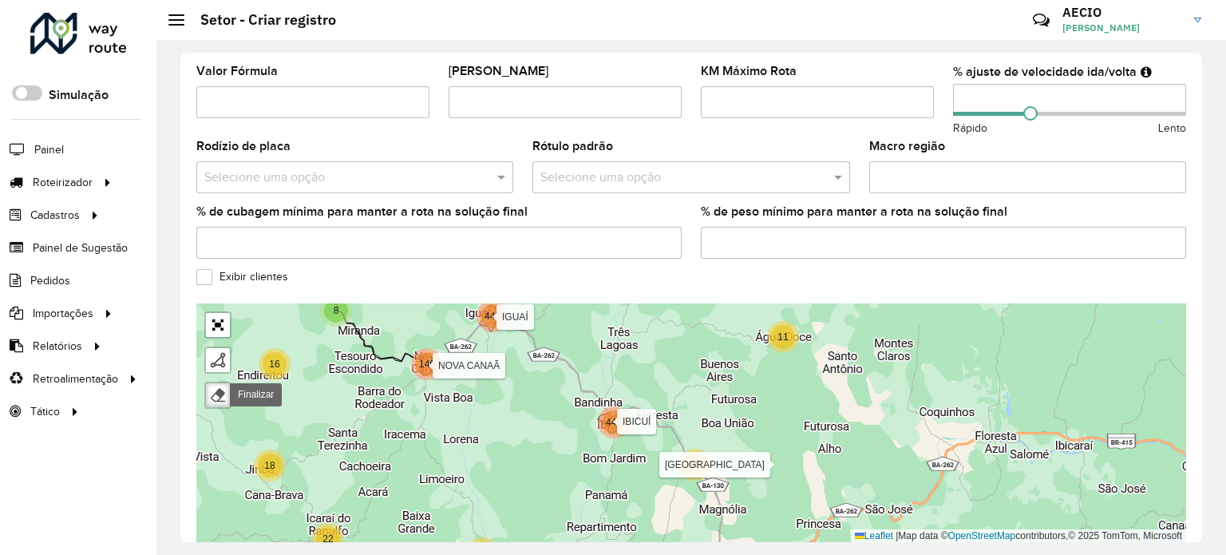
click at [782, 331] on span "11" at bounding box center [783, 336] width 10 height 11
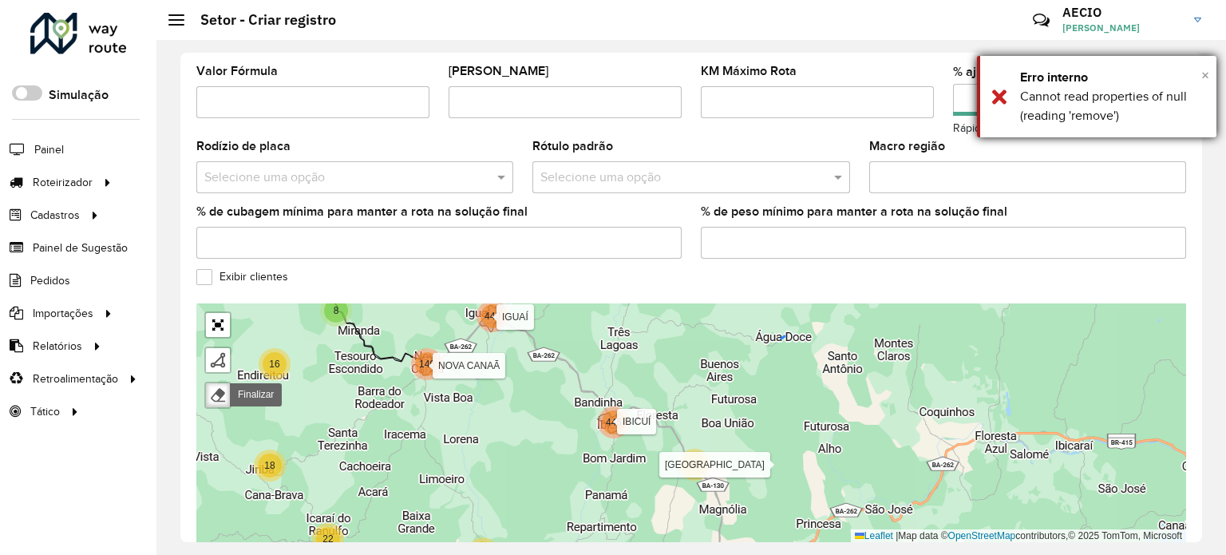
click at [1201, 74] on div "× Erro interno Cannot read properties of null (reading 'remove')" at bounding box center [1096, 96] width 239 height 81
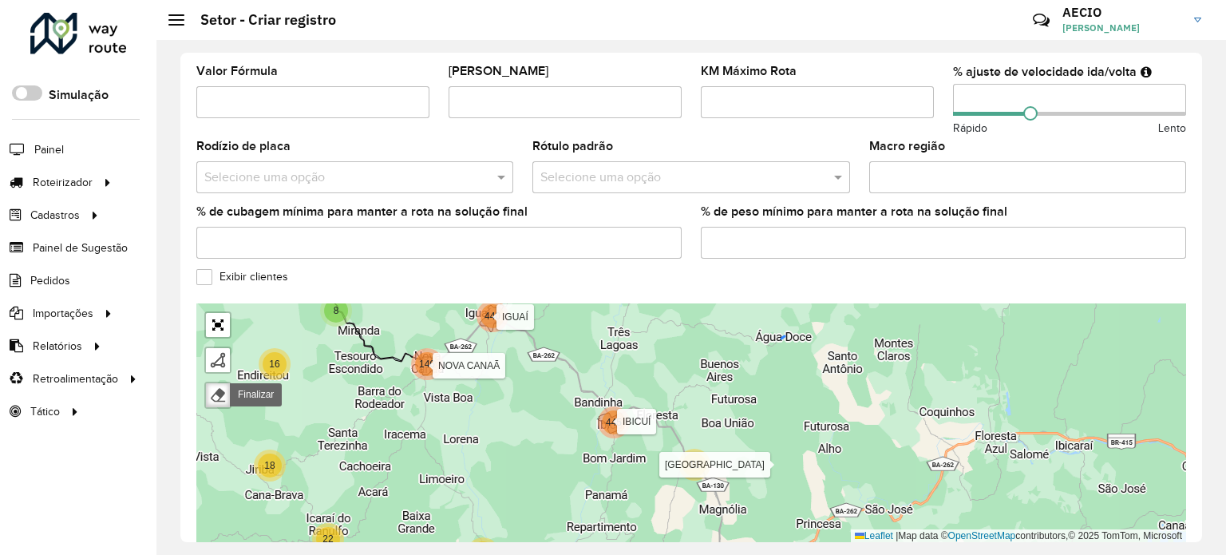
click at [813, 385] on div "14 25 15 2 14 5 10 36 37 8 24 22 8 18 16 4 31 146 440 41 10 445 36 47 249 BA-13…" at bounding box center [691, 422] width 990 height 239
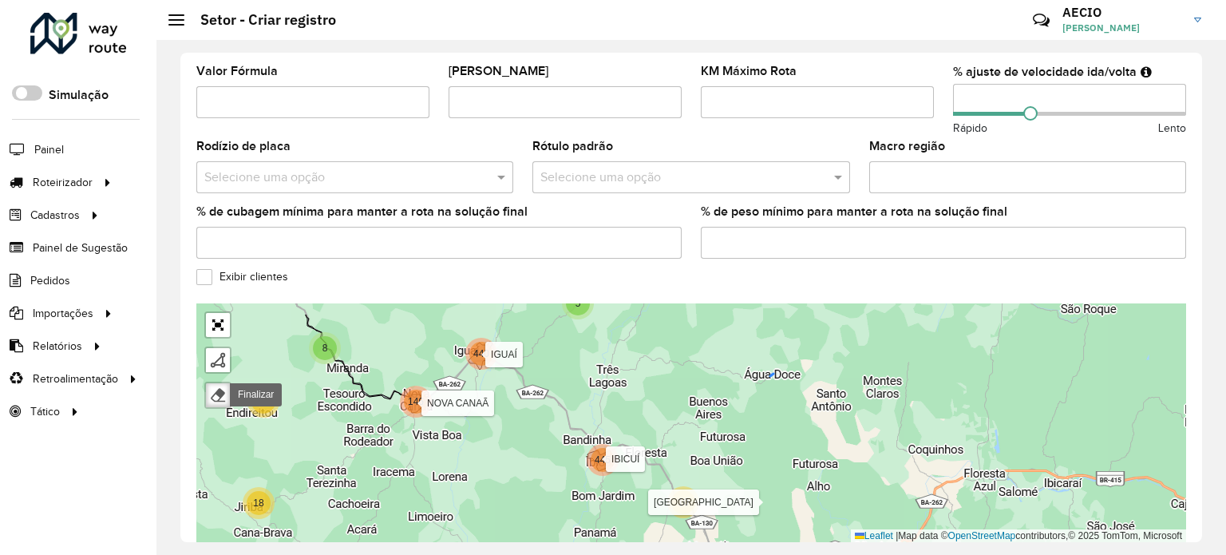
drag, startPoint x: 790, startPoint y: 334, endPoint x: 748, endPoint y: 364, distance: 50.9
click at [775, 370] on div "14 25 15 2 14 5 10 36 8 24 22 8 18 16 4 31 146 440 41 10 445 36 47 249 BA-130 C…" at bounding box center [691, 422] width 990 height 239
click at [220, 387] on div at bounding box center [218, 395] width 16 height 16
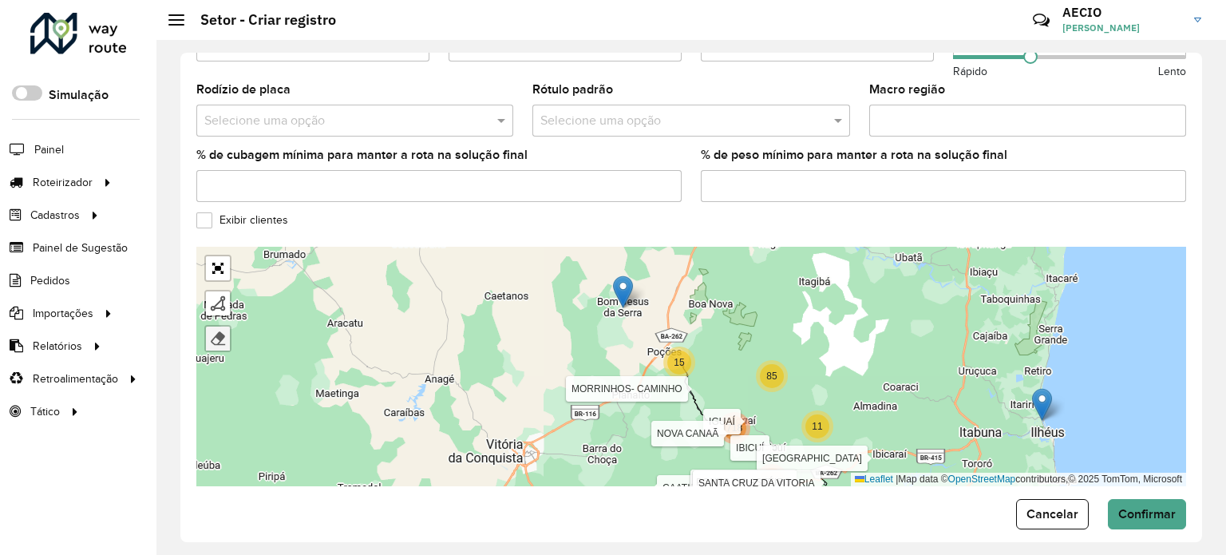
scroll to position [536, 0]
click at [1037, 506] on span "Cancelar" at bounding box center [1053, 513] width 52 height 14
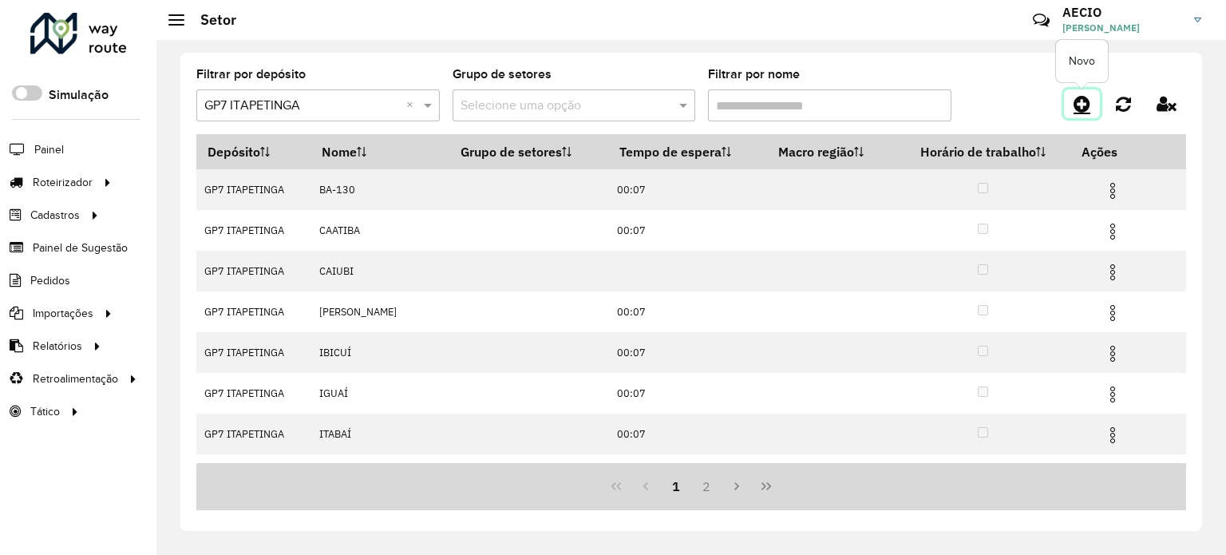
click at [1076, 101] on icon at bounding box center [1082, 103] width 17 height 19
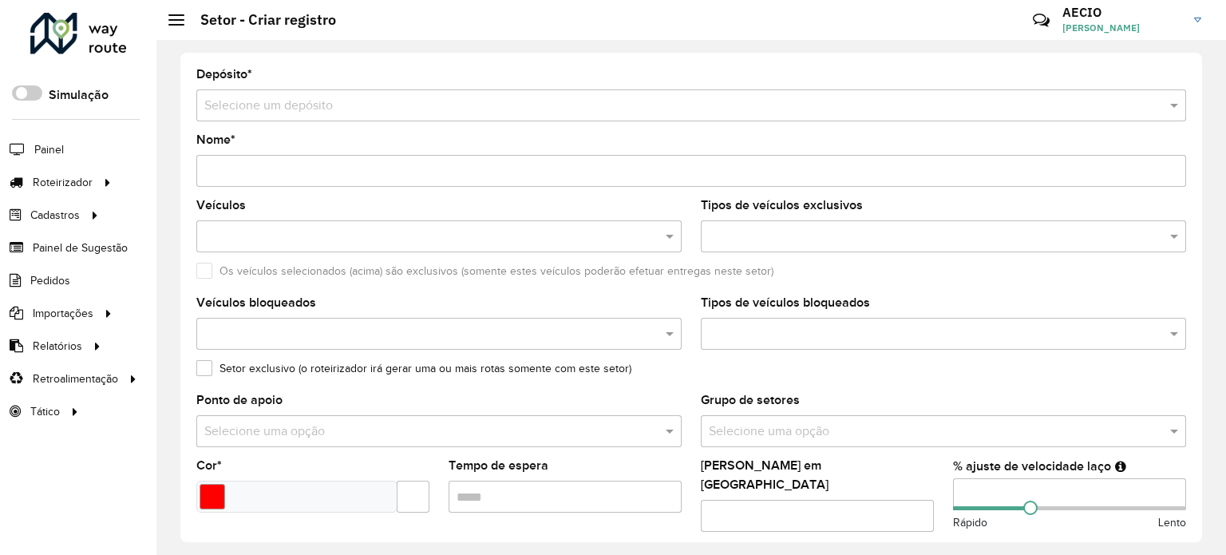
click at [321, 98] on input "text" at bounding box center [675, 106] width 942 height 19
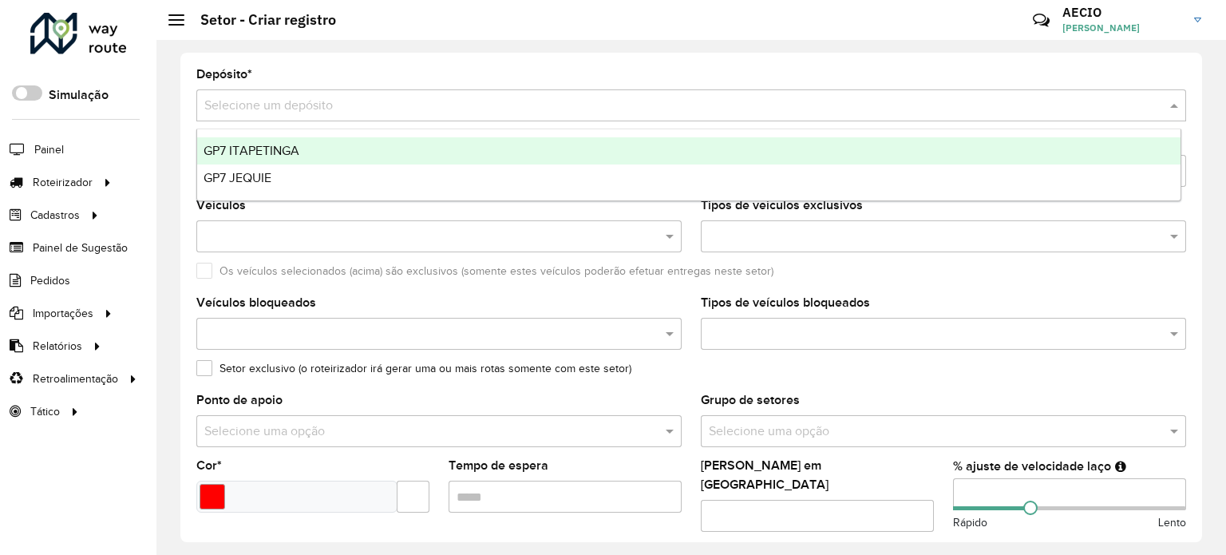
click at [283, 146] on span "GP7 ITAPETINGA" at bounding box center [252, 151] width 96 height 14
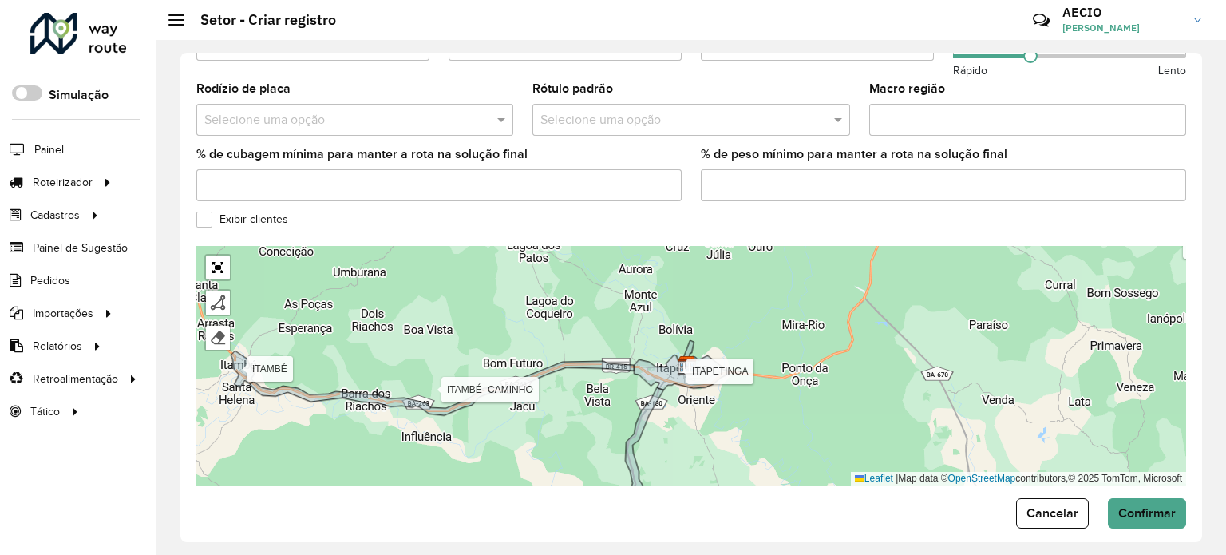
scroll to position [556, 0]
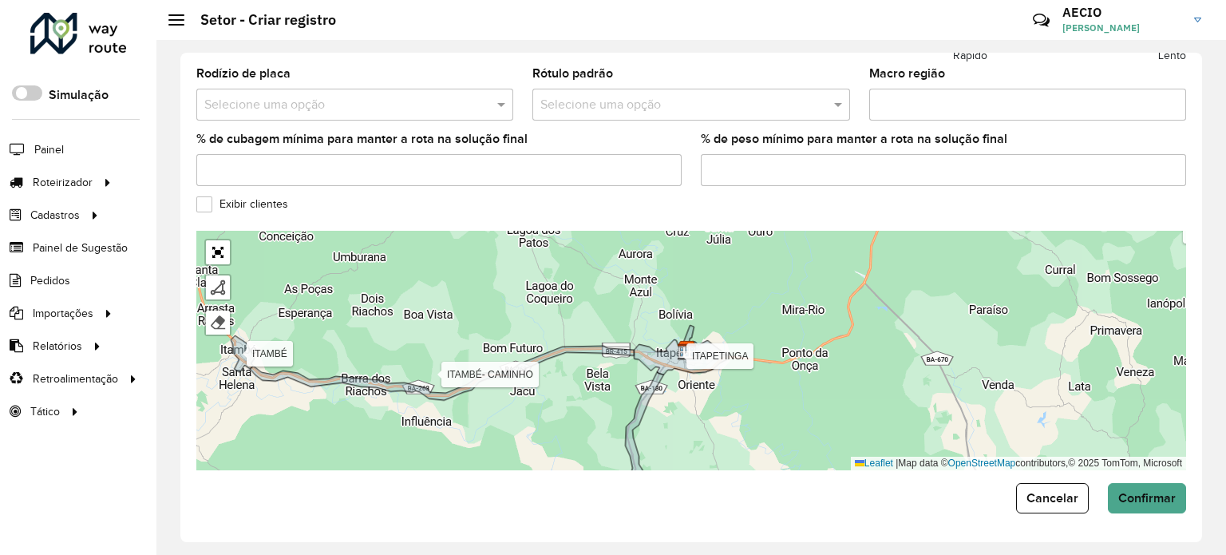
click at [205, 201] on label "Exibir clientes" at bounding box center [242, 204] width 92 height 17
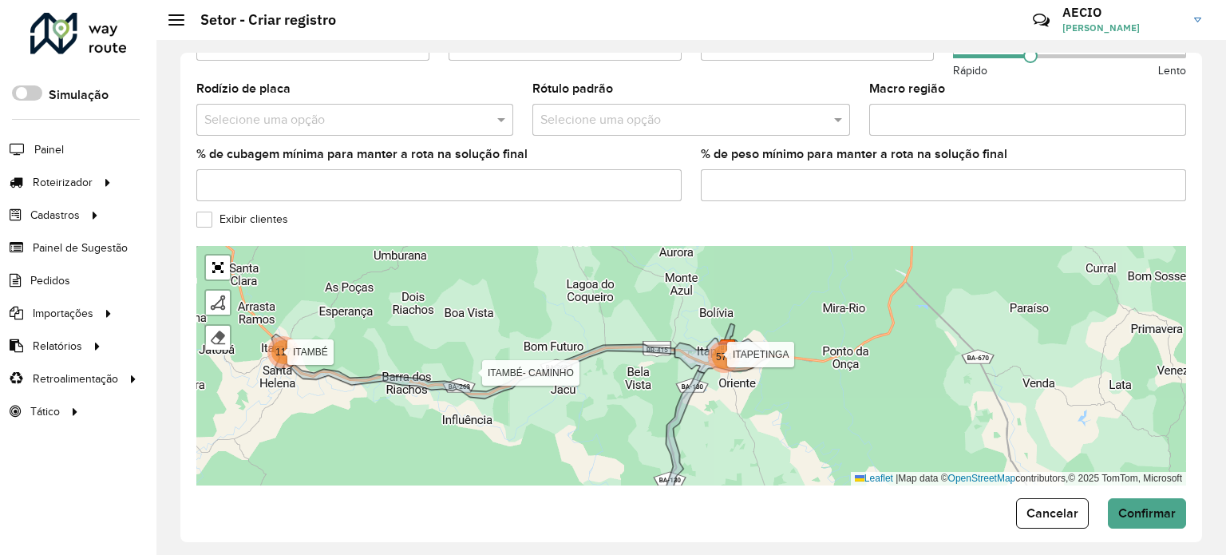
drag, startPoint x: 500, startPoint y: 427, endPoint x: 475, endPoint y: 423, distance: 25.1
click at [485, 427] on div "14 25 16 574 117 37 8 24 41 36 47 249 BA-130 CAATIBA CAIUBI FIRMINO ALVES IBICU…" at bounding box center [691, 365] width 990 height 239
click at [481, 427] on div "14 25 16 574 117 37 8 24 41 36 47 249 BA-130 CAATIBA CAIUBI FIRMINO ALVES IBICU…" at bounding box center [691, 365] width 990 height 239
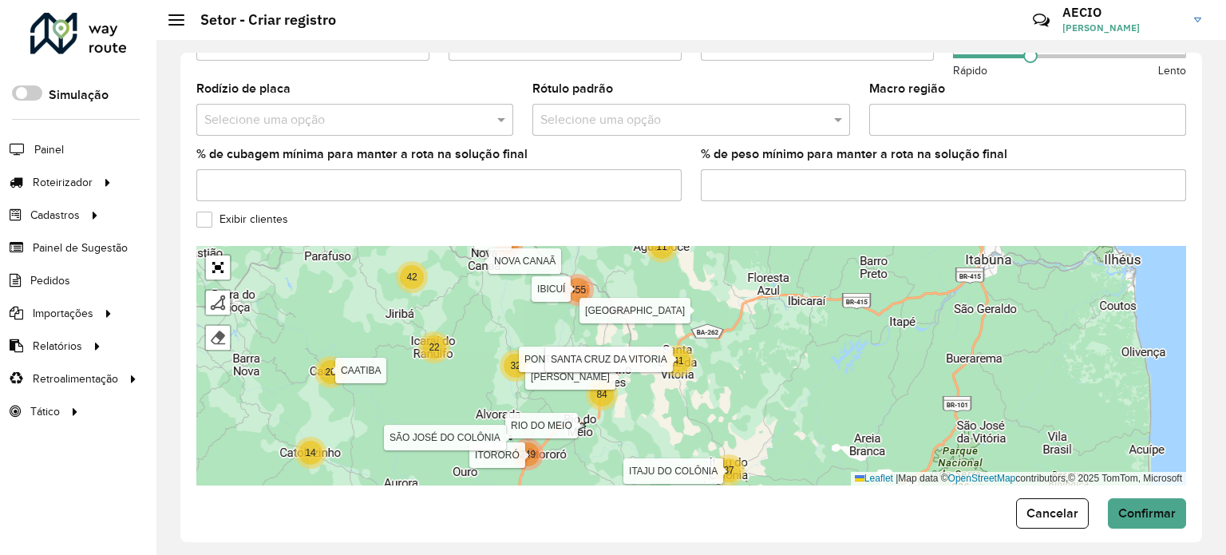
drag, startPoint x: 564, startPoint y: 298, endPoint x: 374, endPoint y: 457, distance: 248.2
click at [374, 457] on div "14 26 21 31 99 100 269 16 169 574 117 11 37 32 22 42 36 586 41 455 84 249 BA-13…" at bounding box center [691, 365] width 990 height 239
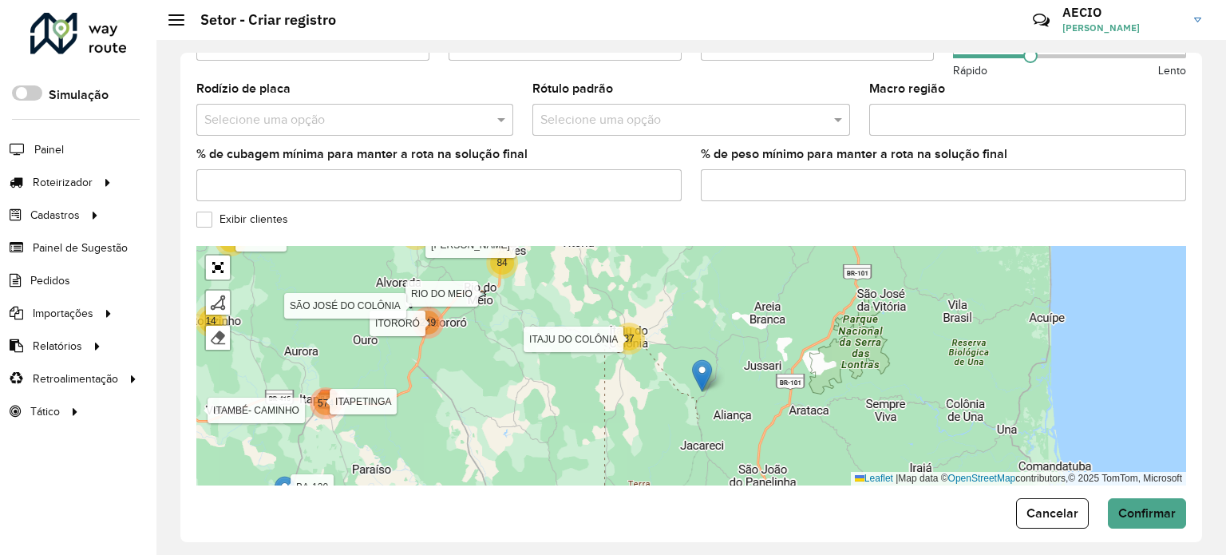
drag, startPoint x: 651, startPoint y: 397, endPoint x: 552, endPoint y: 276, distance: 156.5
click at [552, 276] on div "14 26 21 16 574 117 11 37 32 22 42 36 586 41 455 84 249 15 17 47 169 BA-130 CAA…" at bounding box center [691, 365] width 990 height 239
drag, startPoint x: 473, startPoint y: 408, endPoint x: 583, endPoint y: 306, distance: 150.3
click at [572, 318] on div "14 26 21 16 574 117 11 37 32 22 42 36 586 41 455 84 249 47 169 99 100 269 BA-13…" at bounding box center [691, 365] width 990 height 239
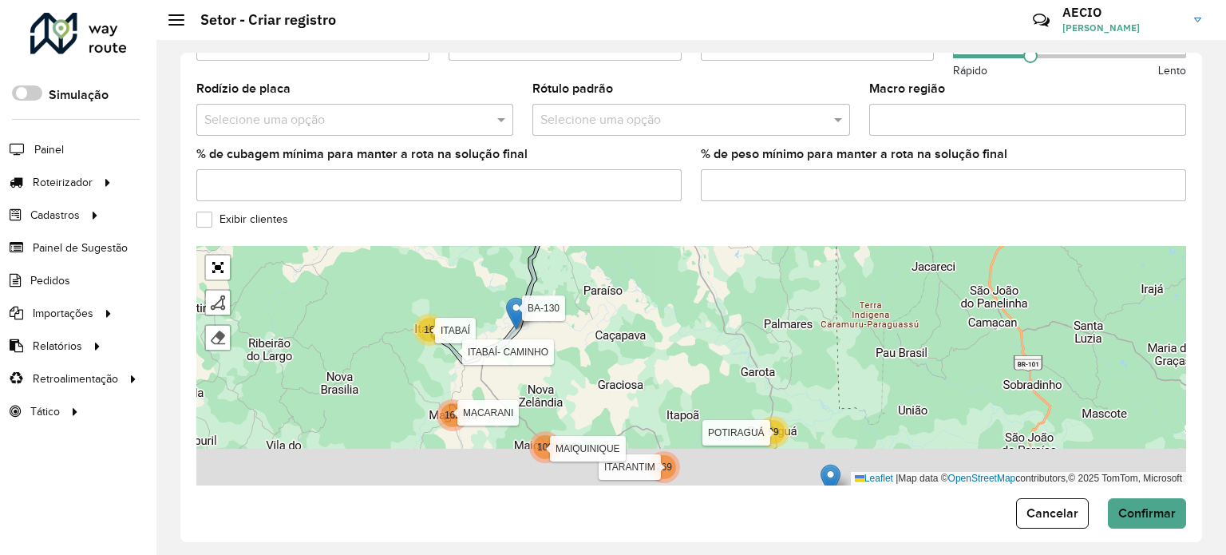
drag, startPoint x: 457, startPoint y: 416, endPoint x: 710, endPoint y: 247, distance: 305.1
click at [670, 275] on div "14 26 16 574 117 11 37 32 22 42 586 41 455 84 249 169 99 100 269 14 31 BA-130 C…" at bounding box center [691, 365] width 990 height 239
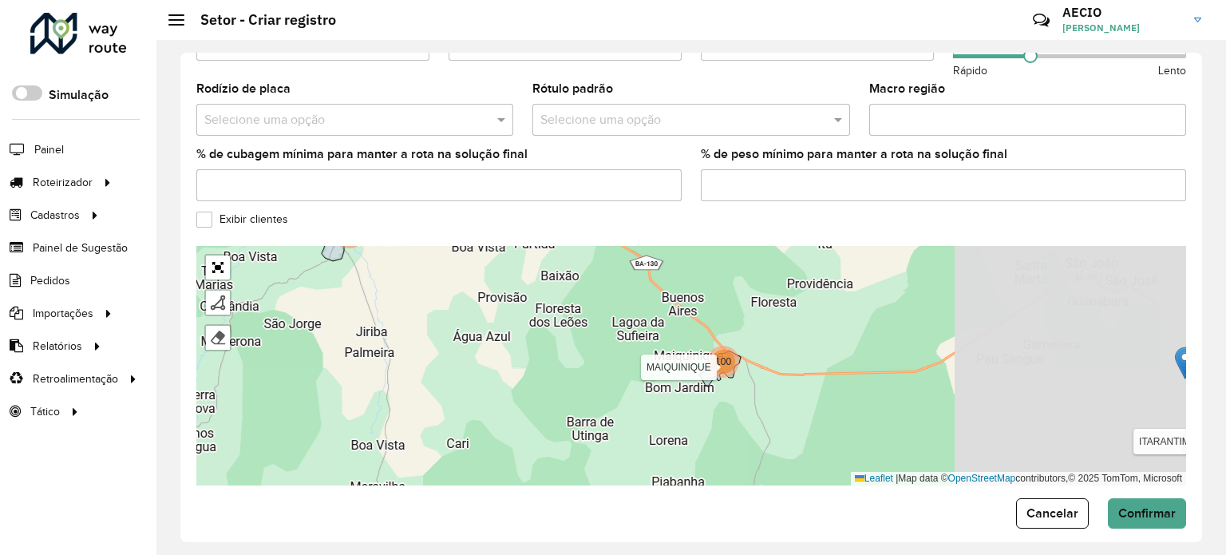
drag, startPoint x: 845, startPoint y: 370, endPoint x: 501, endPoint y: 276, distance: 355.7
click at [501, 277] on div "98 100 268 169 BA-130 CAATIBA CAIUBI FIRMINO ALVES IBICUÍ IGUAÍ ITABAÍ ITABAÍ- …" at bounding box center [691, 365] width 990 height 239
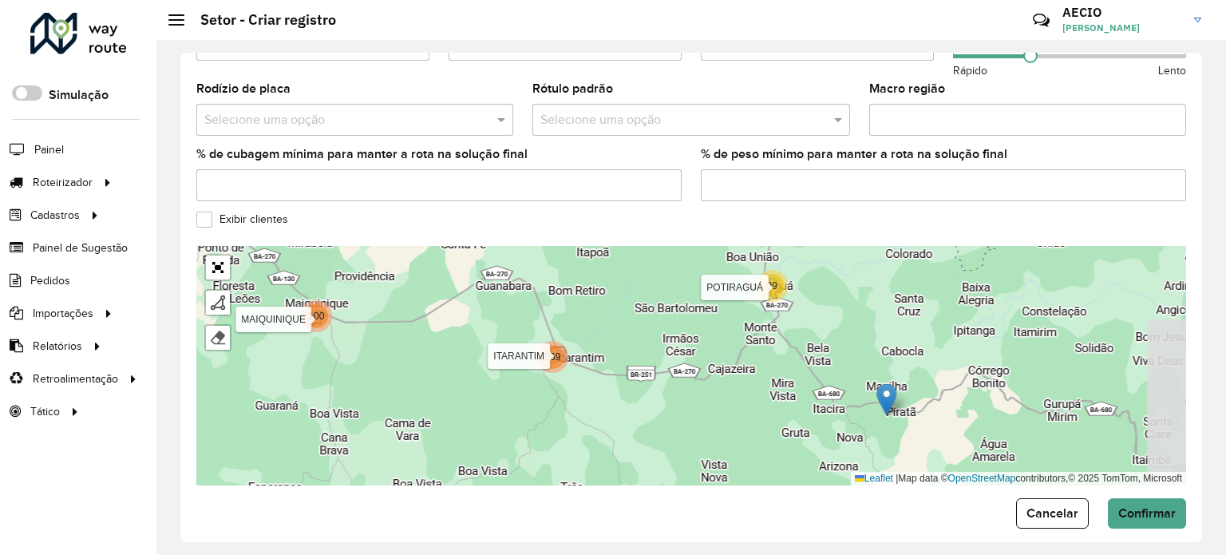
drag, startPoint x: 952, startPoint y: 425, endPoint x: 556, endPoint y: 378, distance: 398.6
click at [556, 378] on div "14 12 19 99 100 269 16 169 BA-130 CAATIBA CAIUBI FIRMINO ALVES IBICUÍ IGUAÍ ITA…" at bounding box center [691, 365] width 990 height 239
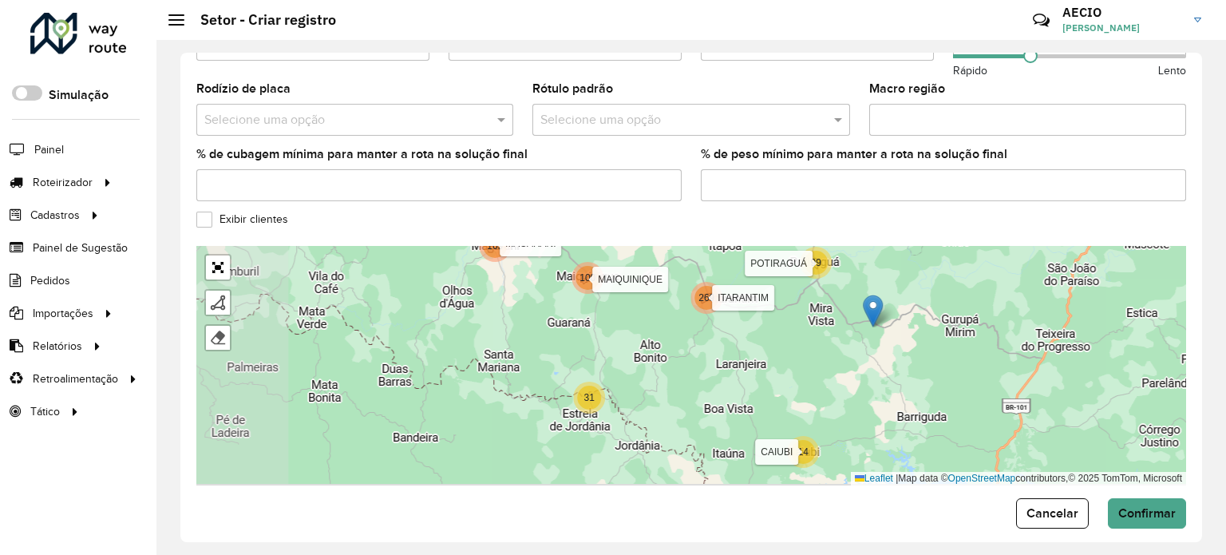
drag, startPoint x: 636, startPoint y: 385, endPoint x: 735, endPoint y: 308, distance: 125.2
click at [735, 308] on div "14 14 31 99 100 269 16 169 574 117 37 84 249 BA-130 CAATIBA CAIUBI FIRMINO ALVE…" at bounding box center [691, 365] width 990 height 239
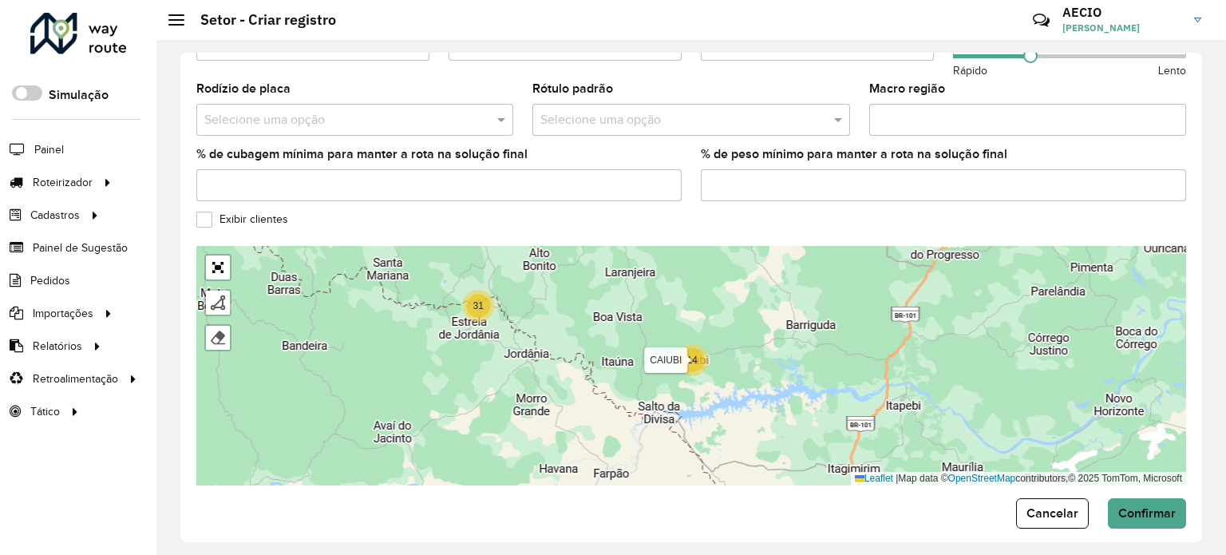
drag, startPoint x: 681, startPoint y: 408, endPoint x: 570, endPoint y: 321, distance: 141.0
click at [570, 321] on div "14 31 99 100 269 16 169 574 117 BA-130 CAATIBA CAIUBI FIRMINO ALVES IBICUÍ IGUA…" at bounding box center [691, 365] width 990 height 239
click at [216, 295] on div at bounding box center [218, 303] width 16 height 16
click at [675, 318] on div "14 31 99 100 269 16 169 BA-130 CAATIBA CAIUBI FIRMINO ALVES IBICUÍ IGUAÍ ITABAÍ…" at bounding box center [691, 365] width 990 height 239
click at [663, 376] on div "14 31 99 100 269 16 169 BA-130 CAATIBA CAIUBI FIRMINO ALVES IBICUÍ IGUAÍ ITABAÍ…" at bounding box center [691, 365] width 990 height 239
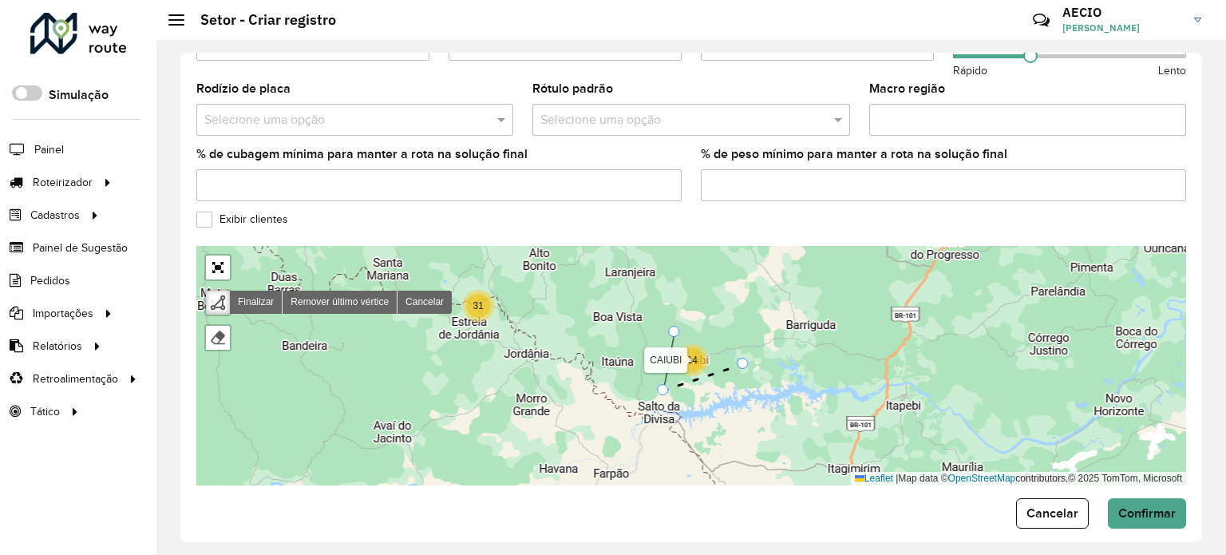
click at [743, 364] on icon at bounding box center [703, 377] width 80 height 26
click at [671, 326] on div at bounding box center [673, 331] width 11 height 11
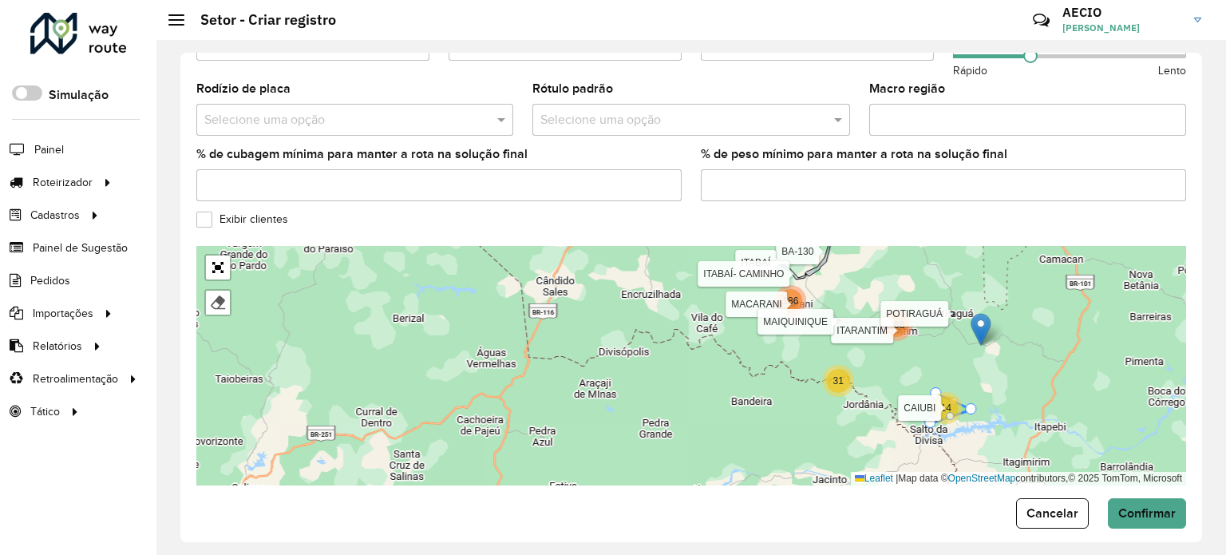
click at [842, 415] on div "40 85 14 31 468 186 574 117 11 38 718 829 BA-130 CAATIBA CAIUBI FIRMINO ALVES I…" at bounding box center [691, 365] width 990 height 239
click at [215, 295] on div at bounding box center [218, 303] width 16 height 16
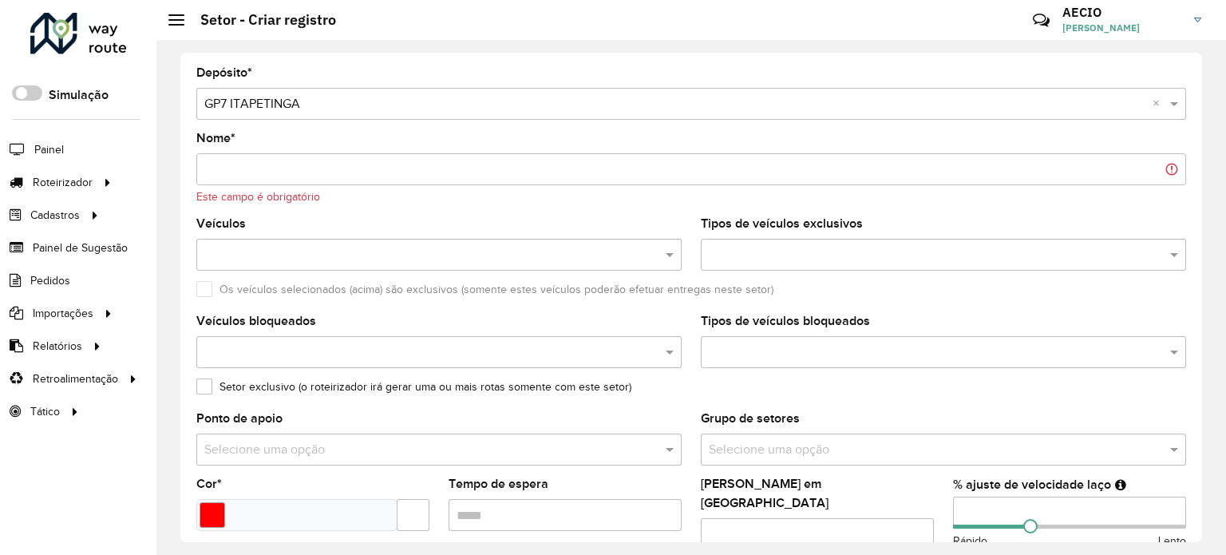
scroll to position [0, 0]
click at [306, 184] on input "Nome *" at bounding box center [691, 171] width 990 height 32
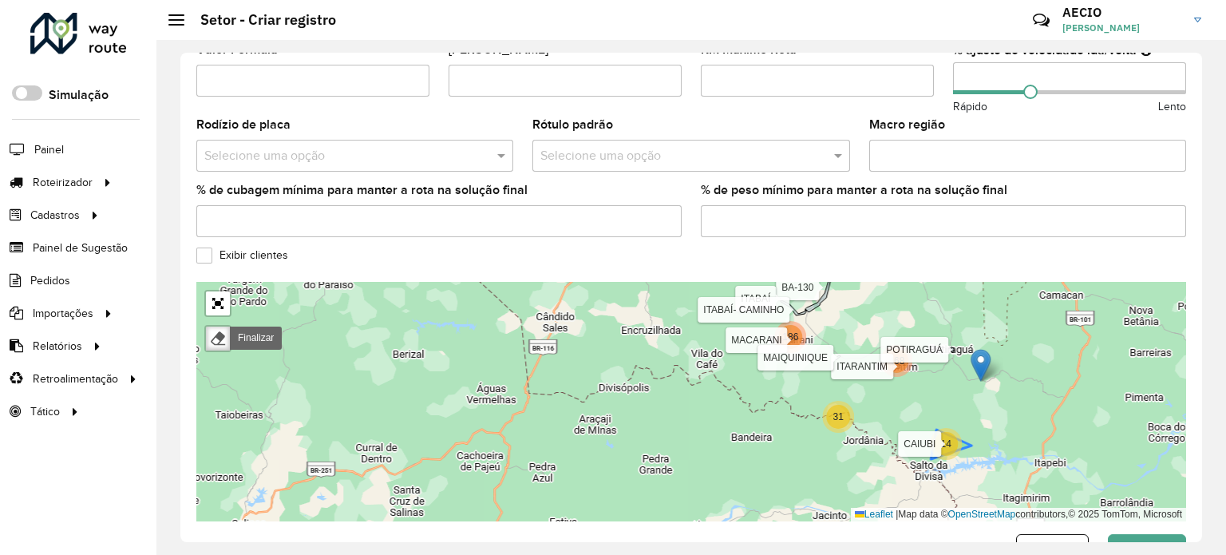
scroll to position [536, 0]
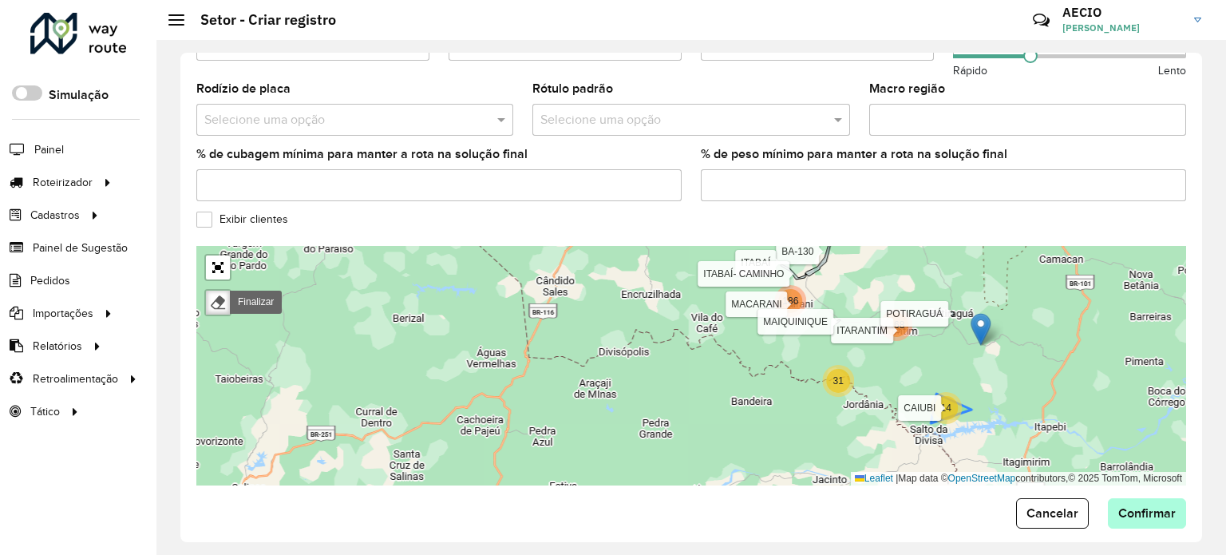
type input "******"
click at [1150, 507] on button "Confirmar" at bounding box center [1147, 513] width 78 height 30
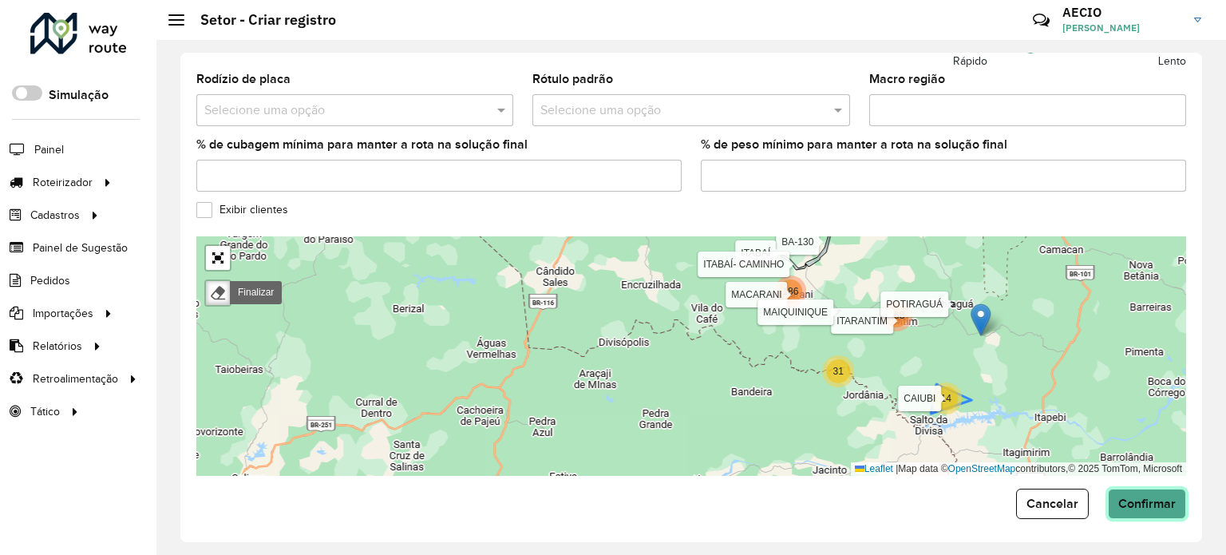
click at [1122, 497] on span "Confirmar" at bounding box center [1146, 504] width 57 height 14
click at [1118, 498] on span "Confirmar" at bounding box center [1146, 504] width 57 height 14
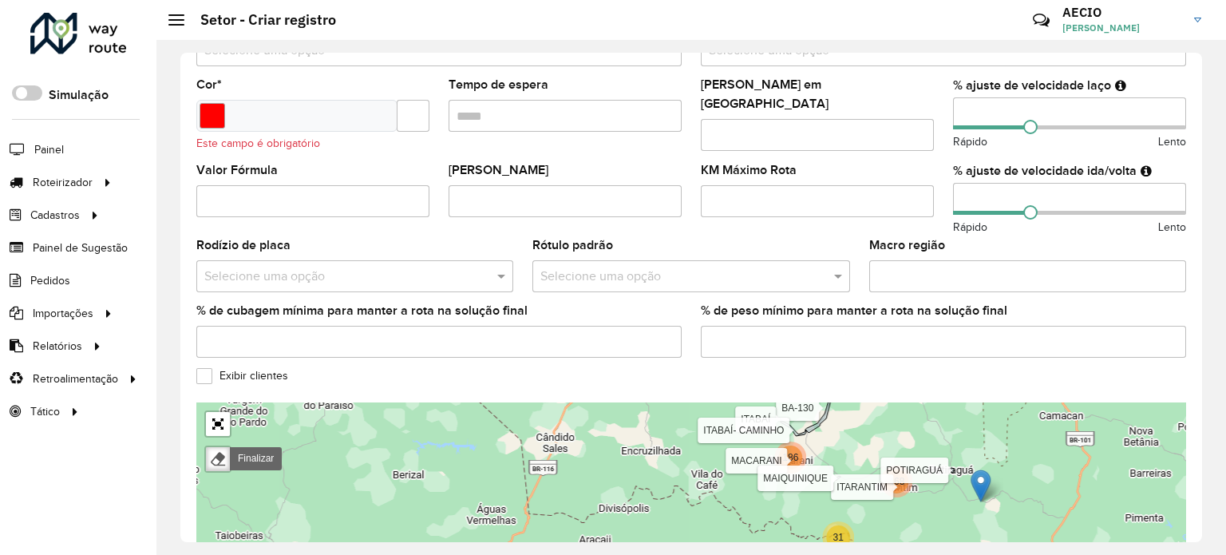
scroll to position [307, 0]
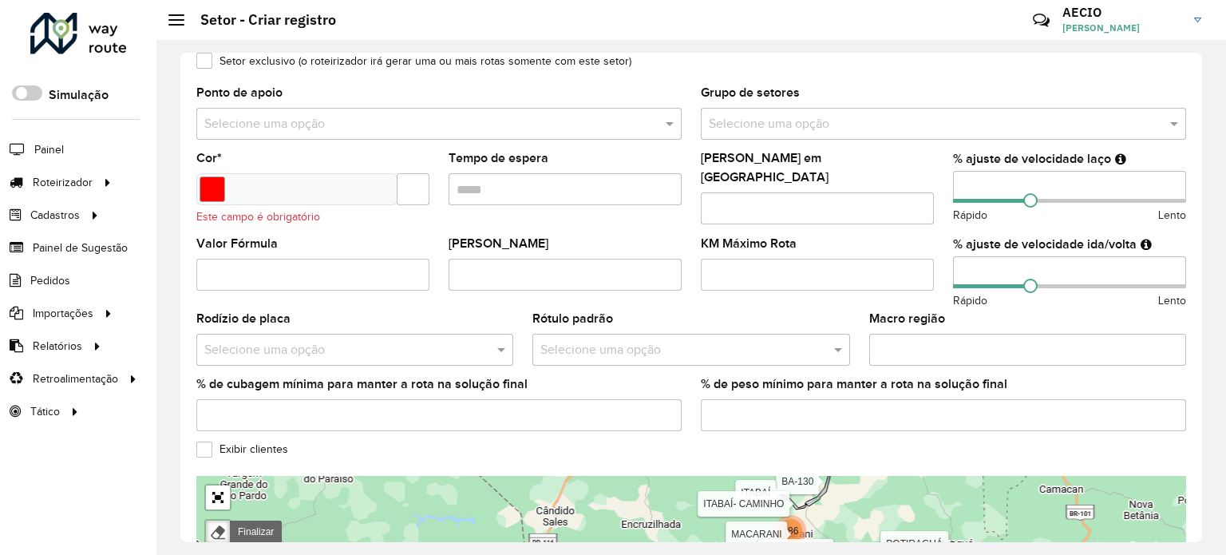
click at [361, 326] on div "Rodízio de placa Selecione uma opção" at bounding box center [354, 339] width 317 height 53
click at [359, 342] on input "text" at bounding box center [338, 349] width 269 height 19
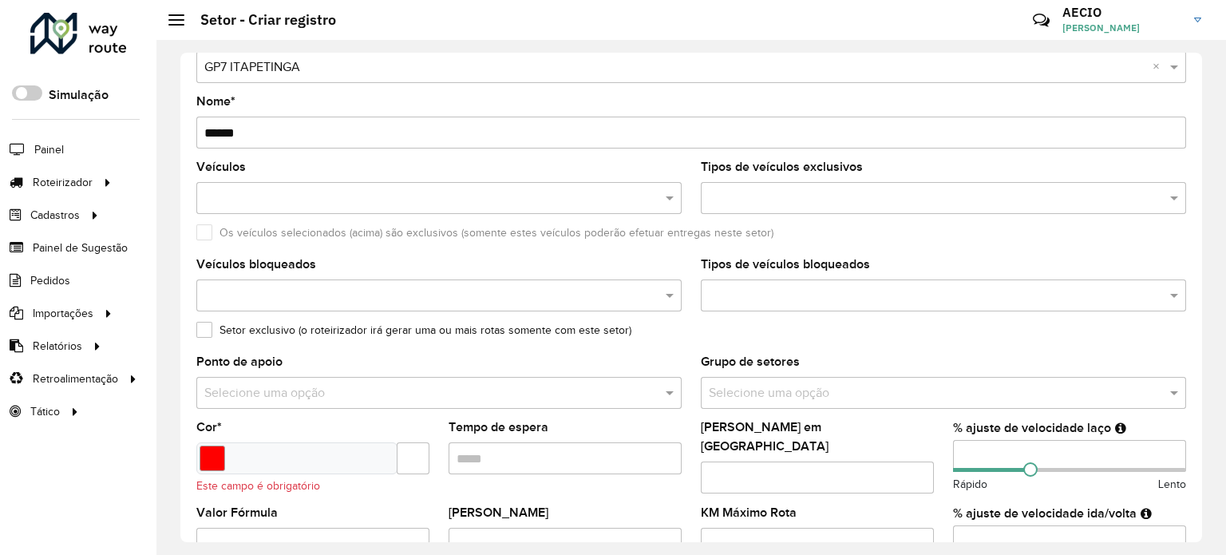
scroll to position [0, 0]
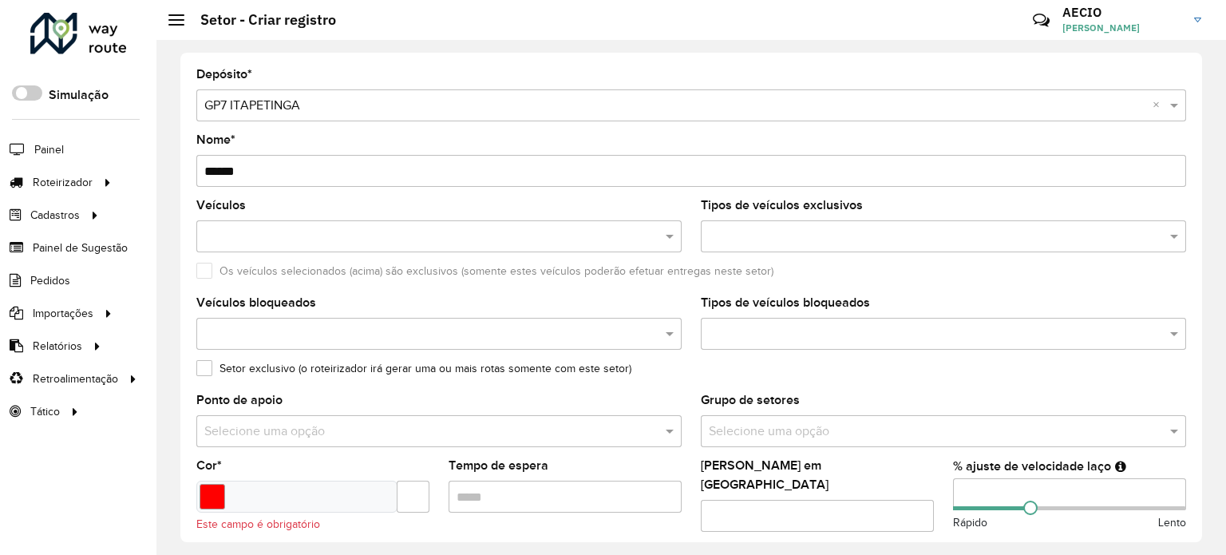
click at [346, 239] on input "text" at bounding box center [430, 237] width 461 height 19
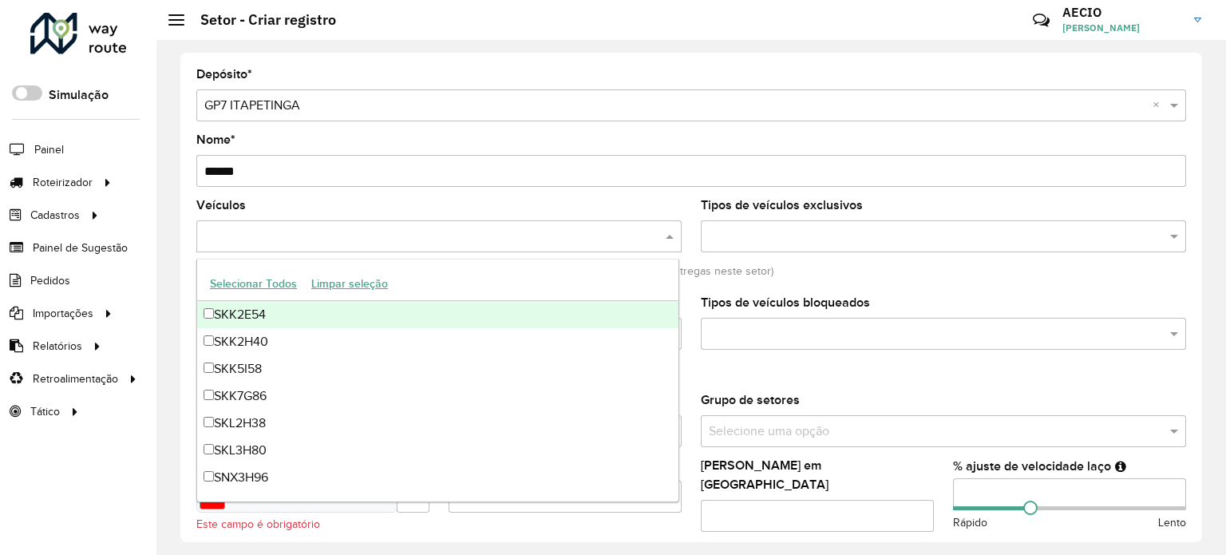
click at [259, 287] on button "Selecionar Todos" at bounding box center [253, 283] width 101 height 25
click at [773, 231] on input "text" at bounding box center [935, 237] width 461 height 19
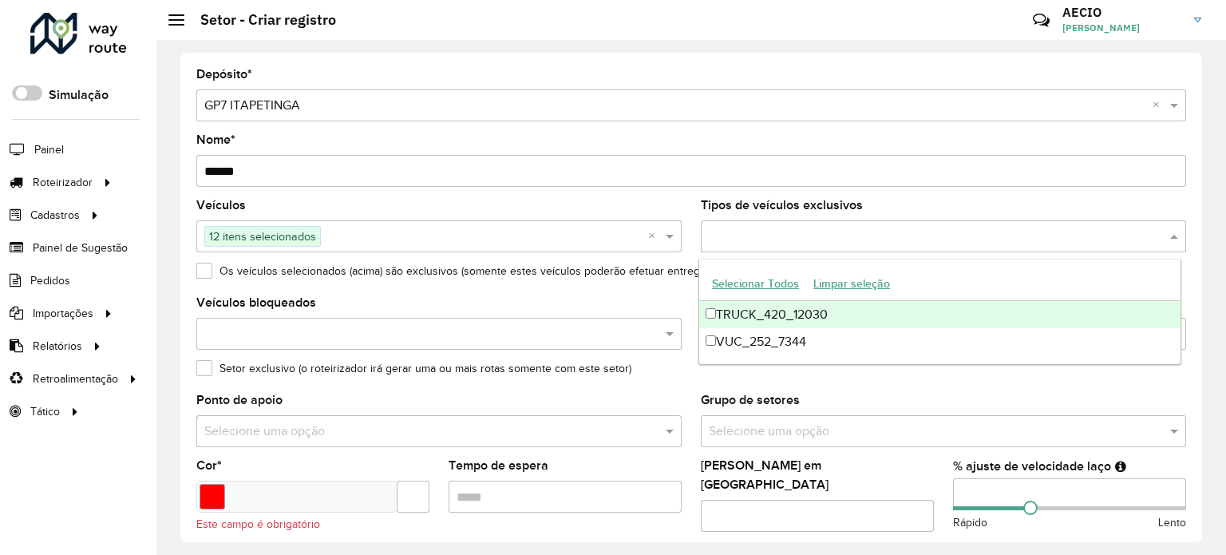
click at [736, 286] on button "Selecionar Todos" at bounding box center [755, 283] width 101 height 25
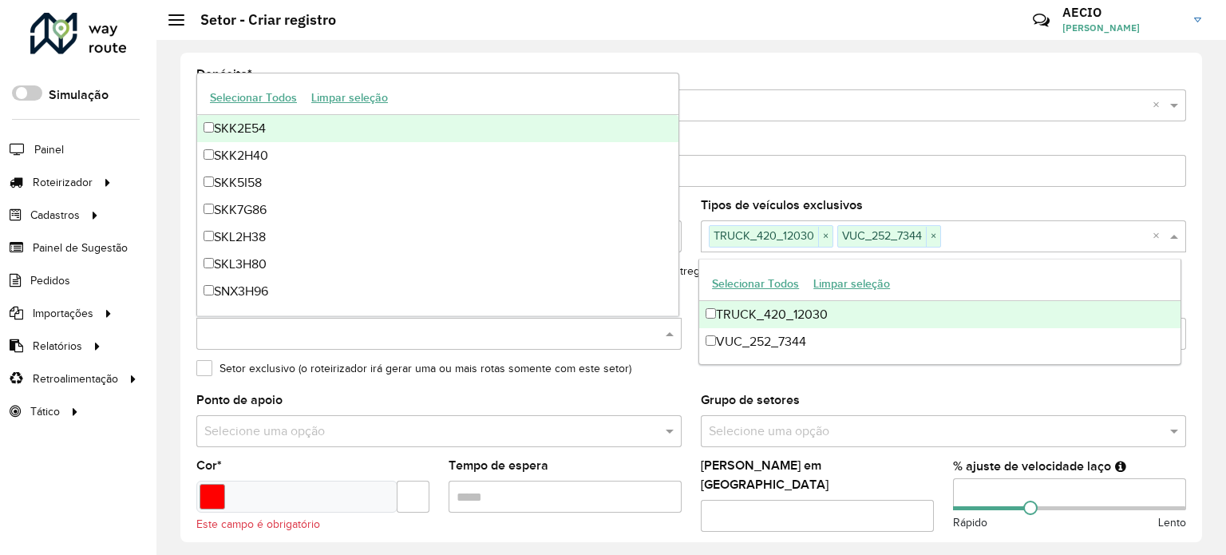
click at [429, 330] on input "text" at bounding box center [430, 334] width 461 height 19
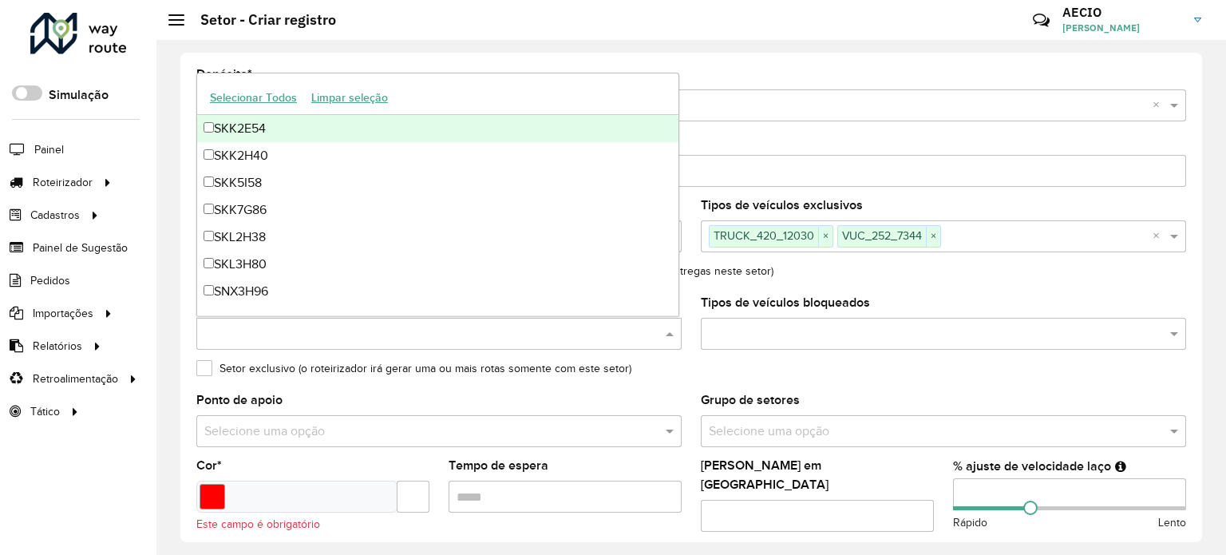
click at [382, 357] on formly-field "Veículos bloqueados" at bounding box center [439, 329] width 505 height 65
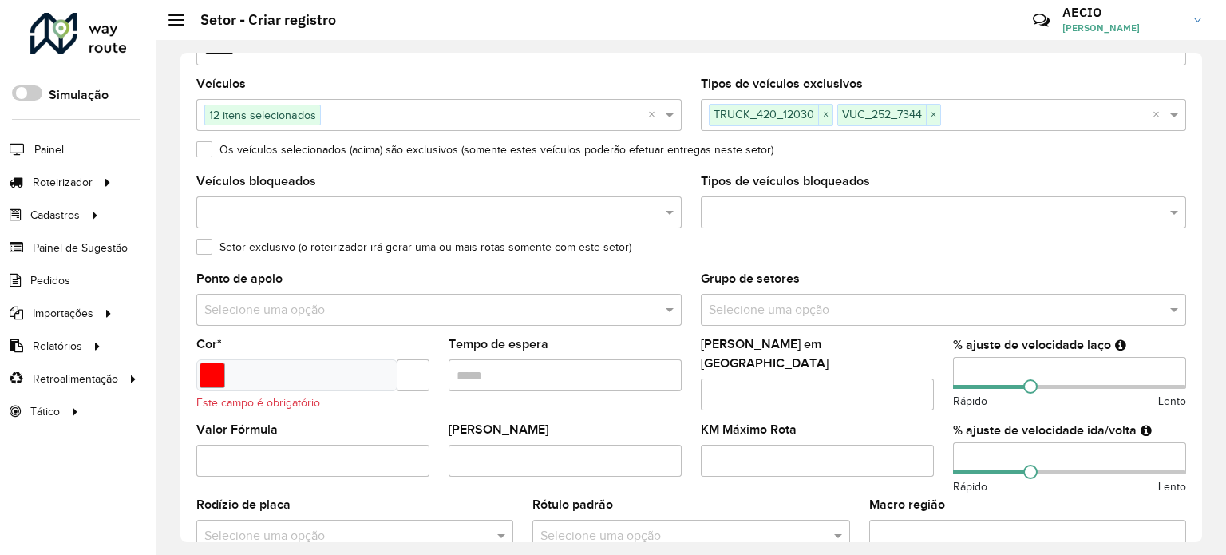
scroll to position [160, 0]
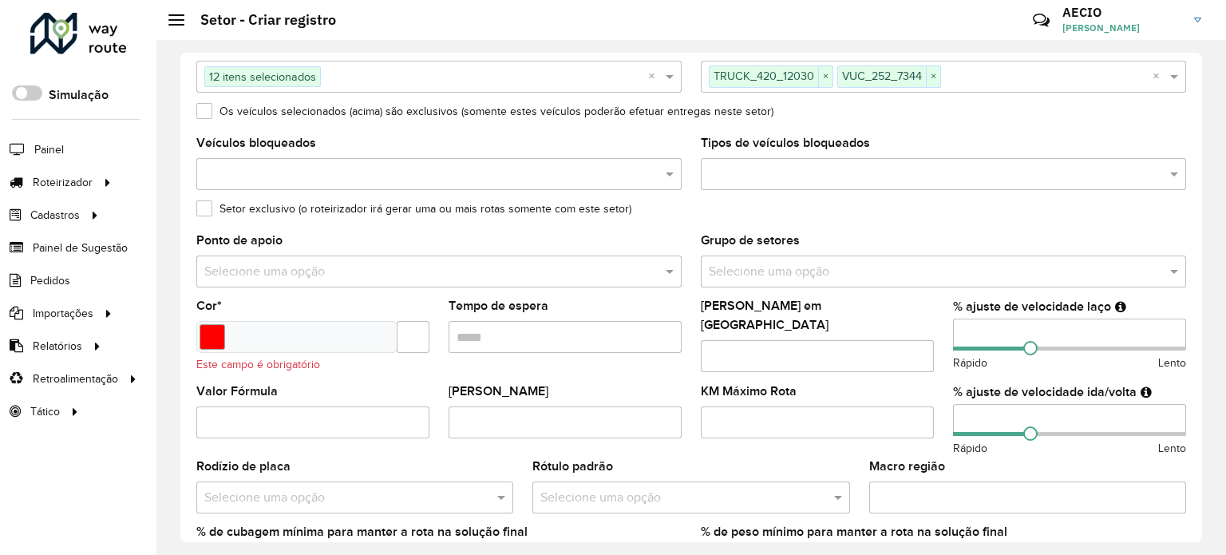
click at [371, 271] on input "text" at bounding box center [422, 272] width 437 height 19
click at [663, 267] on span at bounding box center [672, 271] width 20 height 19
click at [846, 272] on input "text" at bounding box center [927, 272] width 437 height 19
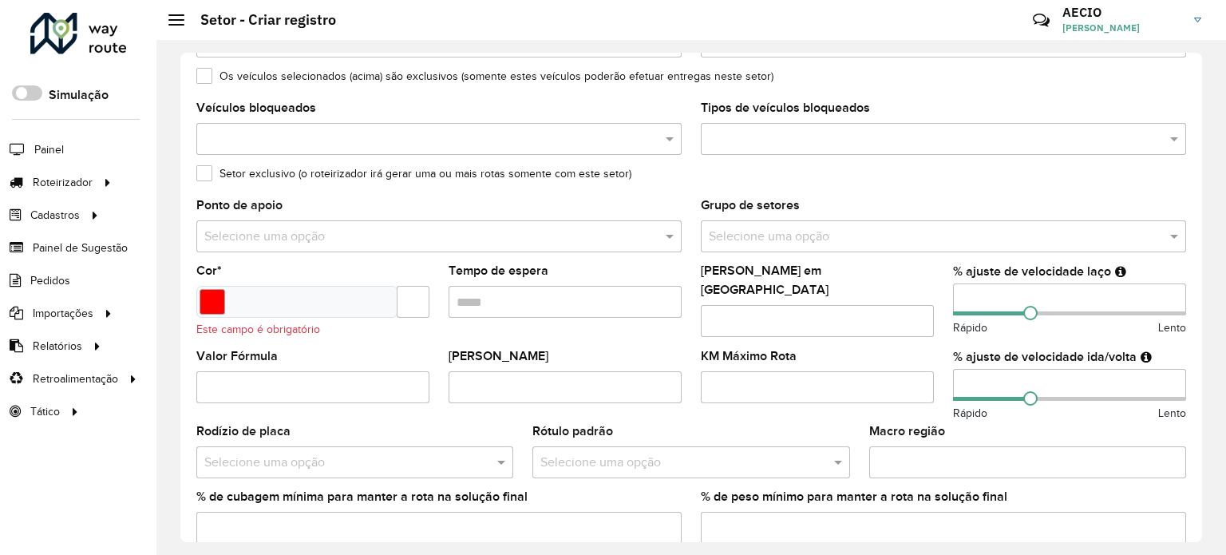
scroll to position [239, 0]
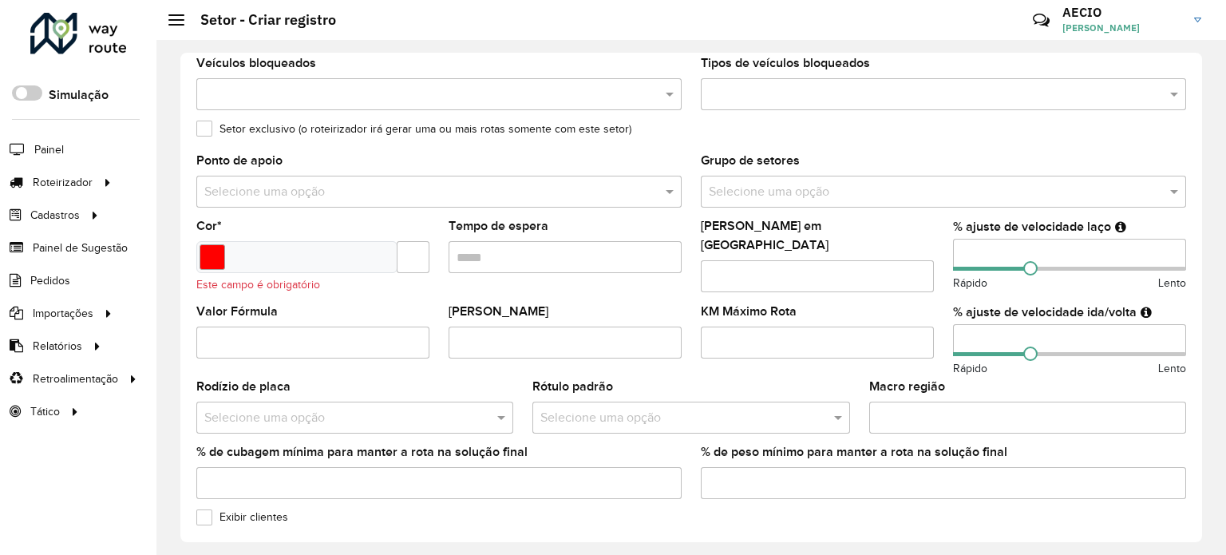
click at [302, 260] on div at bounding box center [296, 257] width 201 height 32
click at [200, 255] on input "Select a color" at bounding box center [213, 257] width 26 height 26
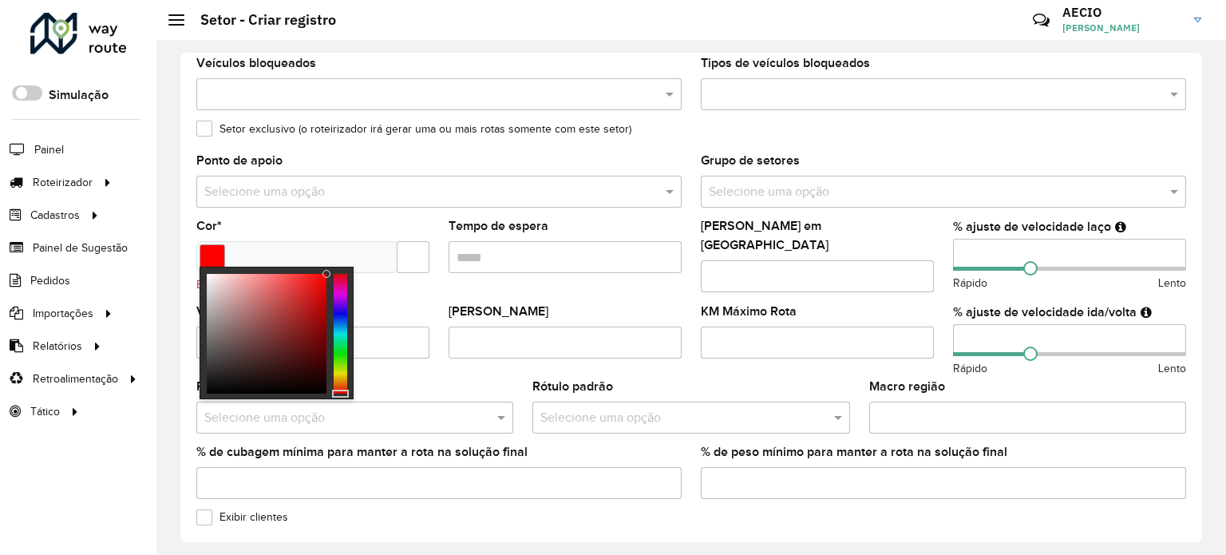
type input "*******"
click at [311, 284] on div at bounding box center [267, 334] width 120 height 120
click at [402, 290] on formly-field "Cor * *******" at bounding box center [313, 262] width 252 height 85
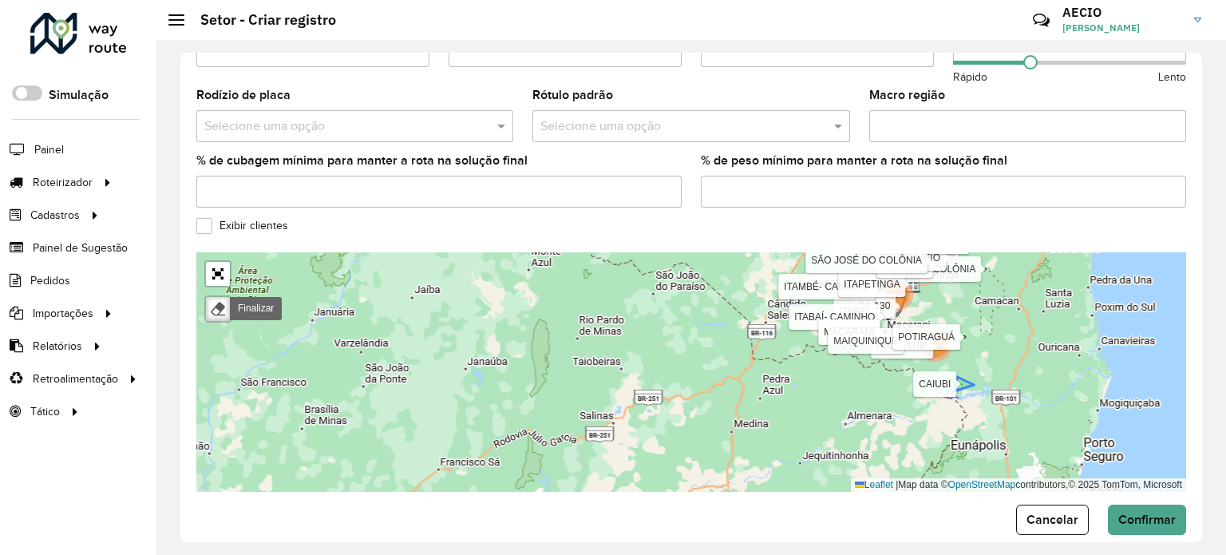
scroll to position [536, 0]
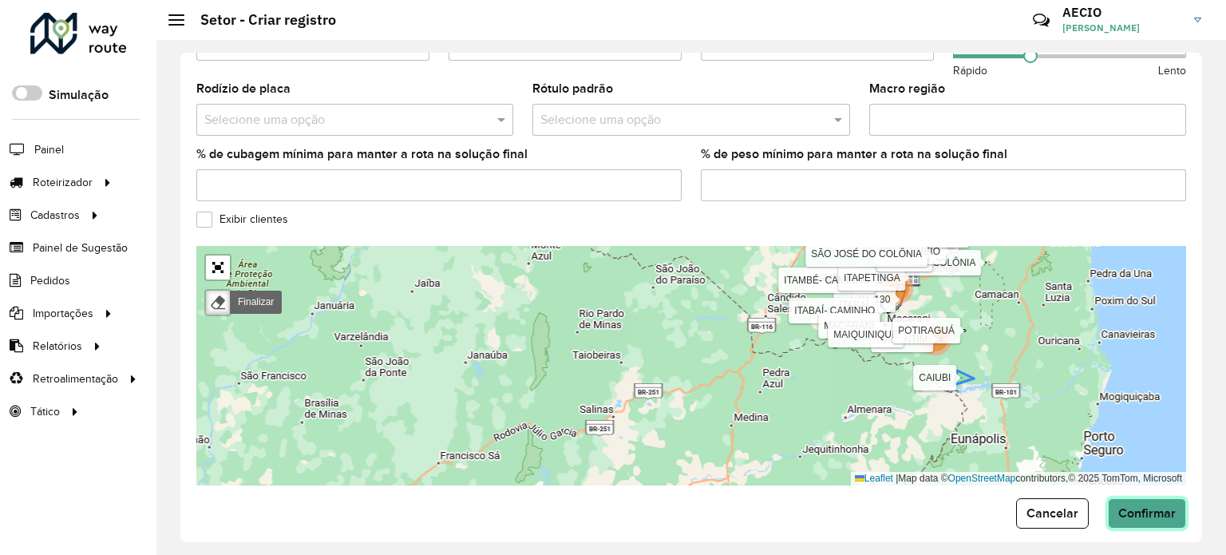
click at [1162, 506] on span "Confirmar" at bounding box center [1146, 513] width 57 height 14
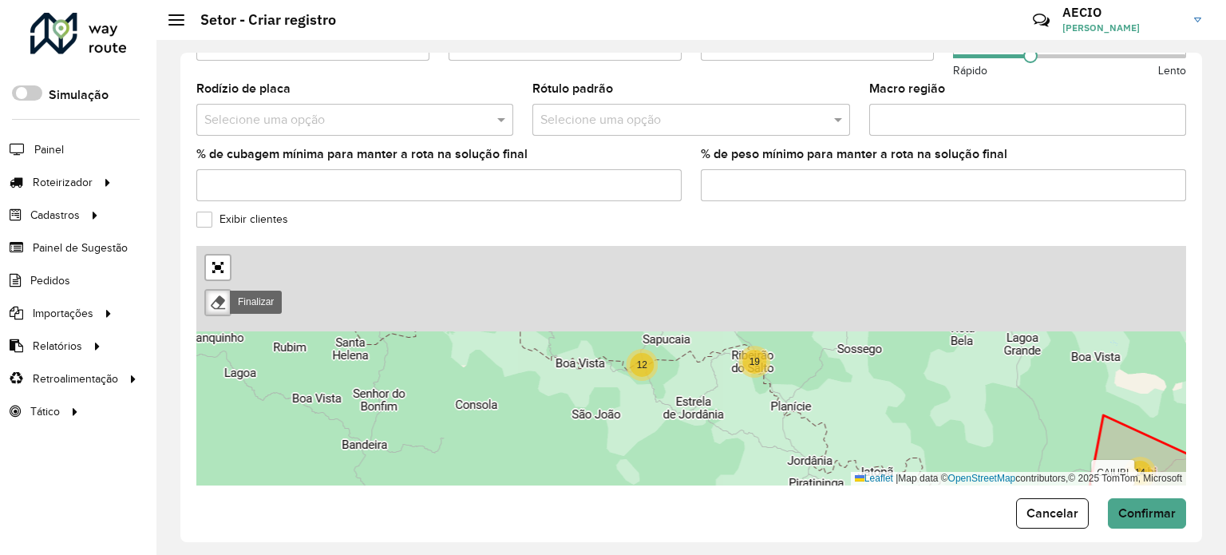
drag, startPoint x: 754, startPoint y: 271, endPoint x: 730, endPoint y: 402, distance: 132.2
click at [730, 402] on div "14 12 19 99 100 269 BA-130 CAATIBA CAIUBI FIRMINO ALVES IBICUÍ IGUAÍ ITABAÍ ITA…" at bounding box center [691, 365] width 990 height 239
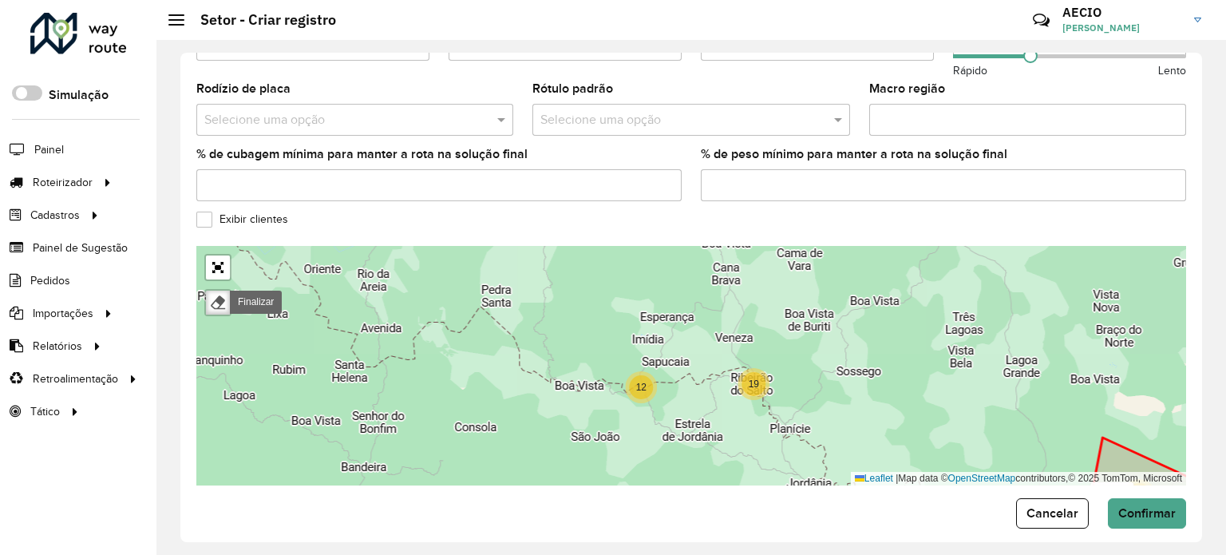
click at [730, 402] on div "14 12 19 99 100 269 169 BA-130 CAATIBA CAIUBI FIRMINO ALVES IBICUÍ IGUAÍ ITABAÍ…" at bounding box center [691, 365] width 990 height 239
click at [214, 295] on div at bounding box center [218, 303] width 16 height 16
click at [219, 295] on div at bounding box center [218, 303] width 16 height 16
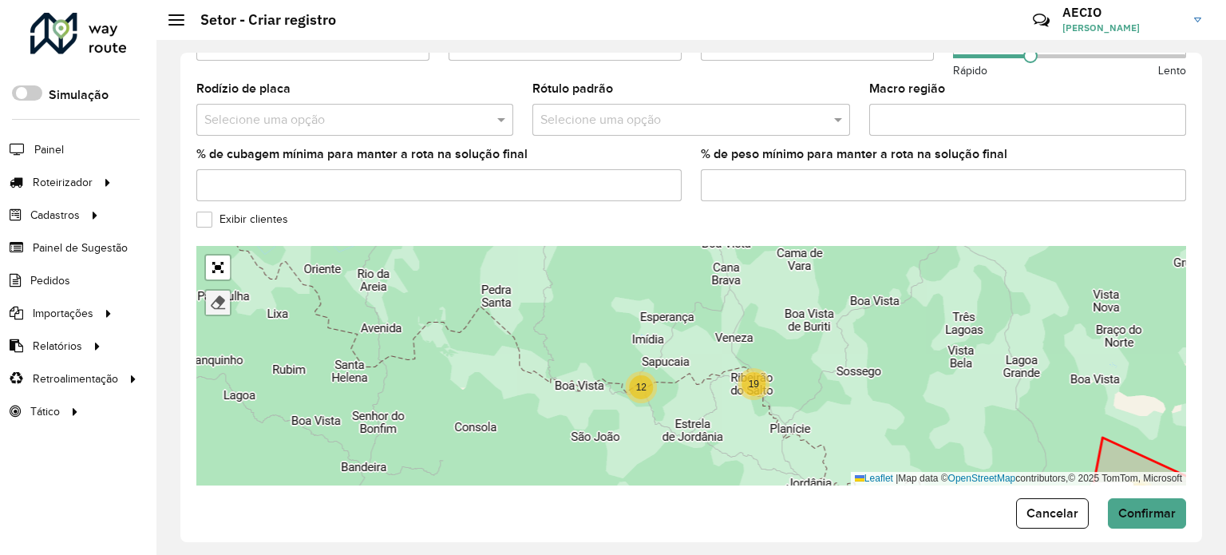
click at [219, 295] on div at bounding box center [218, 303] width 16 height 16
click at [214, 295] on div at bounding box center [218, 303] width 16 height 16
click at [1070, 506] on span "Cancelar" at bounding box center [1053, 513] width 52 height 14
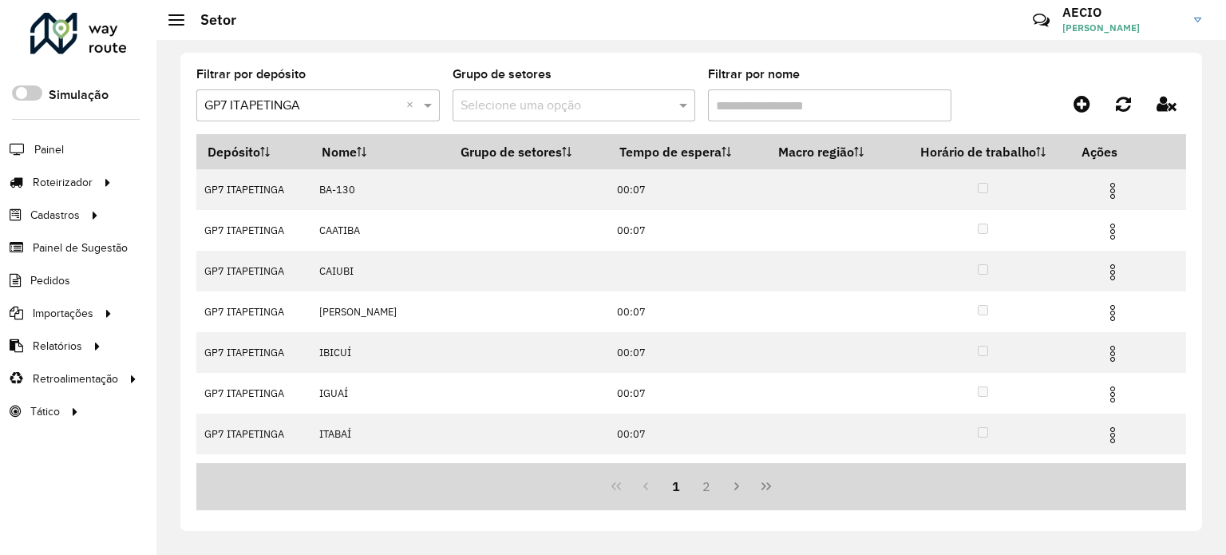
click at [548, 101] on input "text" at bounding box center [559, 106] width 196 height 19
click at [683, 105] on span at bounding box center [685, 105] width 20 height 19
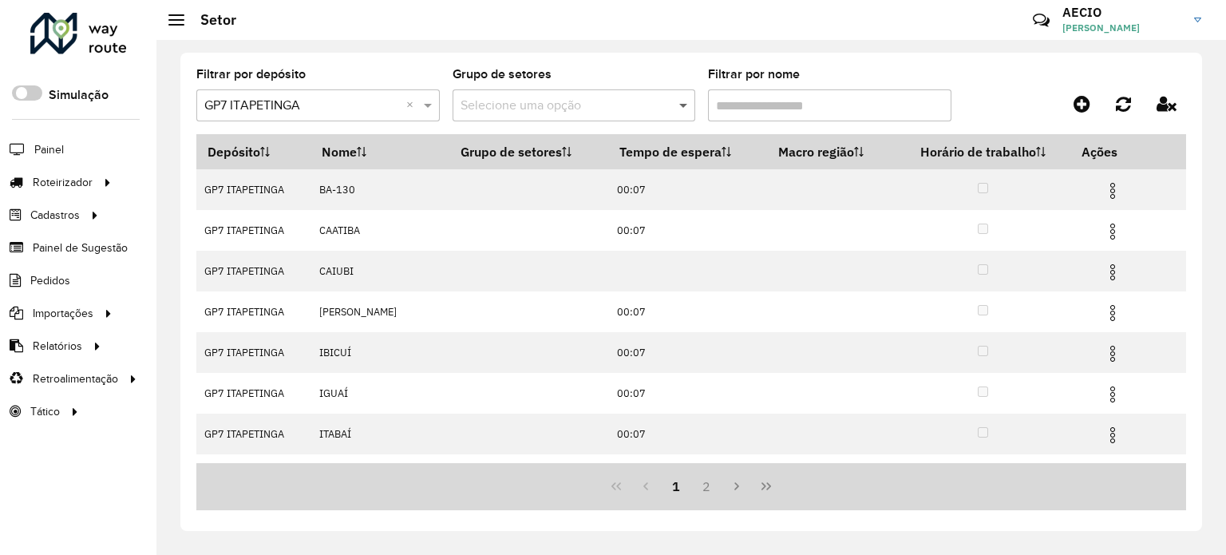
click at [683, 105] on span at bounding box center [685, 105] width 20 height 19
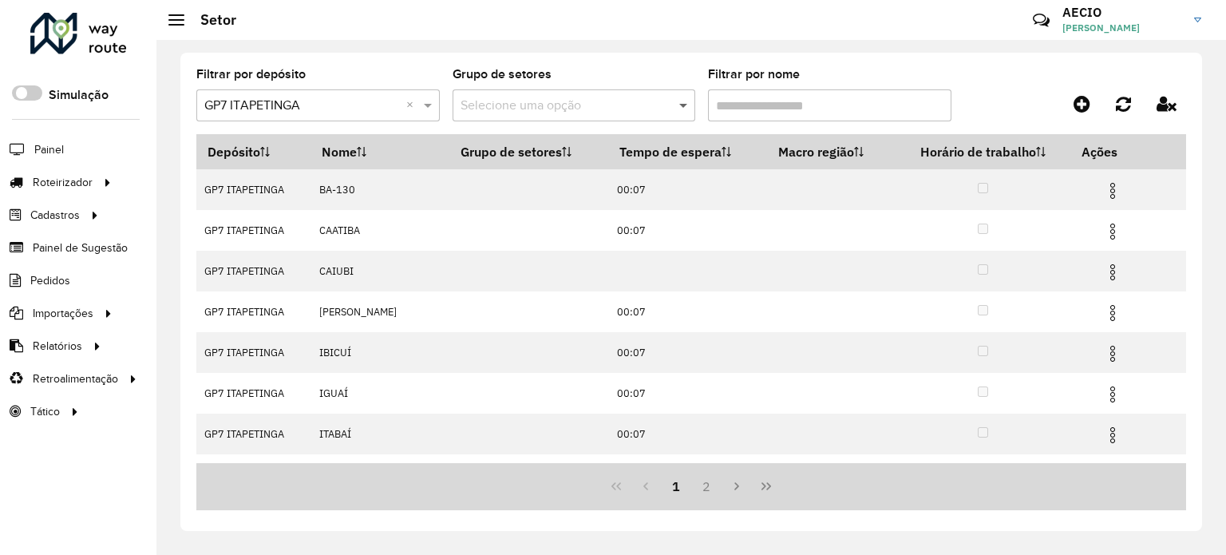
click at [683, 105] on span at bounding box center [685, 105] width 20 height 19
click at [760, 97] on input "Filtrar por nome" at bounding box center [829, 105] width 243 height 32
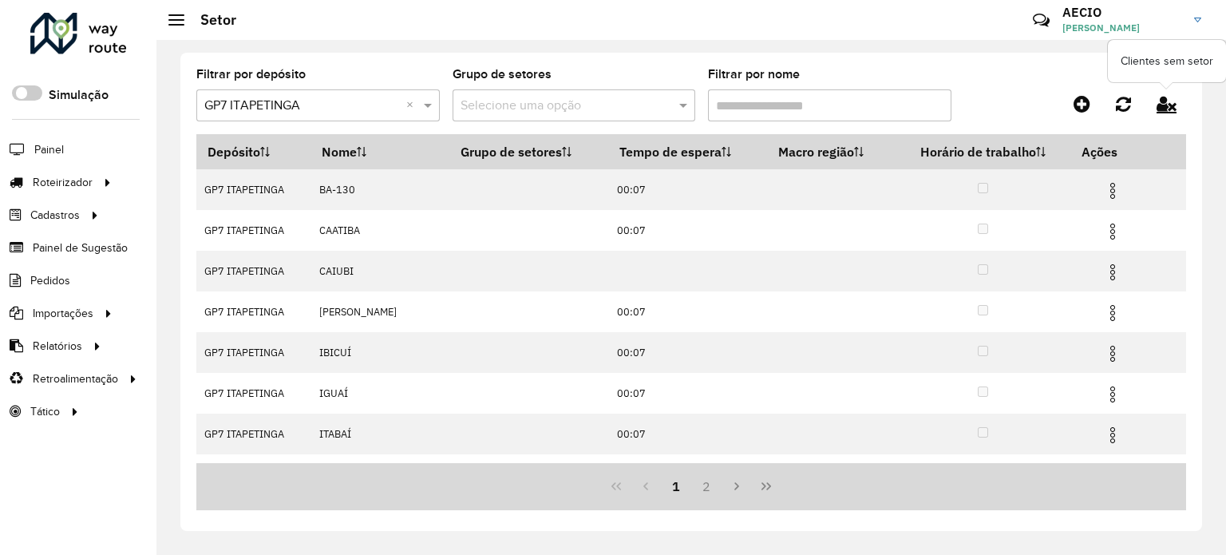
click at [1159, 102] on icon at bounding box center [1167, 104] width 20 height 18
